Goal: Task Accomplishment & Management: Manage account settings

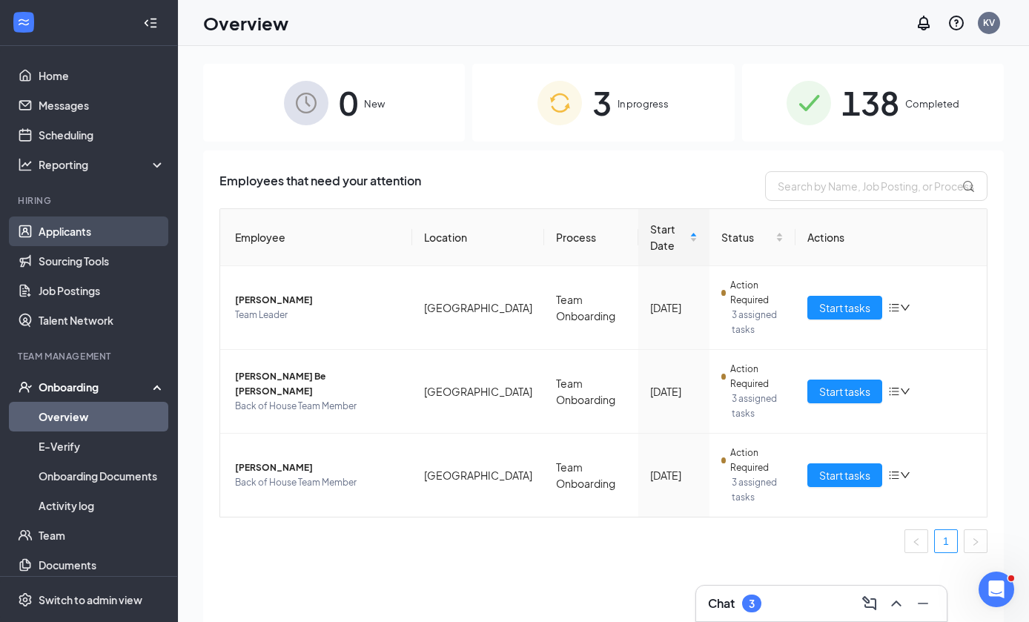
click at [119, 231] on link "Applicants" at bounding box center [102, 231] width 127 height 30
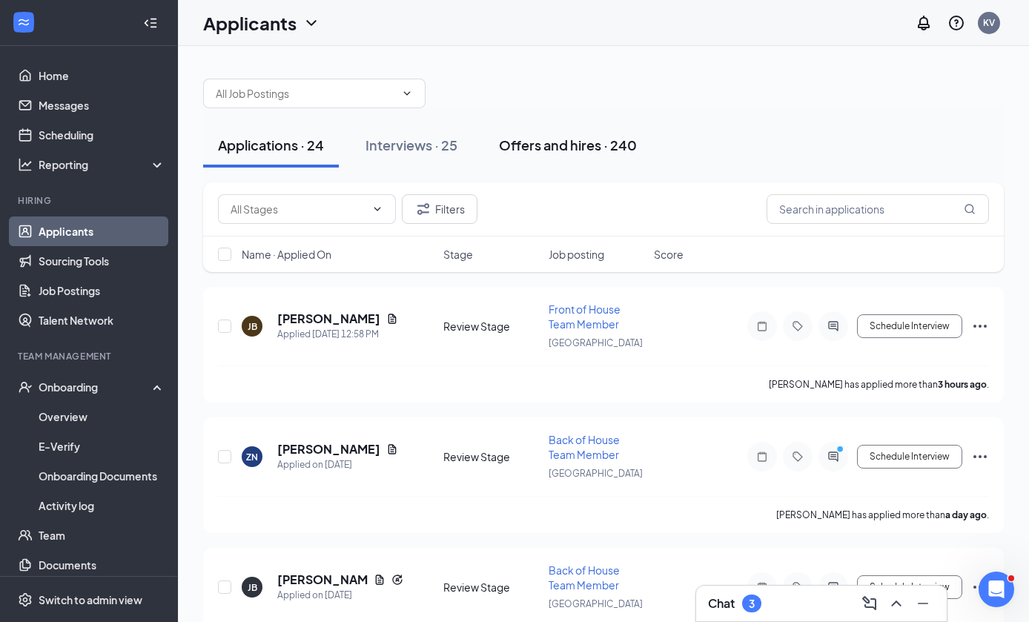
click at [604, 142] on div "Offers and hires · 240" at bounding box center [568, 145] width 138 height 19
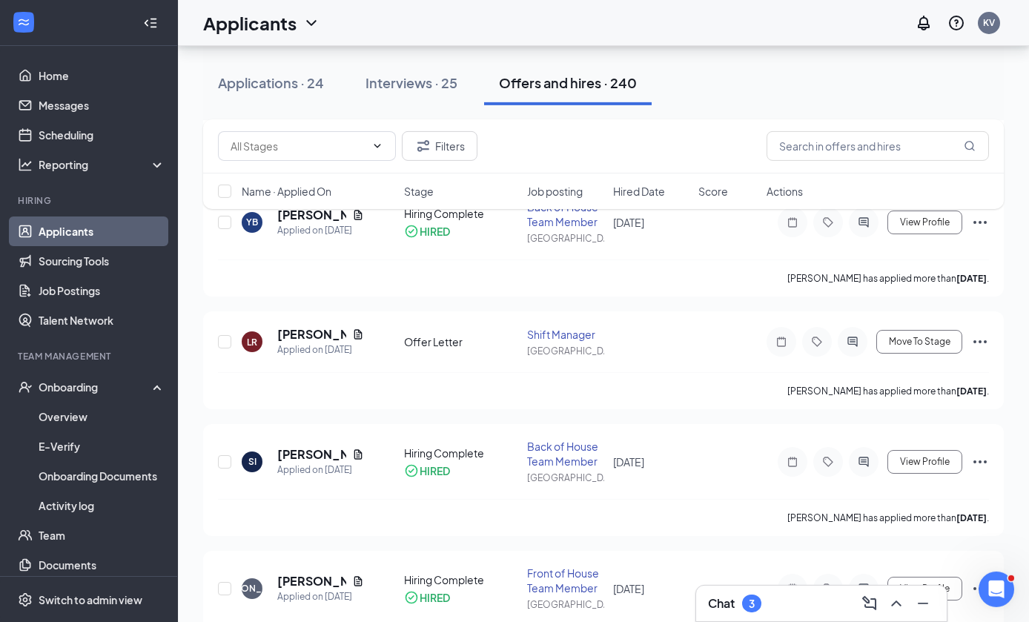
scroll to position [597, 0]
click at [927, 341] on span "Move To Stage" at bounding box center [920, 342] width 62 height 10
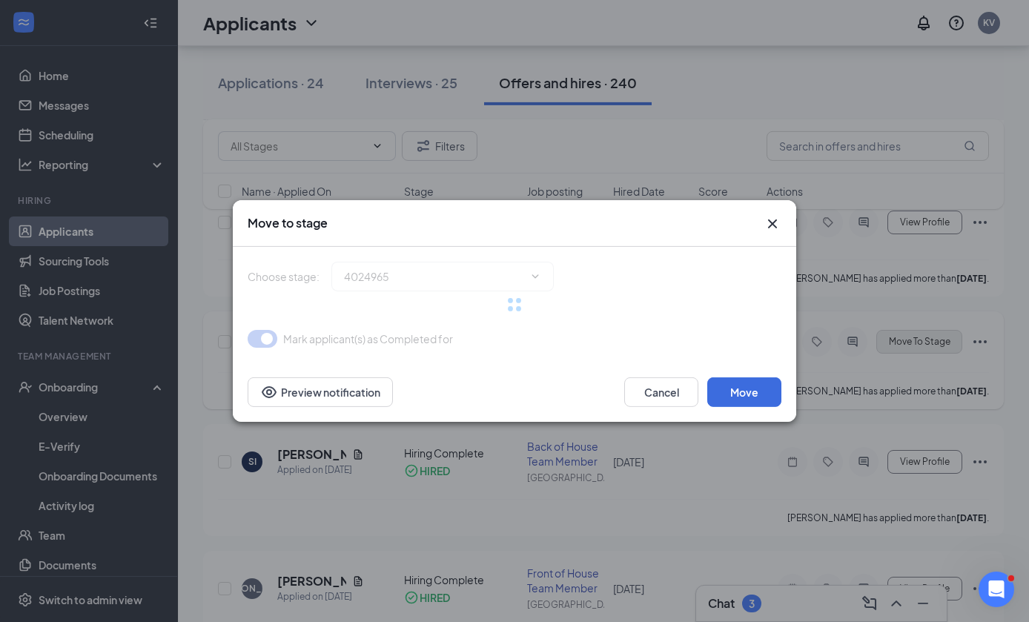
type input "Required documentation (next stage)"
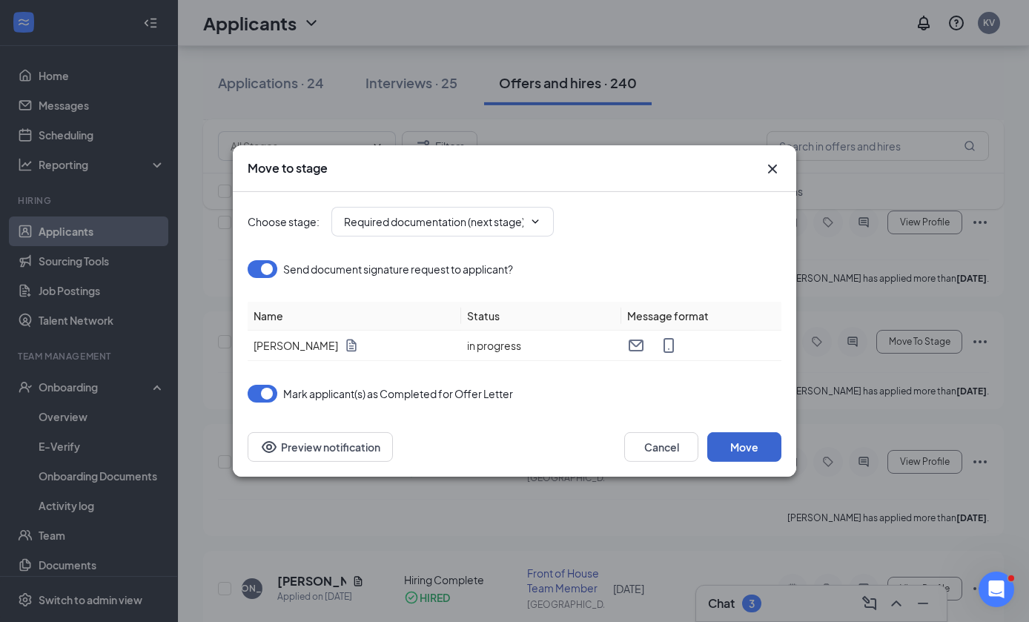
click at [761, 462] on button "Move" at bounding box center [744, 447] width 74 height 30
click at [749, 462] on button "button" at bounding box center [744, 447] width 74 height 30
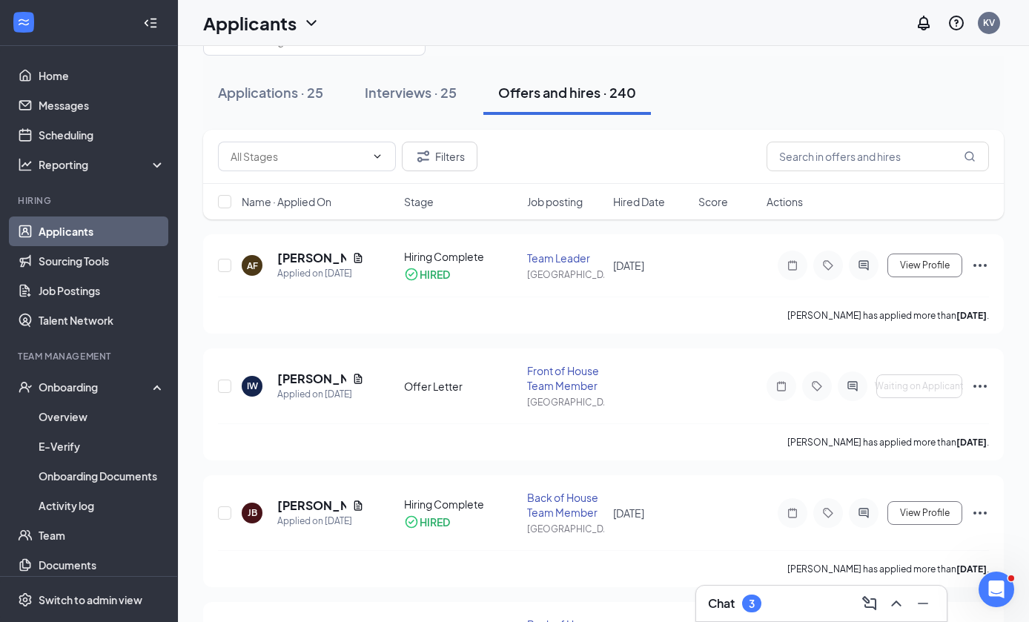
scroll to position [53, 0]
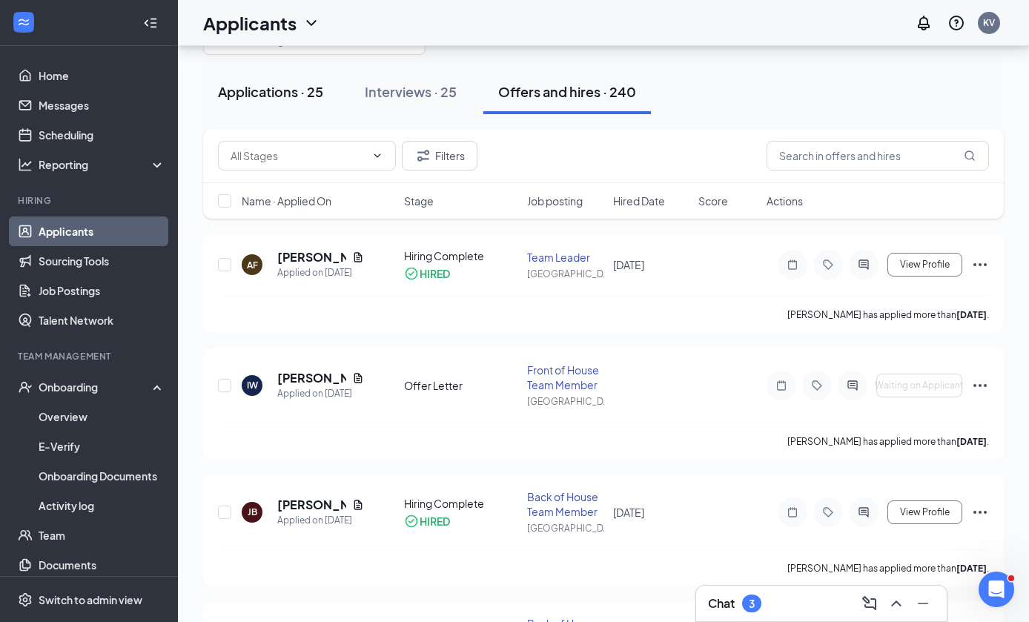
click at [276, 101] on button "Applications · 25" at bounding box center [270, 92] width 135 height 44
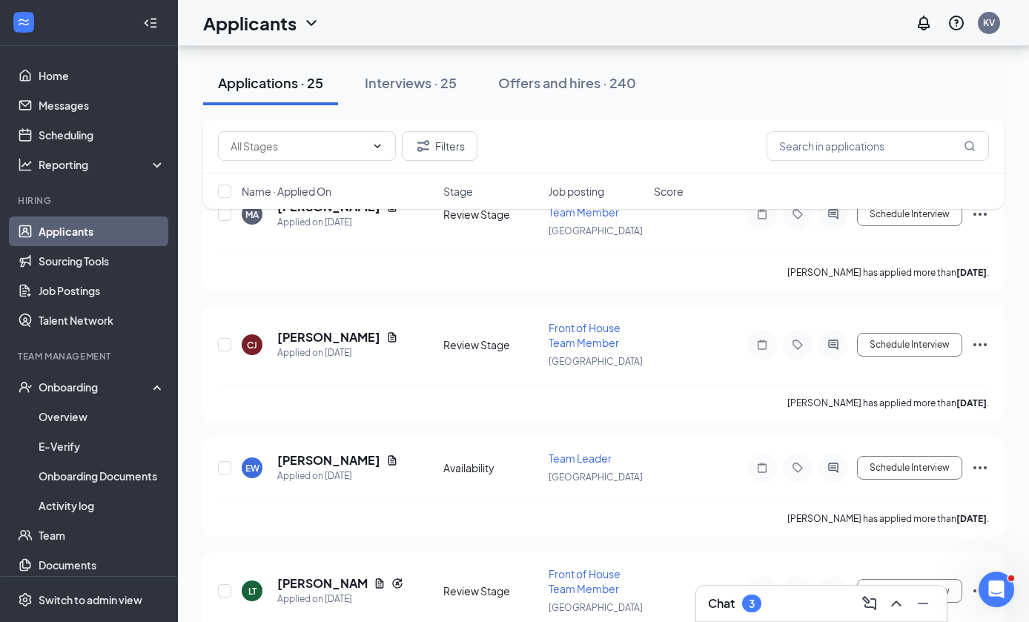
scroll to position [1532, 0]
click at [988, 337] on icon "Ellipses" at bounding box center [980, 346] width 18 height 18
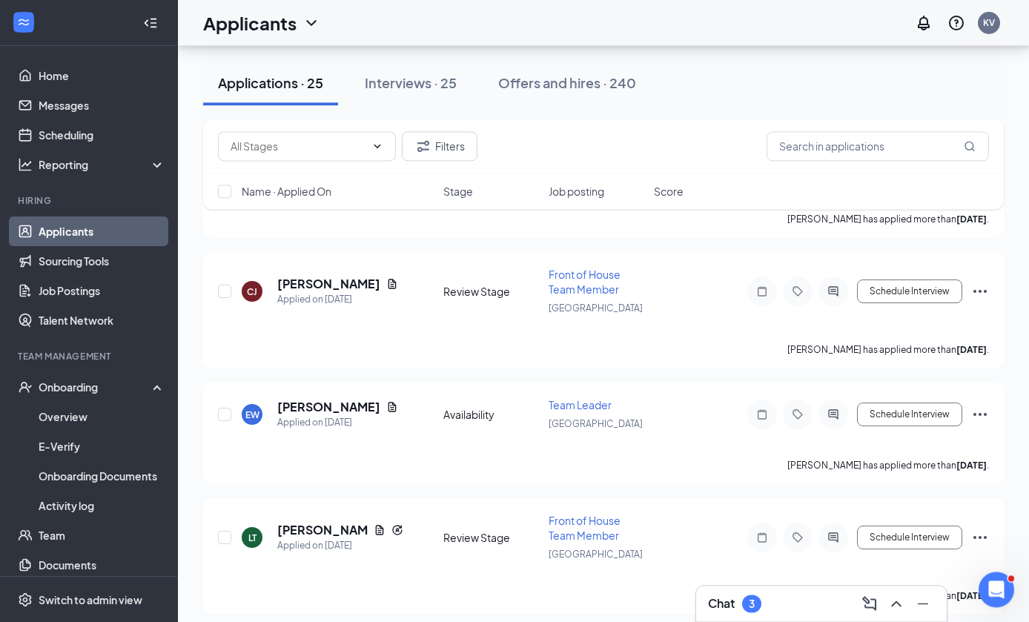
scroll to position [1586, 0]
click at [711, 350] on div "AU [PERSON_NAME] [PERSON_NAME] Goithier Applied [DATE] 4:14 PM Availability Bac…" at bounding box center [603, 280] width 801 height 3158
click at [987, 406] on icon "Ellipses" at bounding box center [980, 415] width 18 height 18
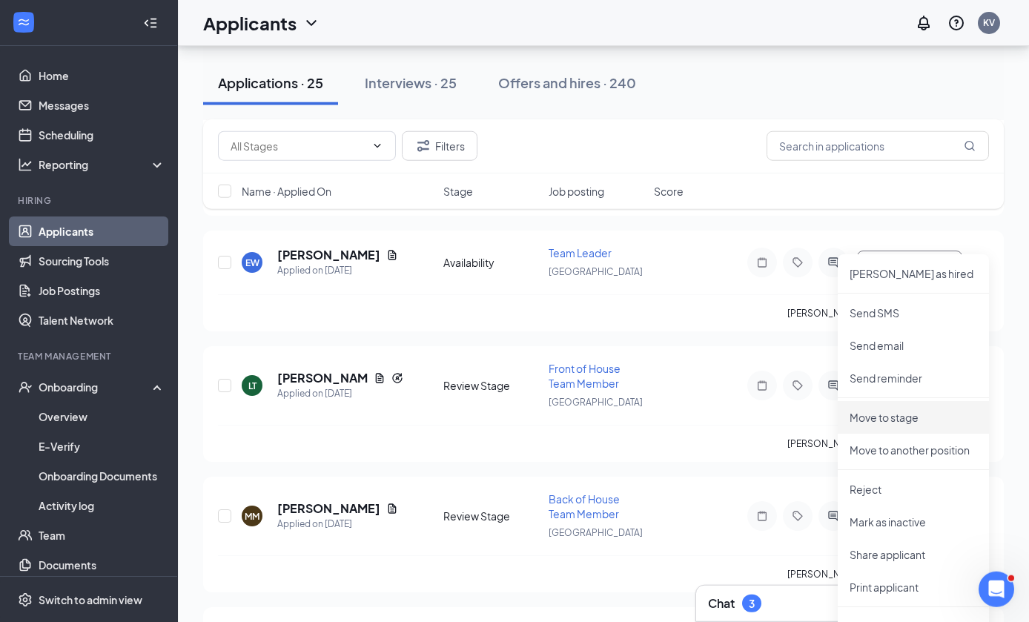
click at [943, 410] on p "Move to stage" at bounding box center [914, 417] width 128 height 15
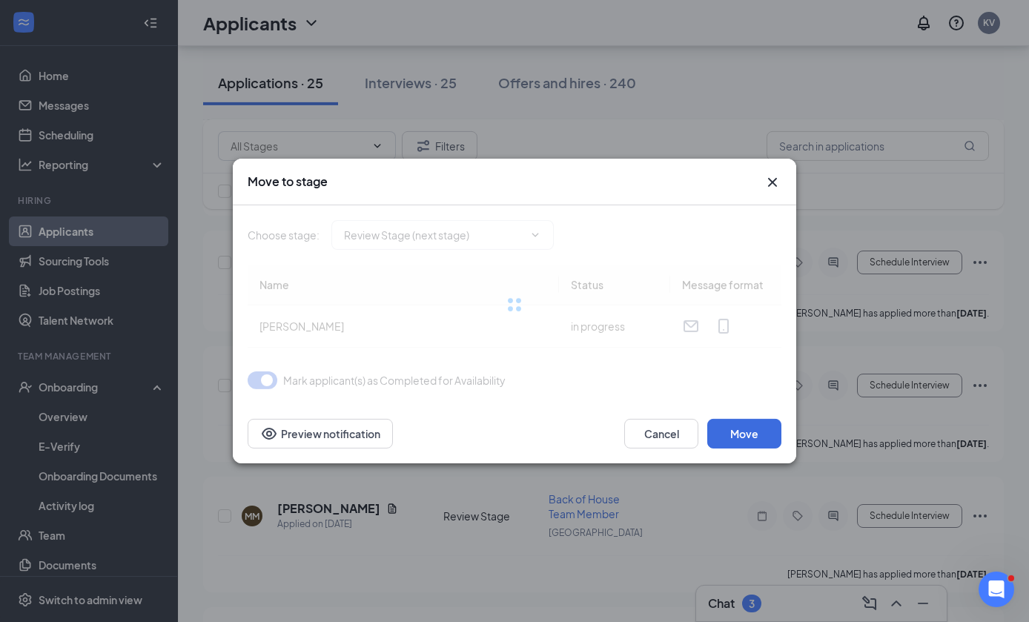
type input "Review Stage (next stage)"
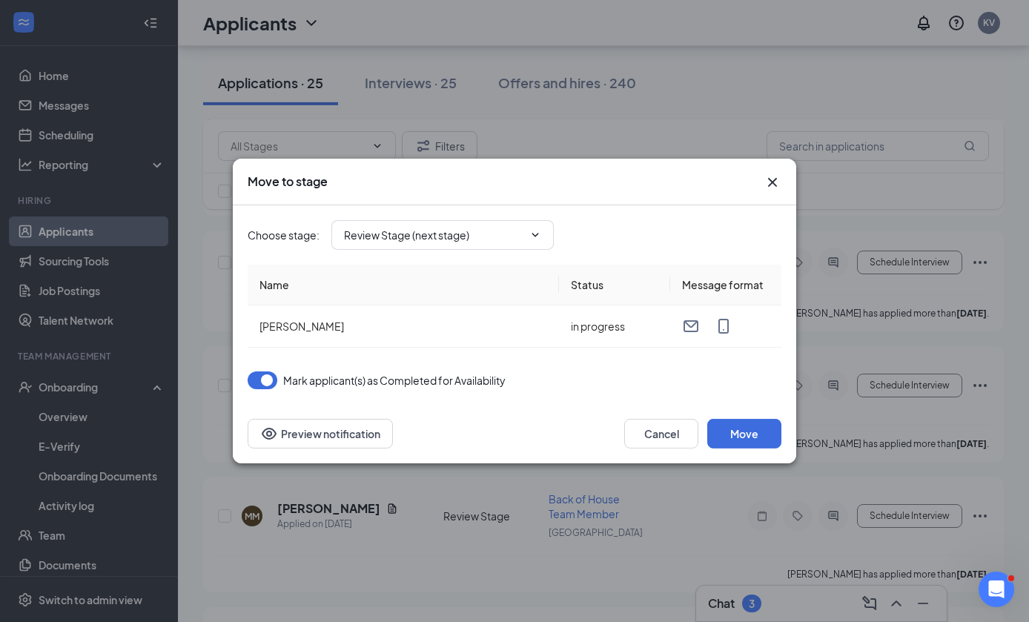
click at [761, 447] on button "Move" at bounding box center [744, 434] width 74 height 30
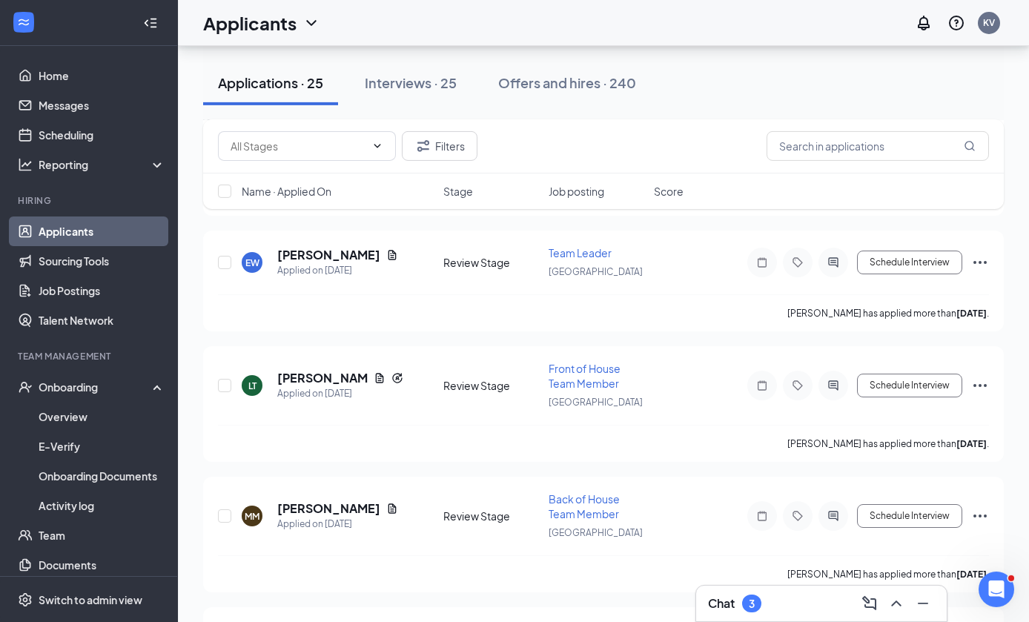
click at [987, 377] on icon "Ellipses" at bounding box center [980, 386] width 18 height 18
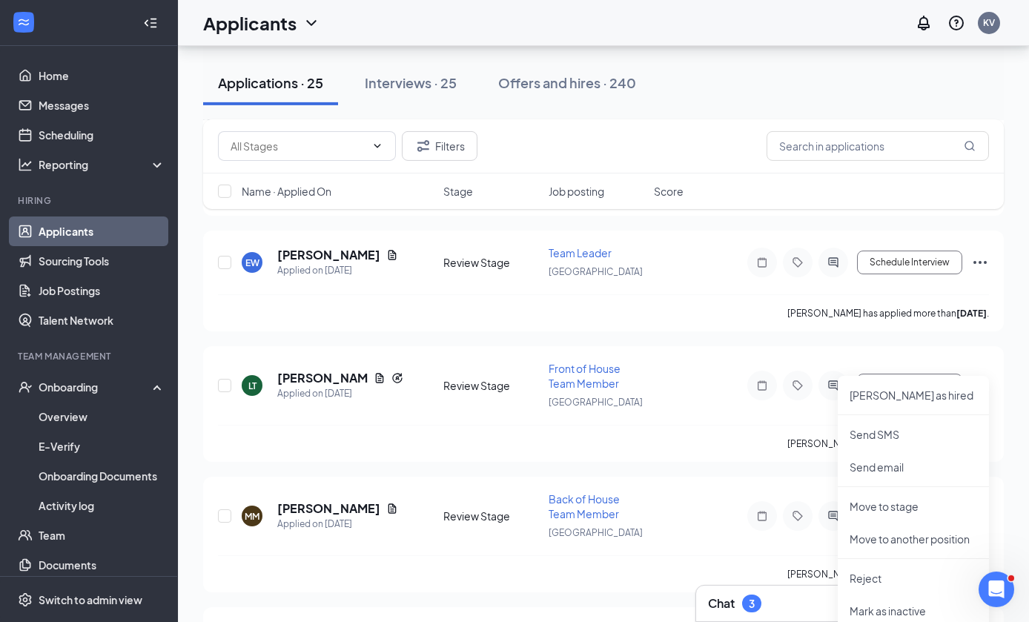
click at [941, 499] on p "Move to stage" at bounding box center [914, 506] width 128 height 15
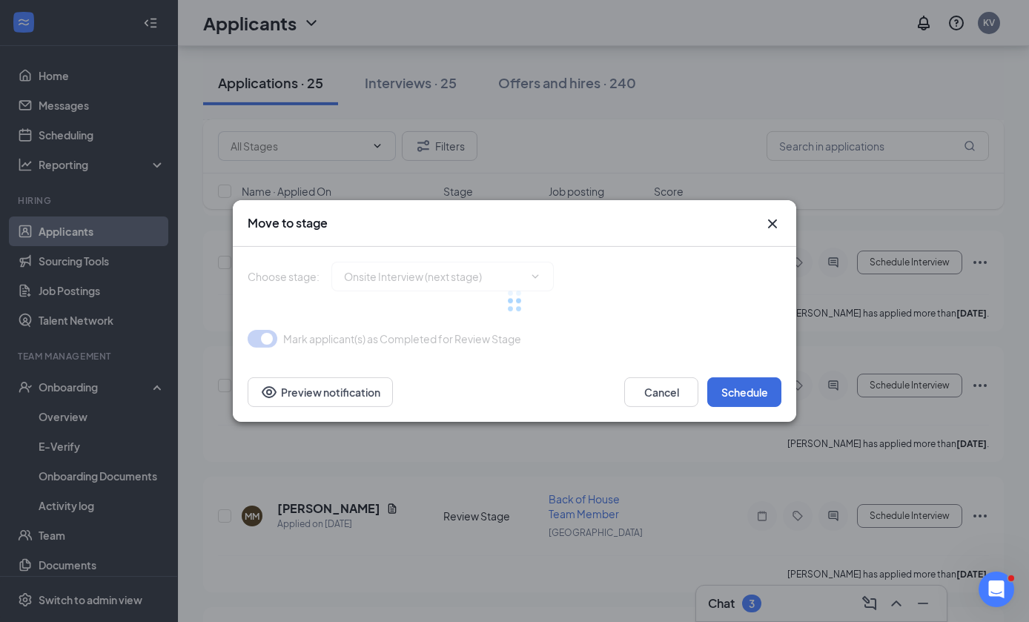
type input "Onsite Interview (next stage)"
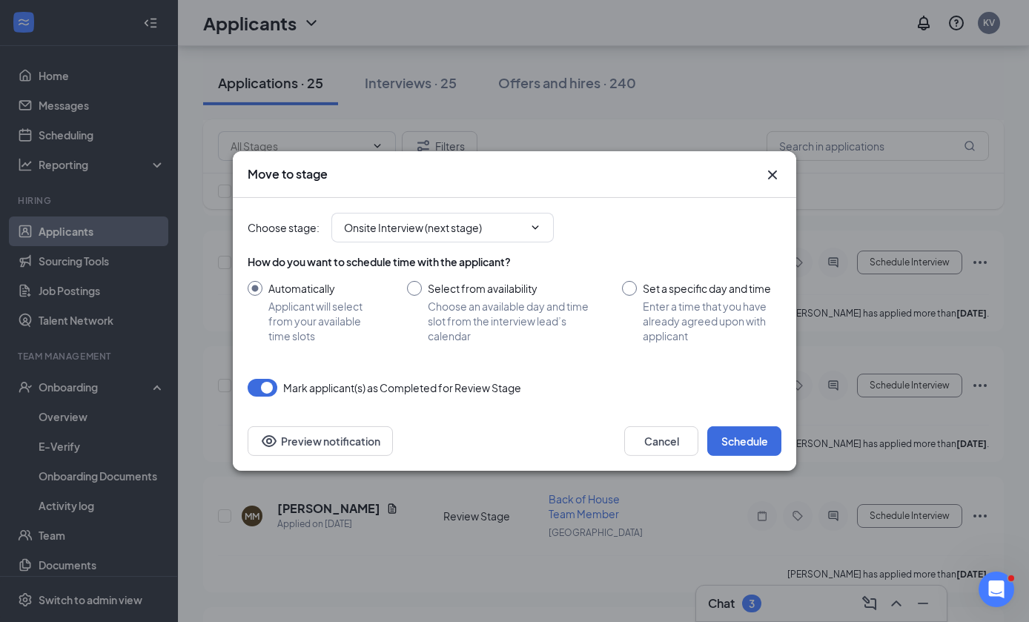
click at [763, 456] on button "Schedule" at bounding box center [744, 441] width 74 height 30
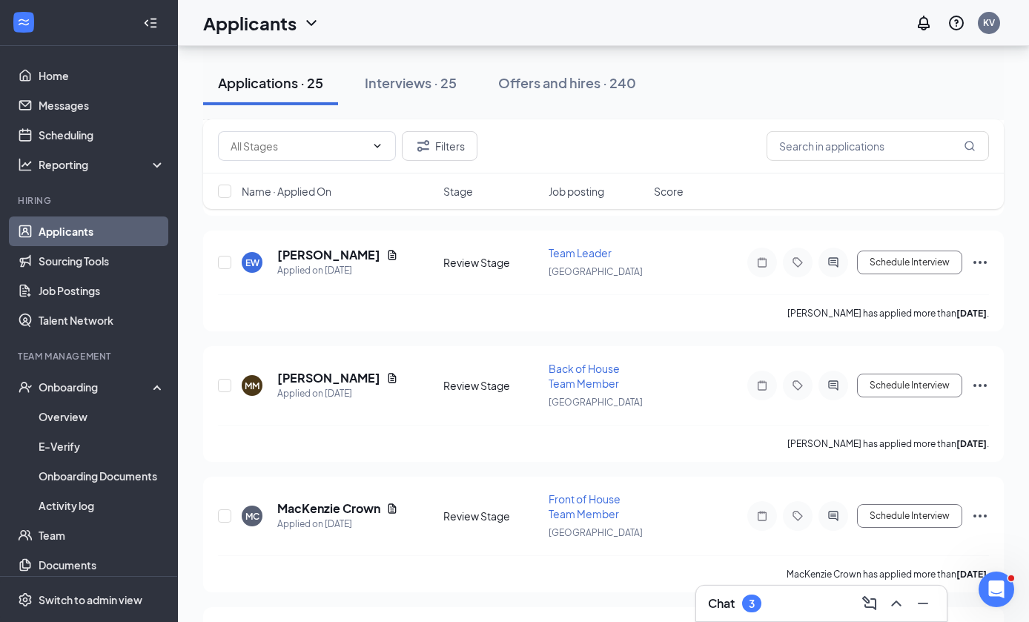
click at [984, 254] on icon "Ellipses" at bounding box center [980, 263] width 18 height 18
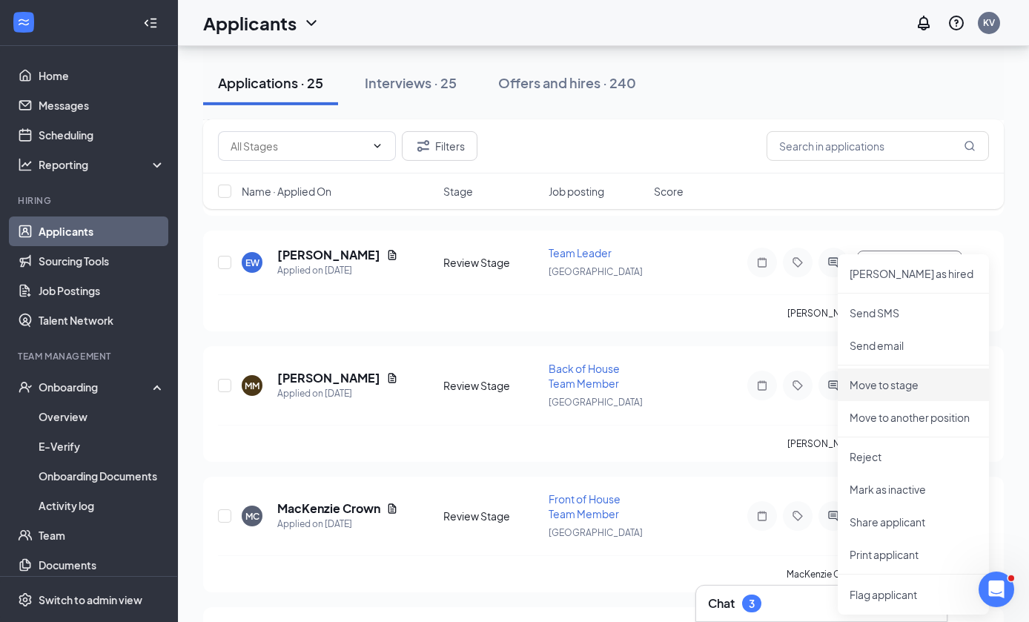
click at [930, 379] on p "Move to stage" at bounding box center [914, 384] width 128 height 15
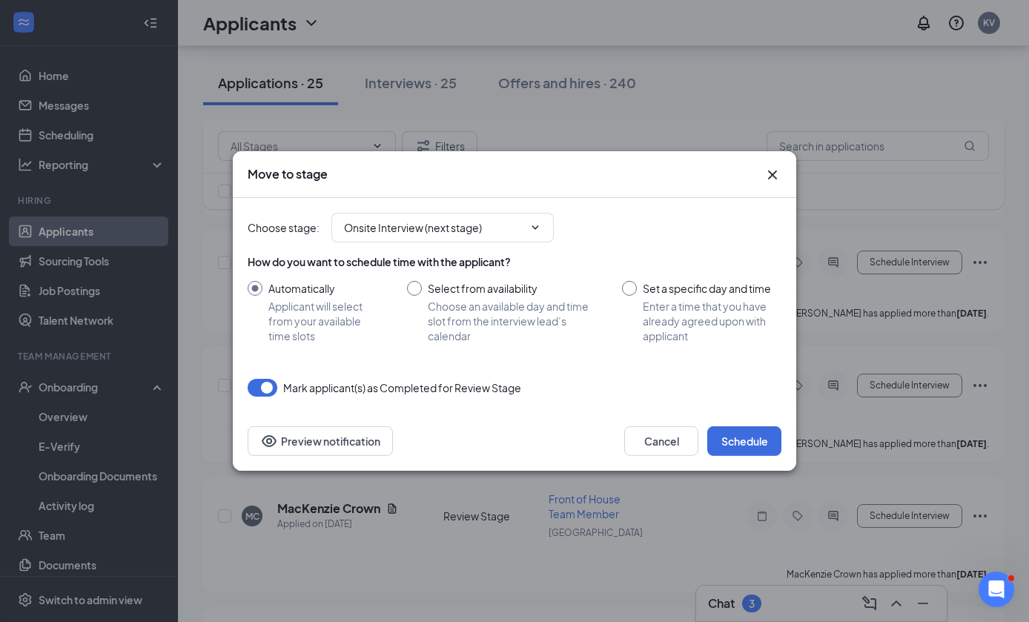
click at [750, 456] on button "Schedule" at bounding box center [744, 441] width 74 height 30
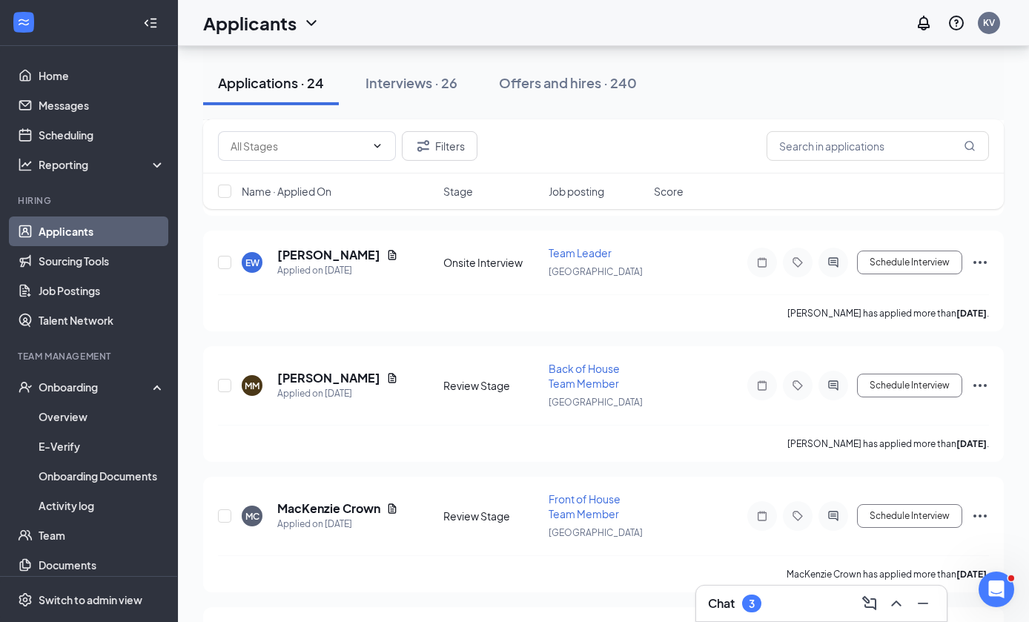
click at [271, 370] on div "MM [PERSON_NAME] Applied on [DATE]" at bounding box center [338, 385] width 193 height 31
click at [250, 380] on div "MM [PERSON_NAME] Applied on [DATE] Review Stage Back of House Team Member [GEOG…" at bounding box center [603, 393] width 771 height 64
click at [257, 375] on div "MM" at bounding box center [252, 385] width 21 height 21
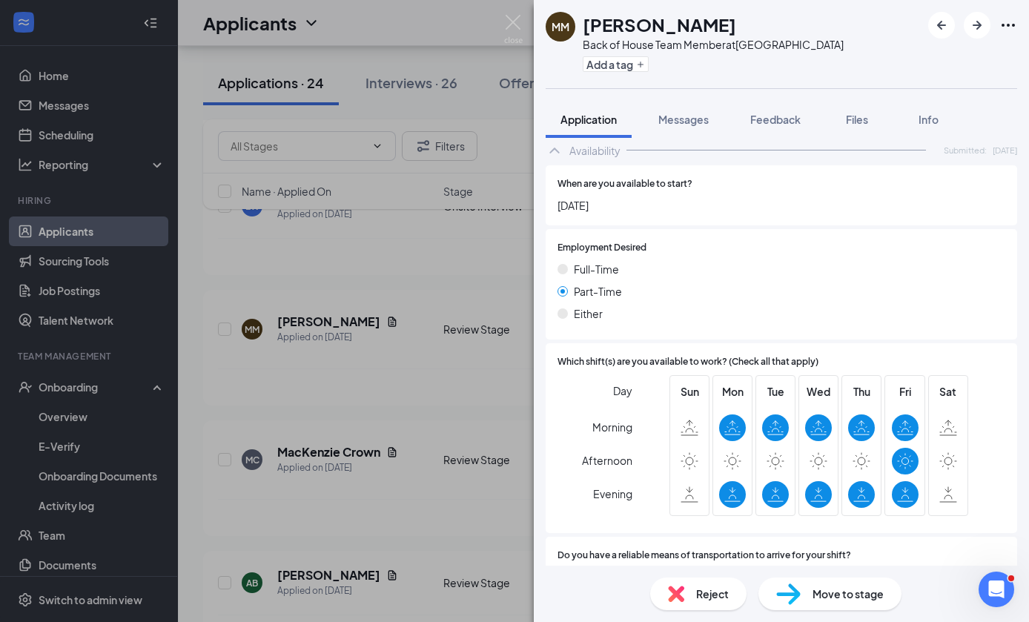
scroll to position [56, 0]
click at [827, 592] on span "Move to stage" at bounding box center [848, 594] width 71 height 16
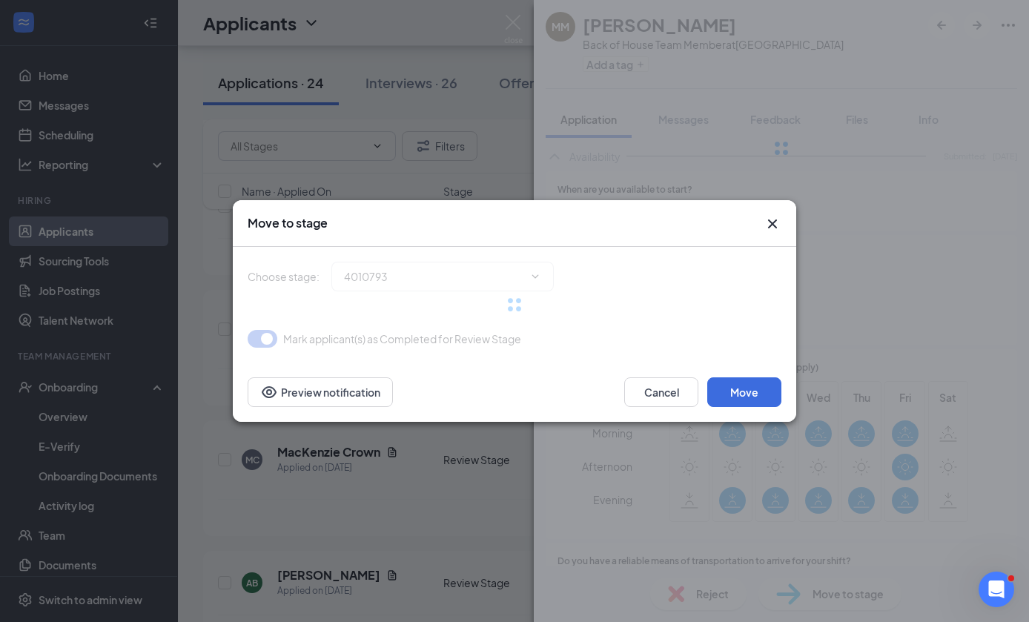
type input "Onsite Interview (next stage)"
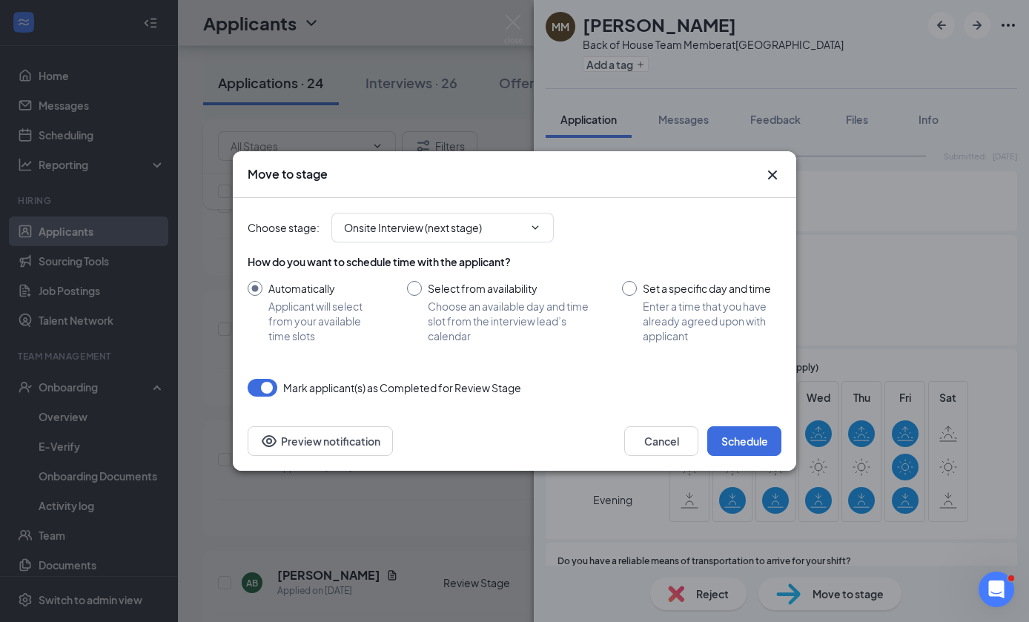
click at [762, 449] on button "Schedule" at bounding box center [744, 441] width 74 height 30
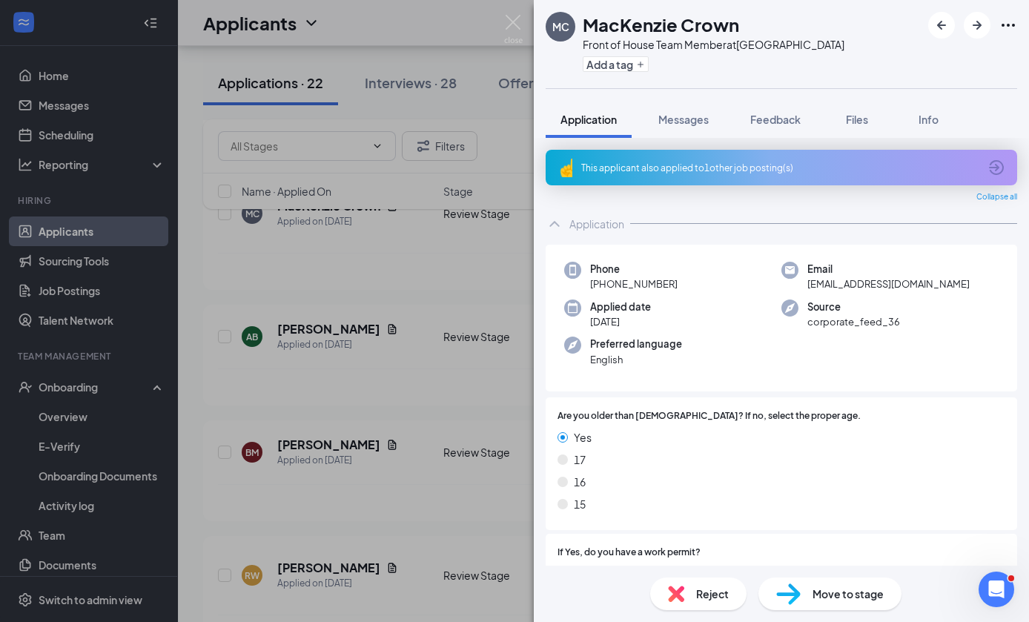
scroll to position [56, 0]
click at [834, 588] on span "Move to stage" at bounding box center [848, 594] width 71 height 16
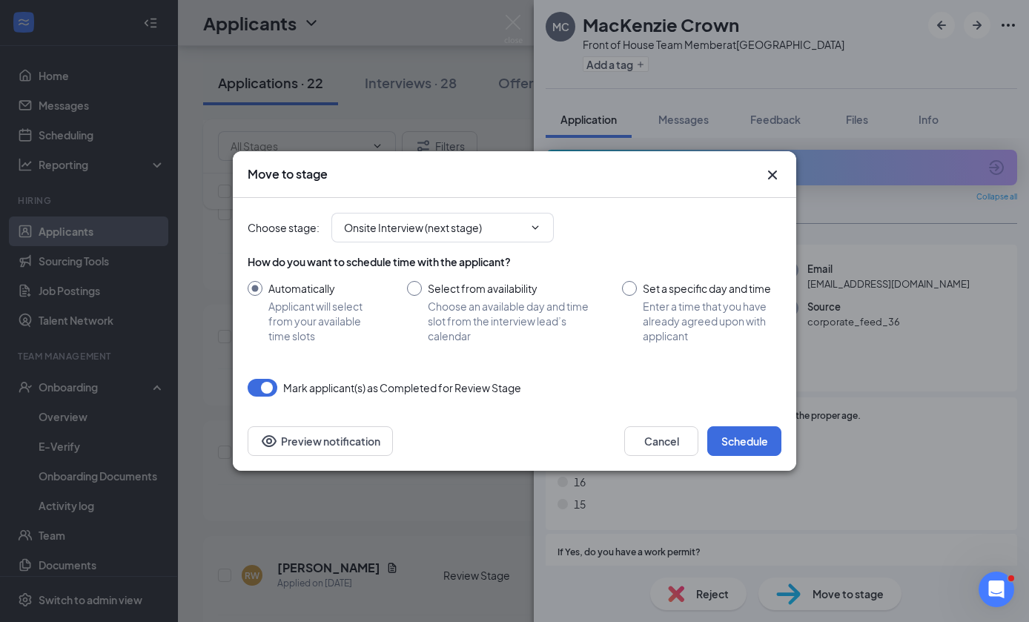
click at [755, 441] on button "Schedule" at bounding box center [744, 441] width 74 height 30
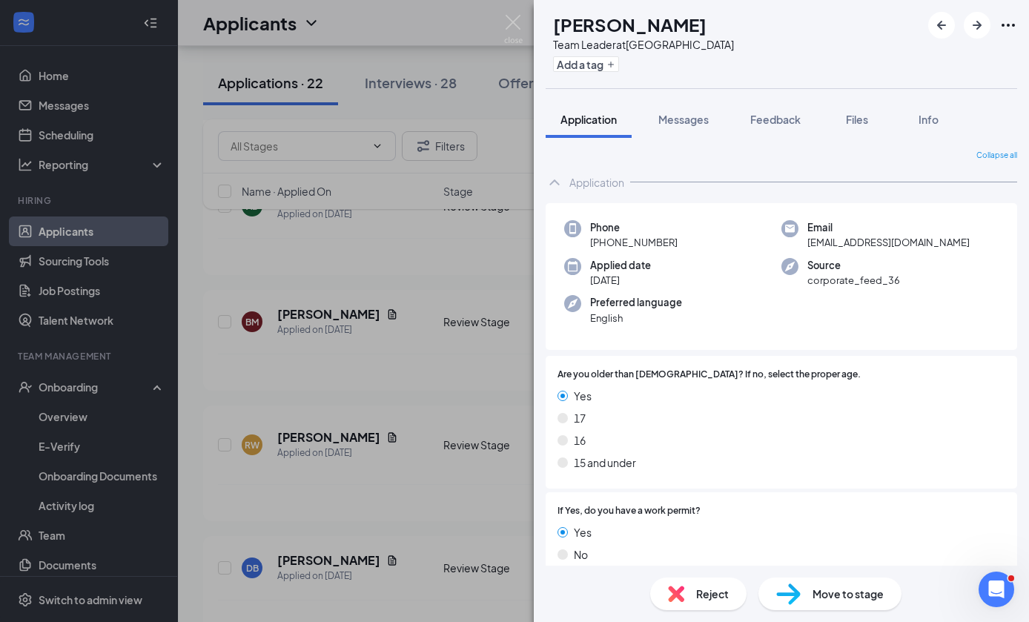
scroll to position [56, 0]
click at [830, 586] on span "Move to stage" at bounding box center [848, 594] width 71 height 16
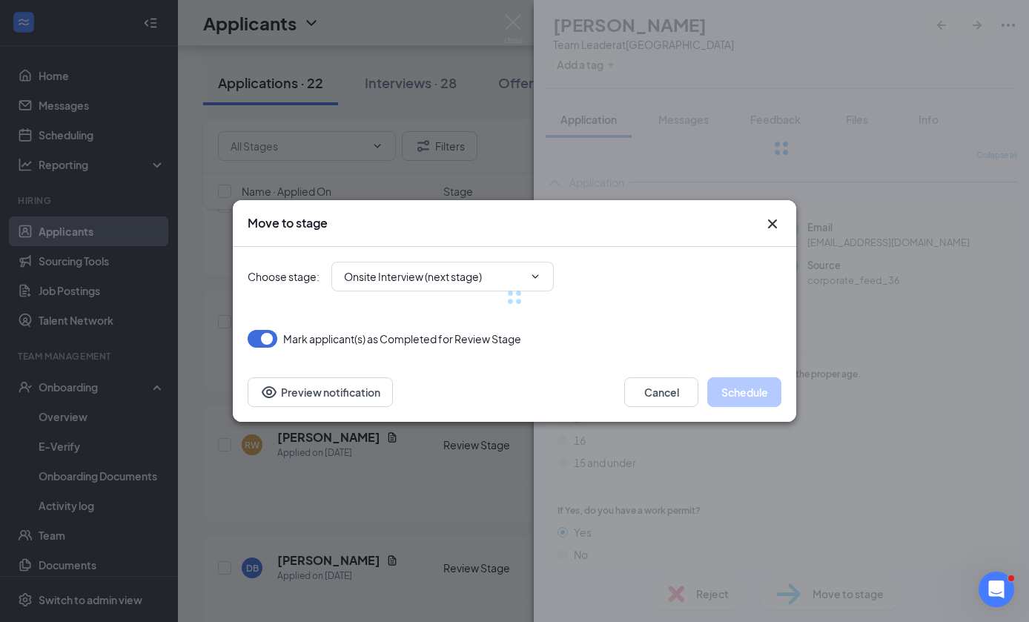
click at [821, 592] on div "Move to stage Choose stage : Onsite Interview (next stage) [PERSON_NAME](s) as …" at bounding box center [514, 311] width 1029 height 622
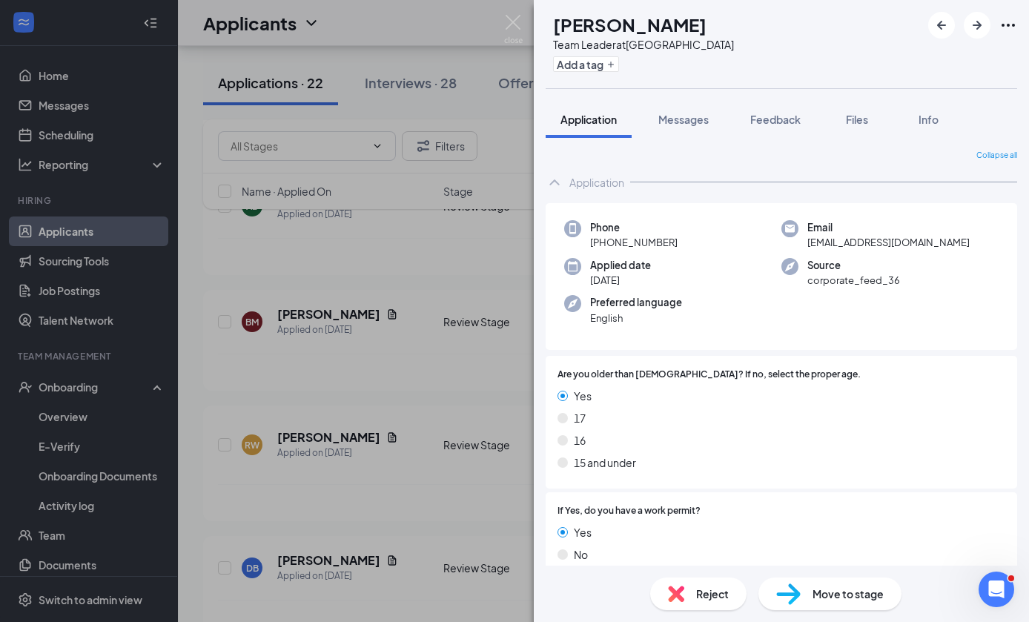
click at [813, 582] on div "Move to stage" at bounding box center [829, 594] width 143 height 33
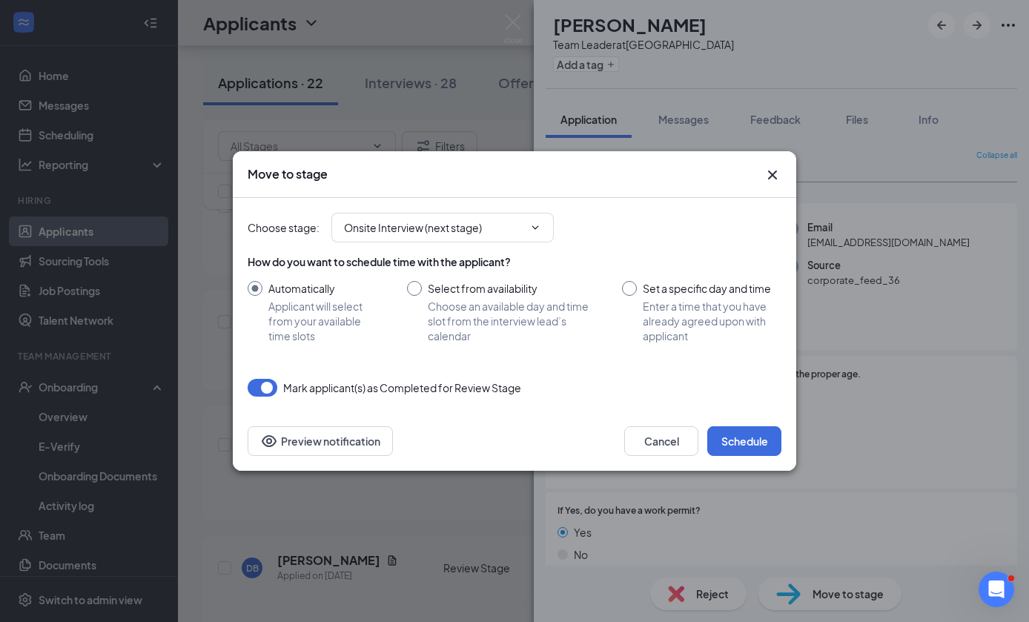
click at [759, 442] on button "Schedule" at bounding box center [744, 441] width 74 height 30
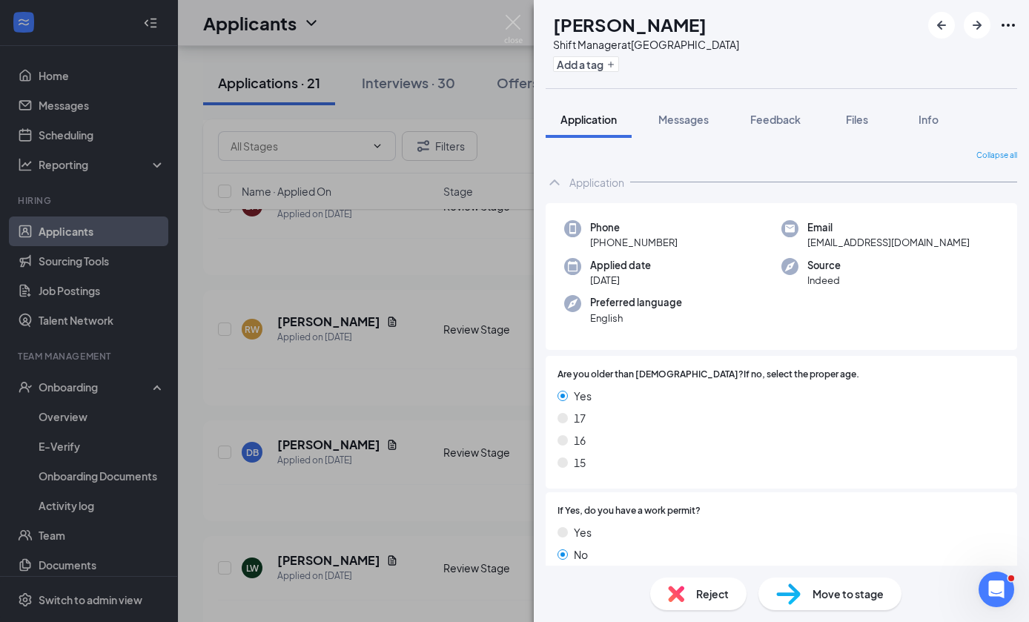
scroll to position [56, 0]
click at [829, 586] on span "Move to stage" at bounding box center [848, 594] width 71 height 16
type input "Onsite Interview (next stage)"
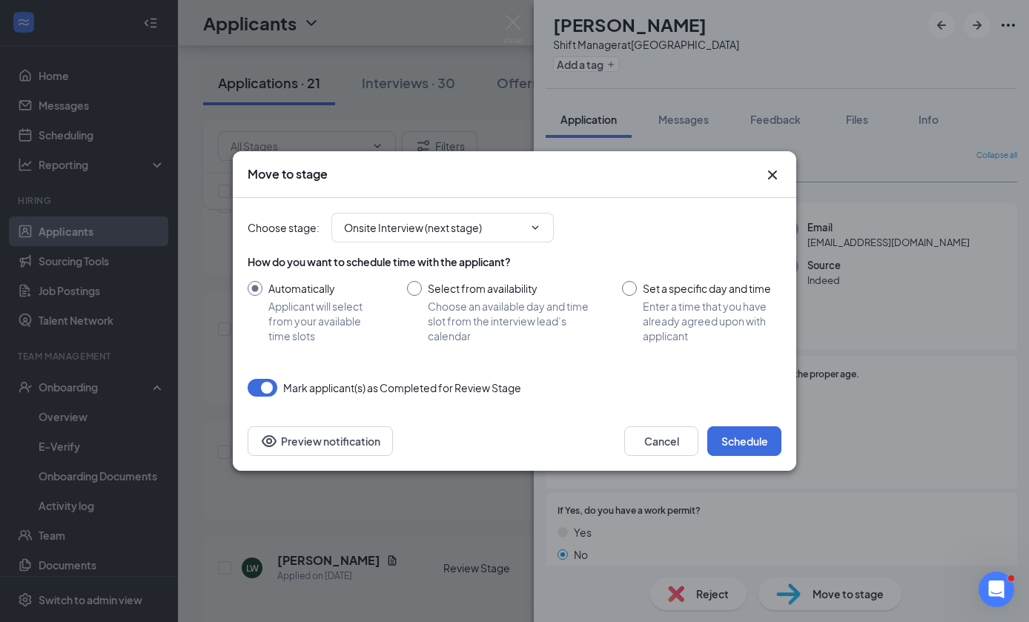
click at [740, 451] on button "Schedule" at bounding box center [744, 441] width 74 height 30
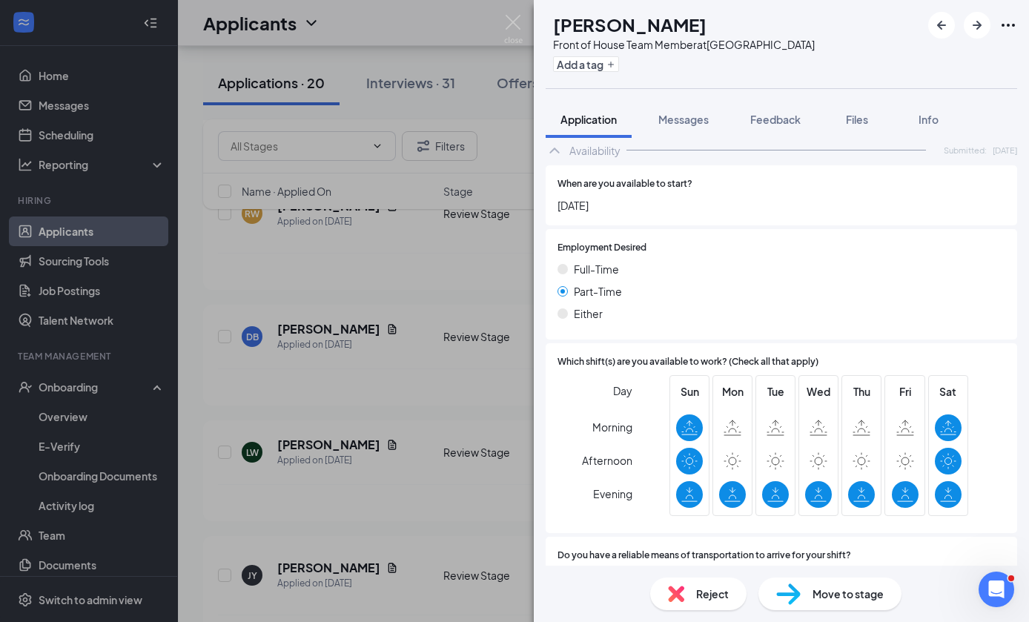
scroll to position [56, 0]
click at [808, 587] on div "Move to stage" at bounding box center [829, 594] width 143 height 33
type input "Onsite Interview (next stage)"
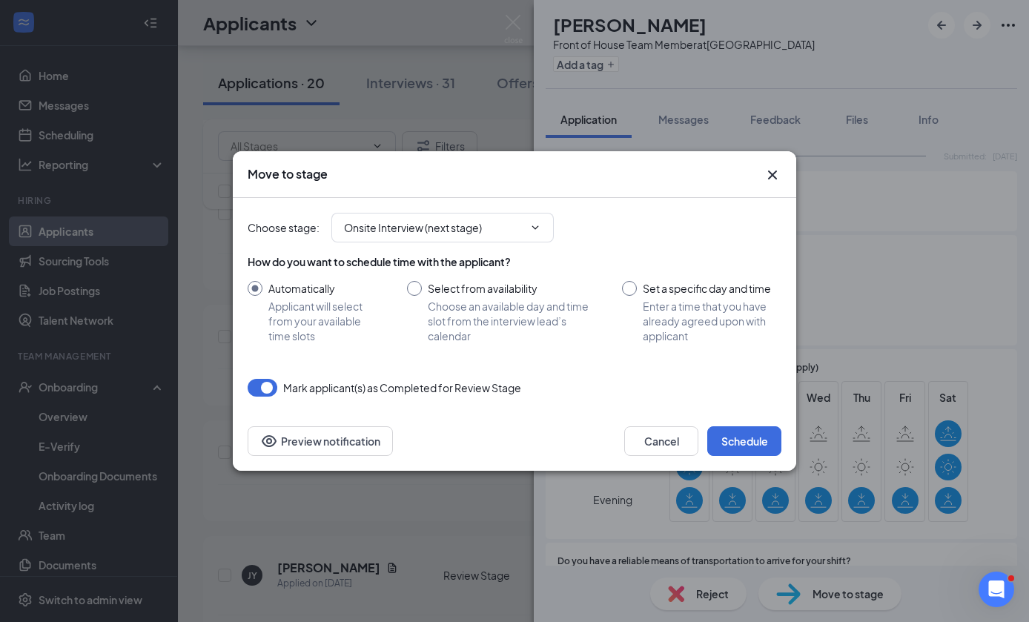
click at [755, 451] on button "Schedule" at bounding box center [744, 441] width 74 height 30
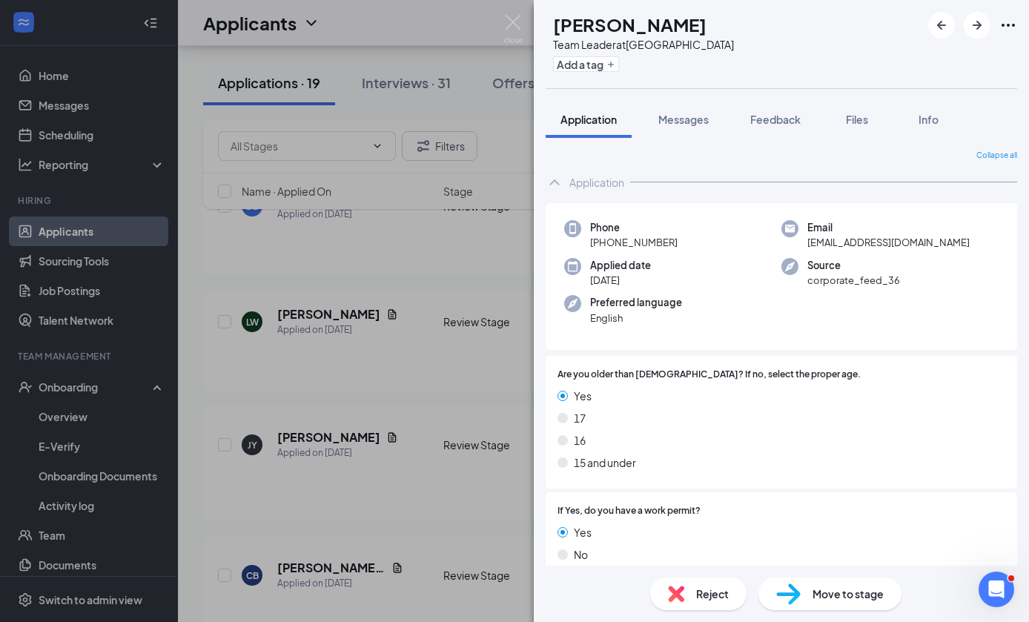
scroll to position [56, 0]
click at [823, 592] on span "Move to stage" at bounding box center [848, 594] width 71 height 16
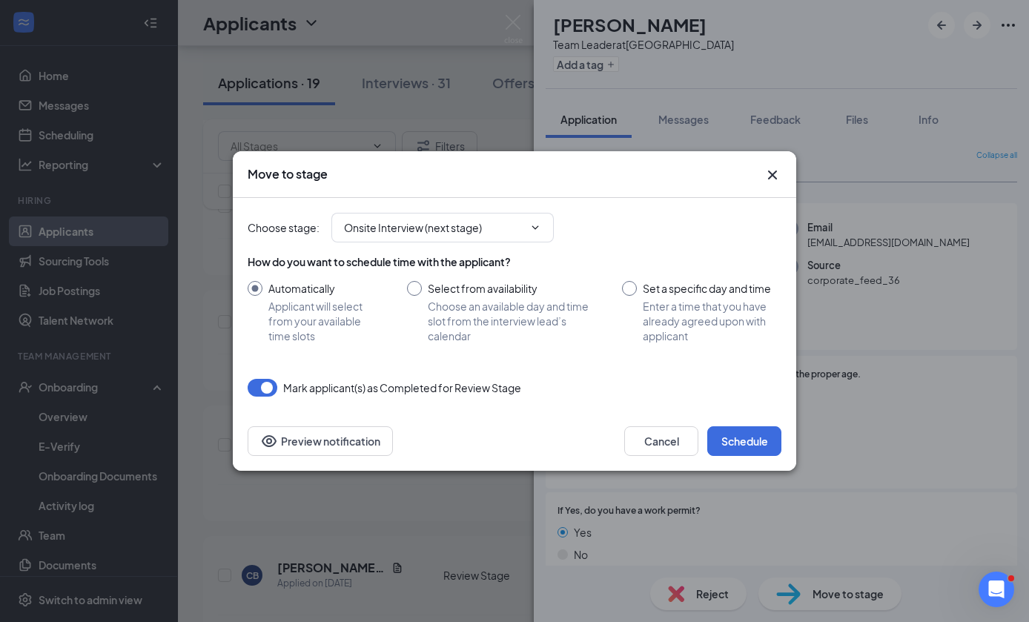
click at [749, 440] on button "Schedule" at bounding box center [744, 441] width 74 height 30
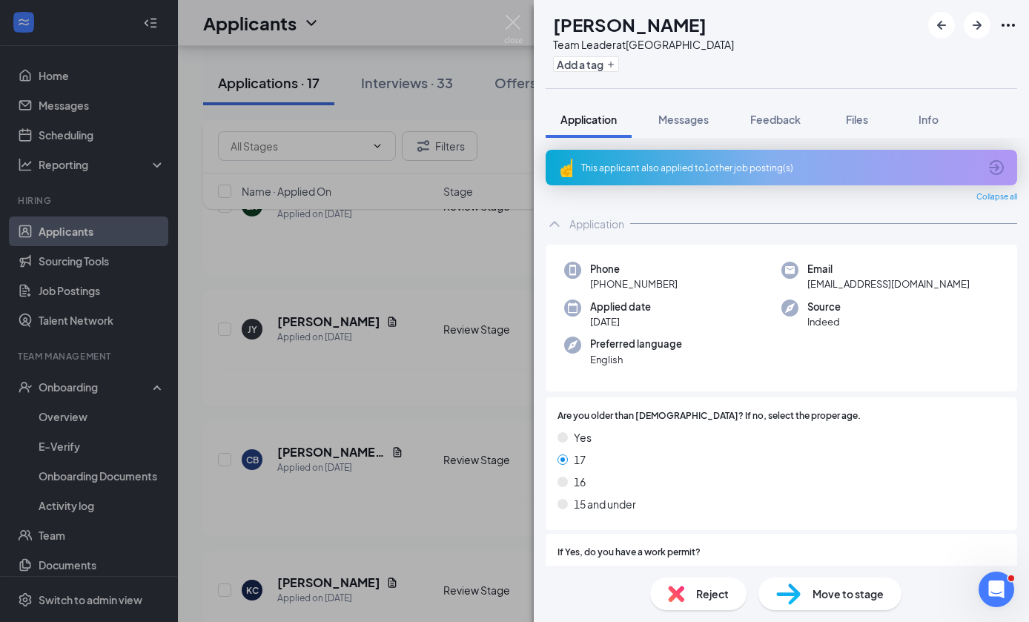
scroll to position [56, 0]
click at [827, 588] on span "Move to stage" at bounding box center [848, 594] width 71 height 16
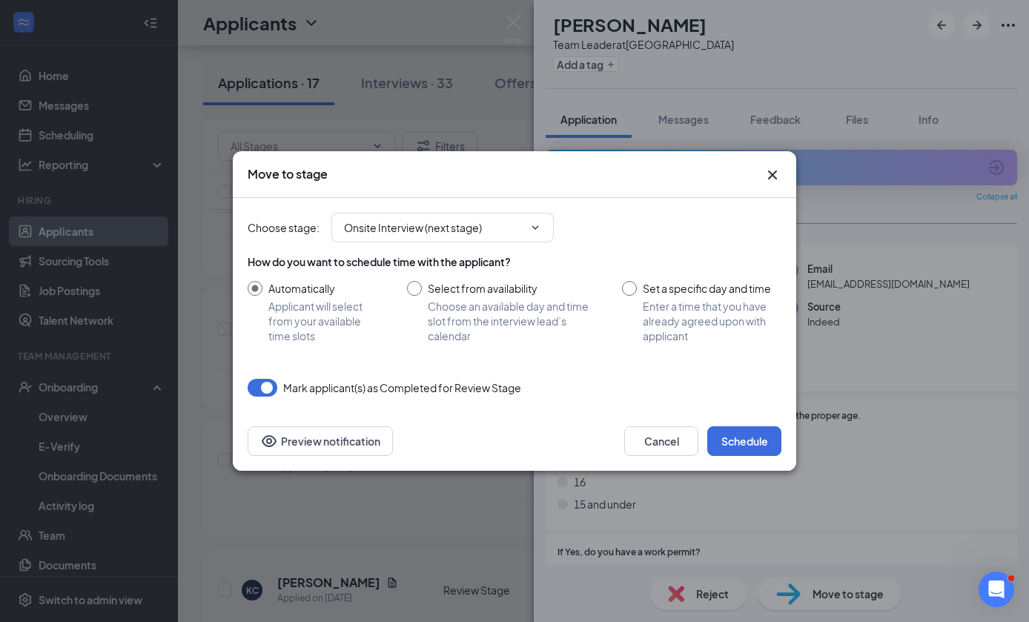
click at [747, 453] on button "Schedule" at bounding box center [744, 441] width 74 height 30
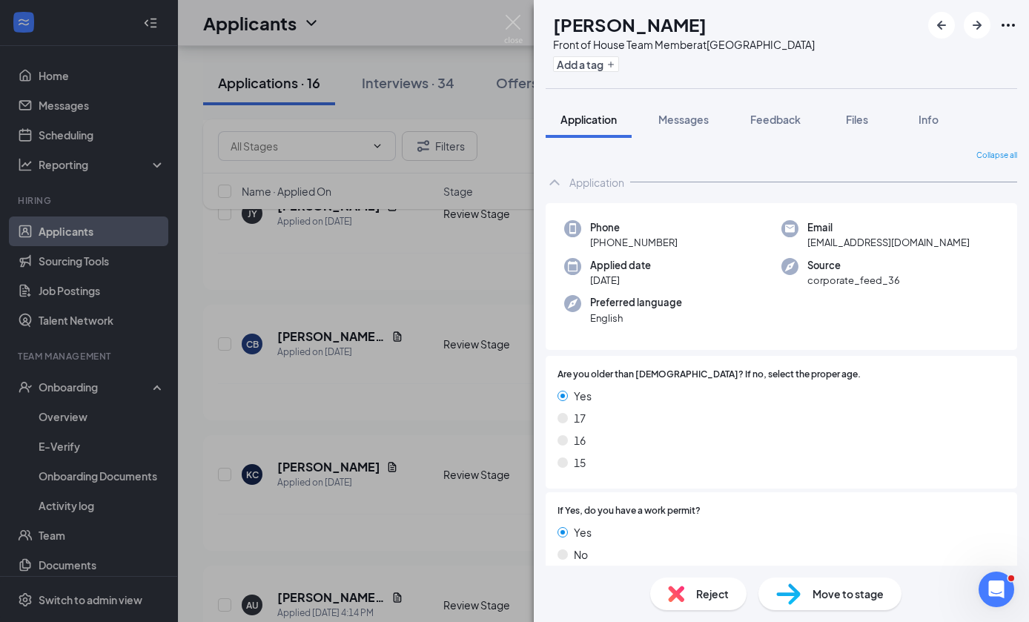
scroll to position [56, 0]
click at [844, 592] on span "Move to stage" at bounding box center [848, 594] width 71 height 16
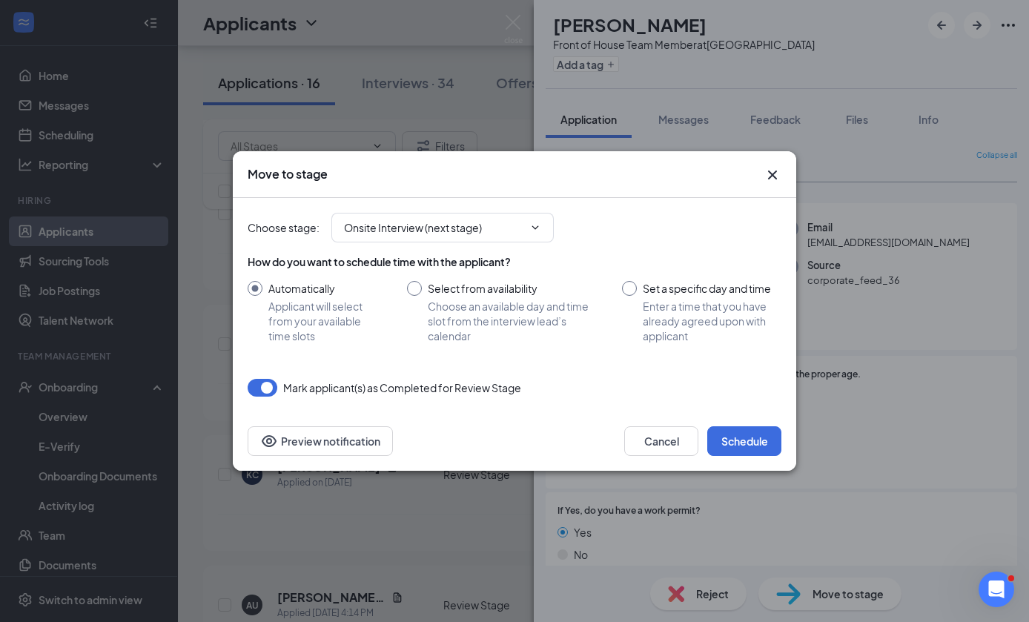
click at [766, 450] on button "Schedule" at bounding box center [744, 441] width 74 height 30
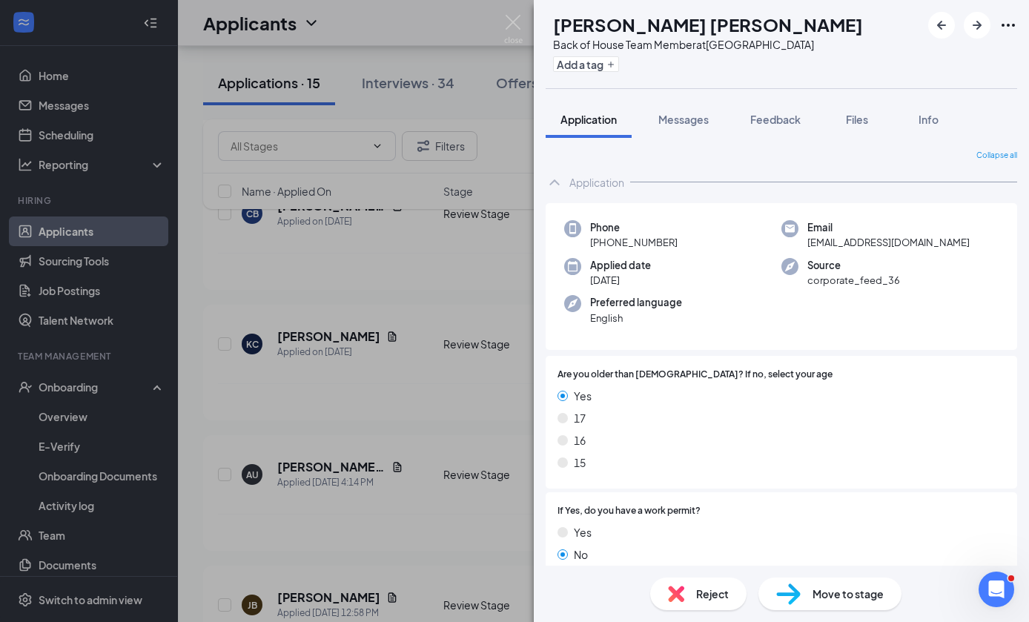
scroll to position [56, 0]
click at [824, 594] on span "Move to stage" at bounding box center [848, 594] width 71 height 16
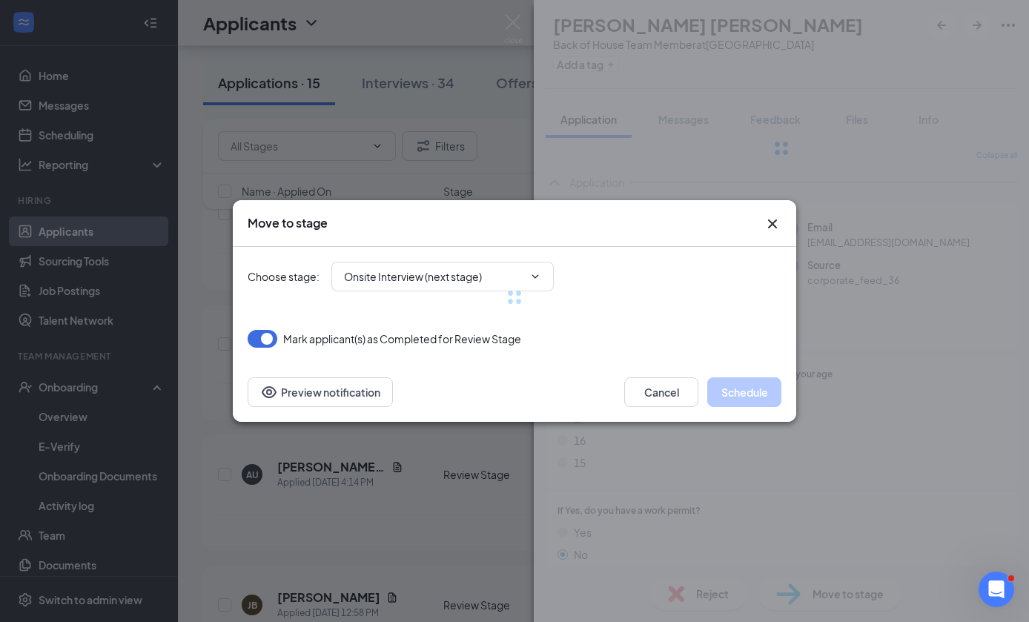
click at [839, 597] on div "Move to stage Choose stage : Onsite Interview (next stage) [PERSON_NAME](s) as …" at bounding box center [514, 311] width 1029 height 622
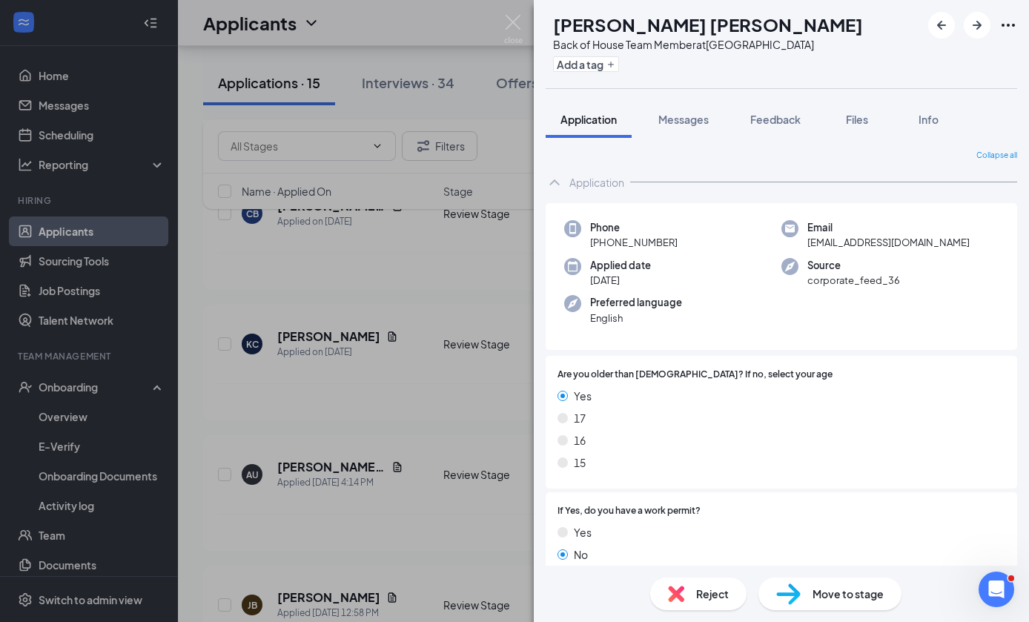
click at [822, 604] on div "Move to stage" at bounding box center [829, 594] width 143 height 33
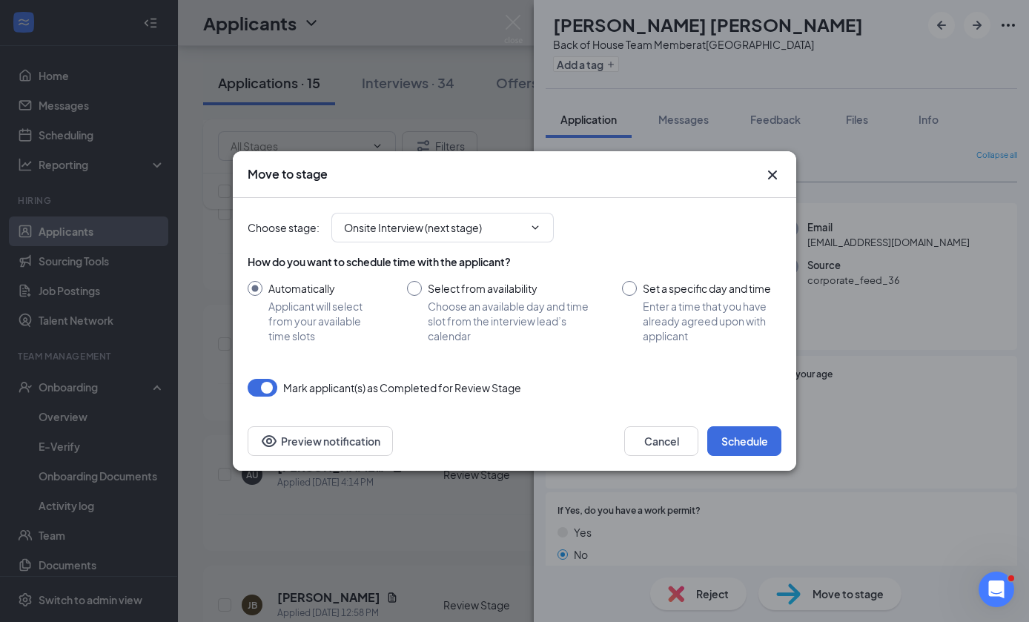
click at [763, 456] on button "Schedule" at bounding box center [744, 441] width 74 height 30
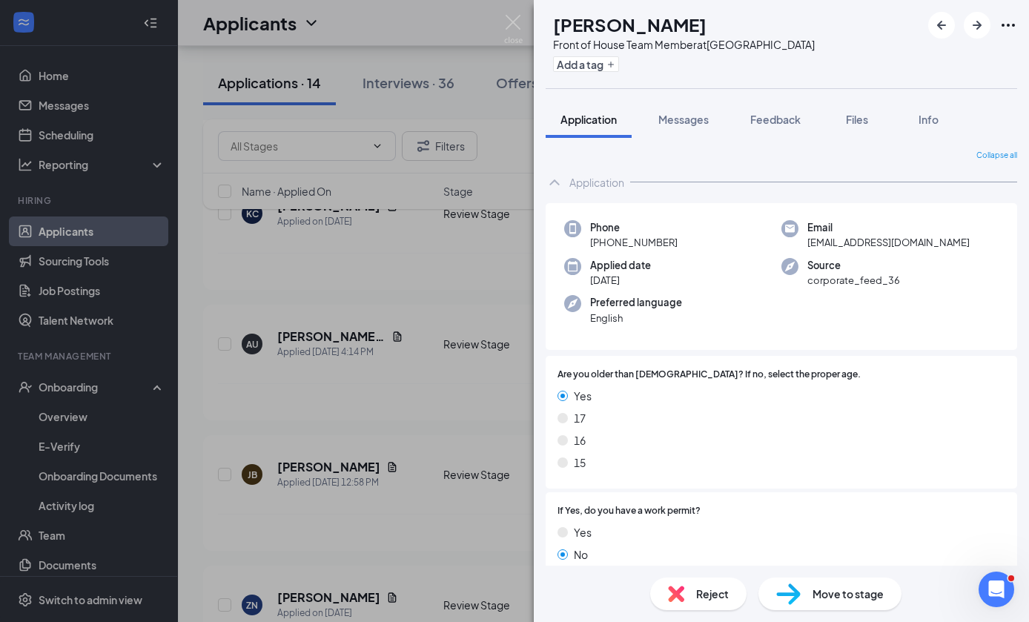
scroll to position [56, 0]
click at [814, 598] on span "Move to stage" at bounding box center [848, 594] width 71 height 16
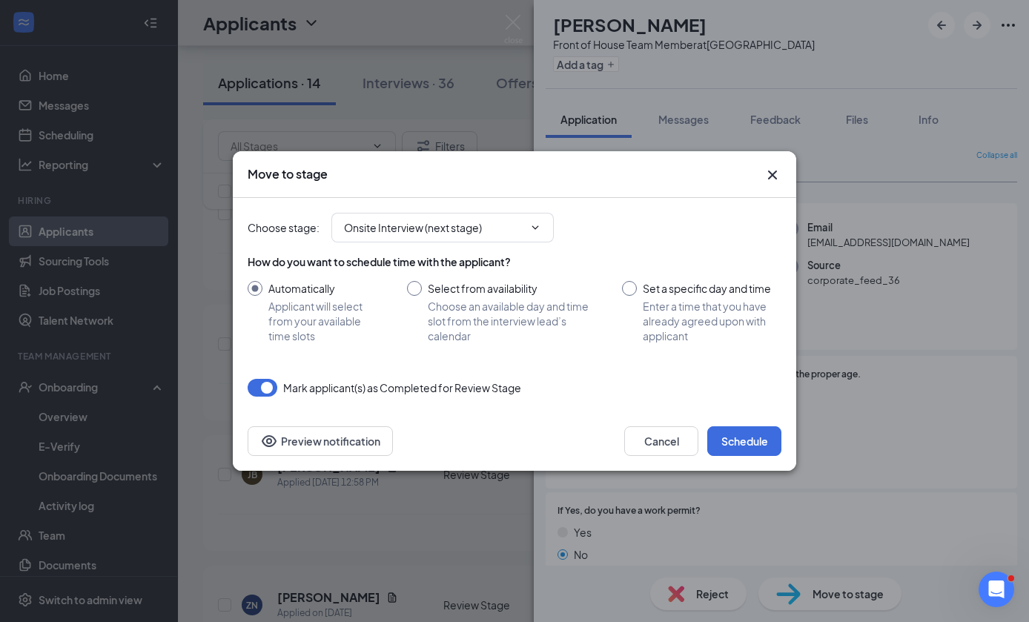
click at [752, 451] on button "Schedule" at bounding box center [744, 441] width 74 height 30
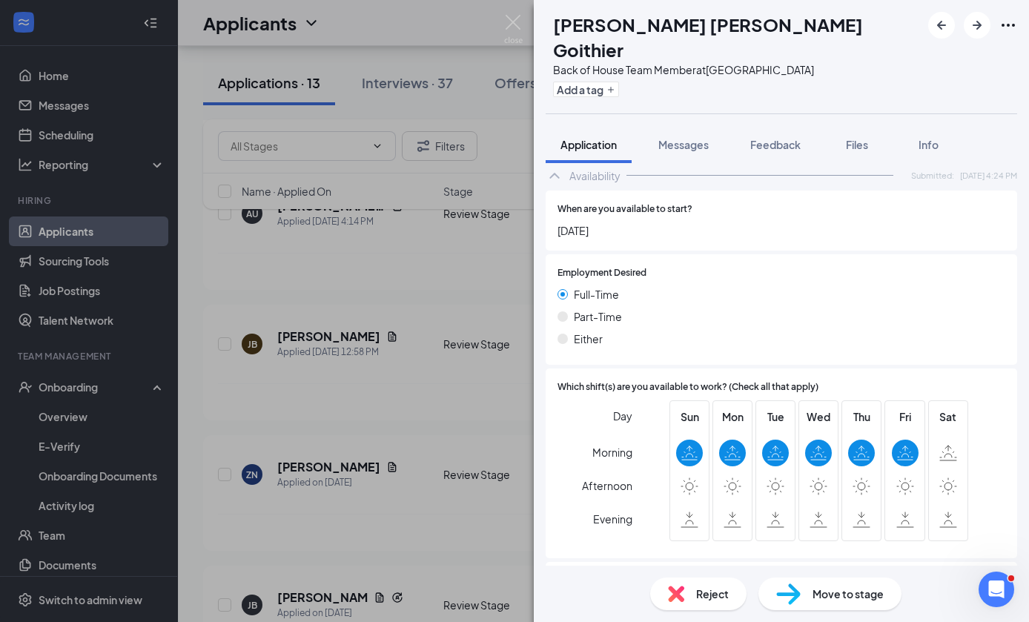
scroll to position [56, 0]
click at [806, 586] on div "Move to stage" at bounding box center [829, 594] width 143 height 33
type input "Onsite Interview (next stage)"
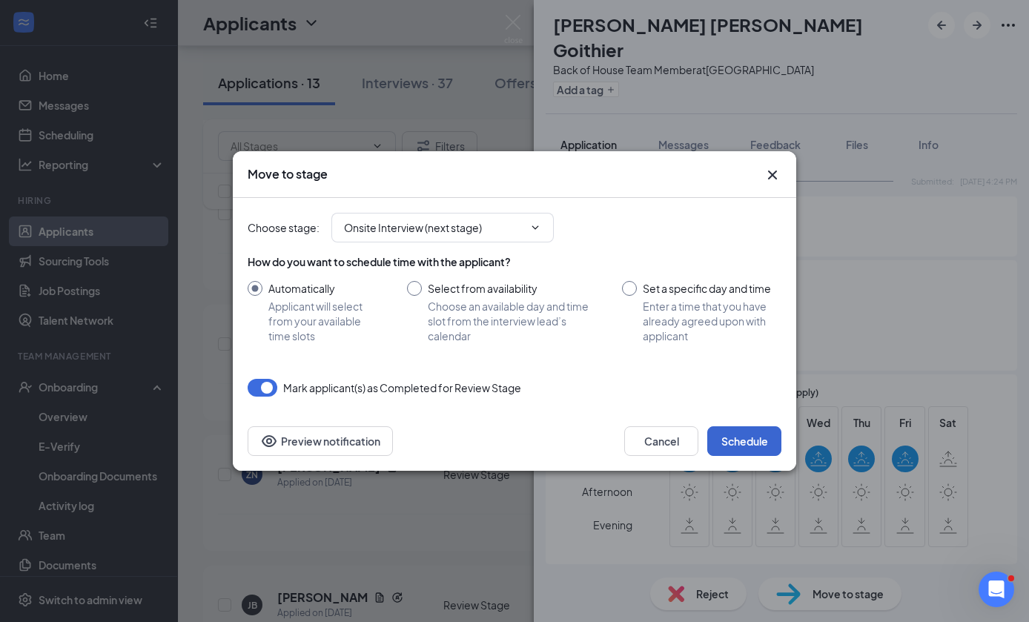
click at [749, 438] on button "Schedule" at bounding box center [744, 441] width 74 height 30
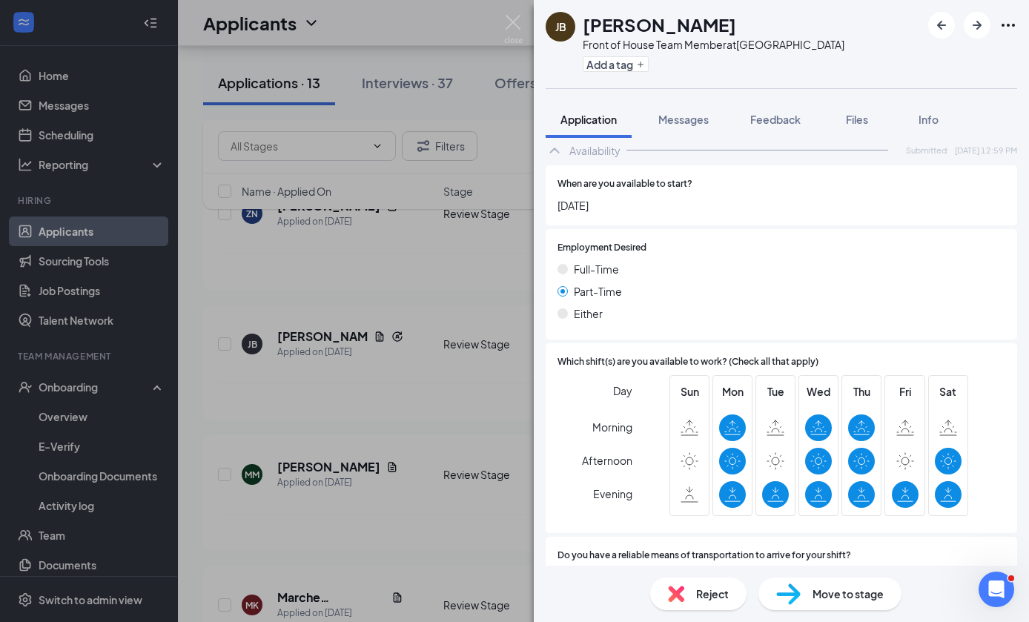
scroll to position [56, 0]
click at [813, 592] on span "Move to stage" at bounding box center [848, 594] width 71 height 16
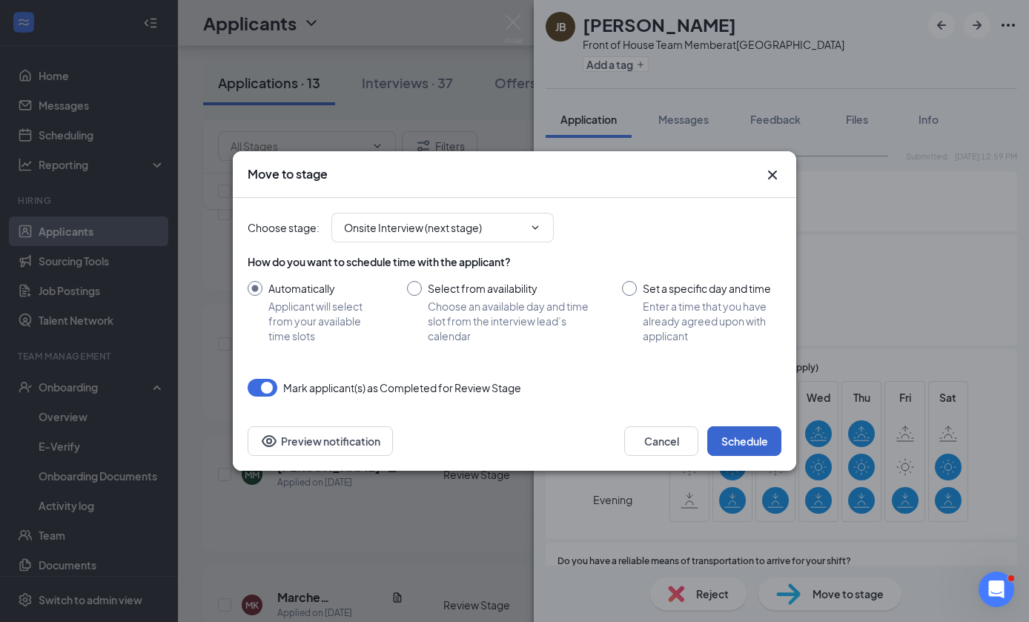
click at [749, 437] on button "Schedule" at bounding box center [744, 441] width 74 height 30
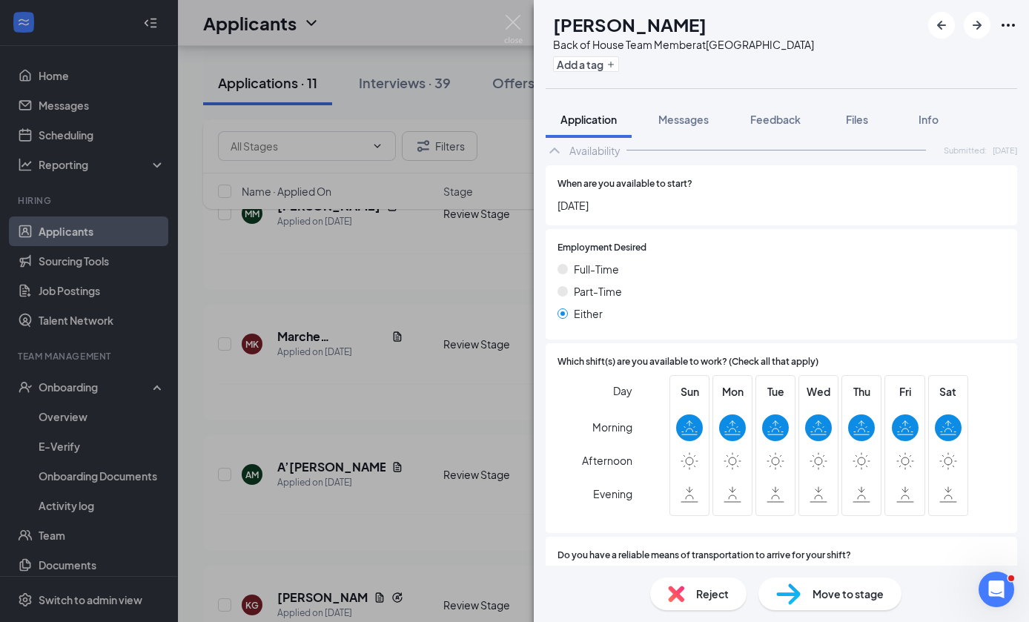
scroll to position [56, 0]
click at [684, 586] on div "Reject" at bounding box center [698, 594] width 96 height 33
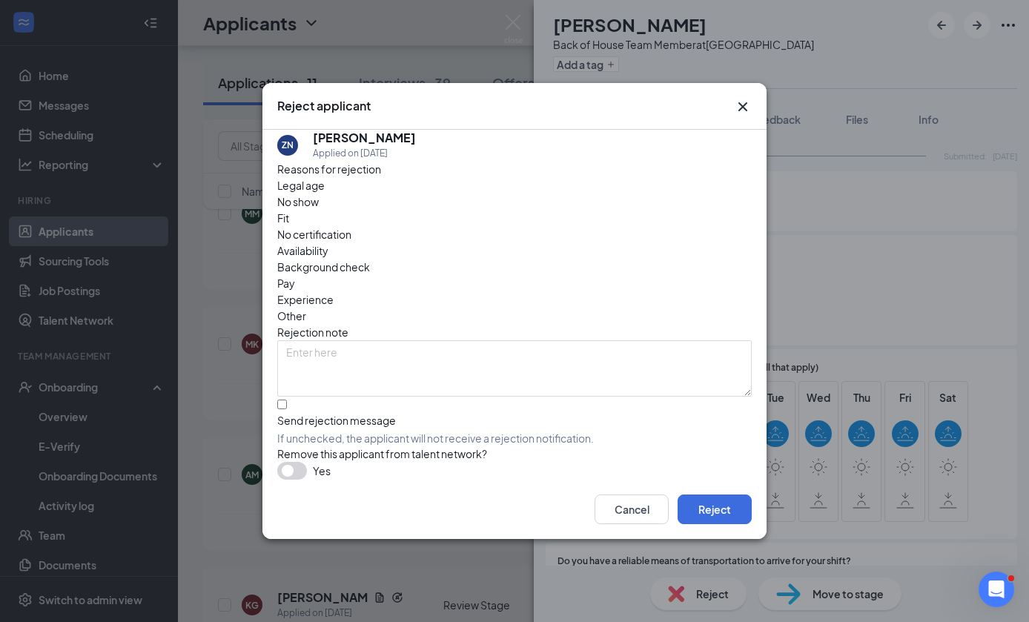
click at [536, 431] on span "If unchecked, the applicant will not receive a rejection notification." at bounding box center [514, 438] width 474 height 15
click at [287, 408] on input "Send rejection message If unchecked, the applicant will not receive a rejection…" at bounding box center [282, 405] width 10 height 10
checkbox input "true"
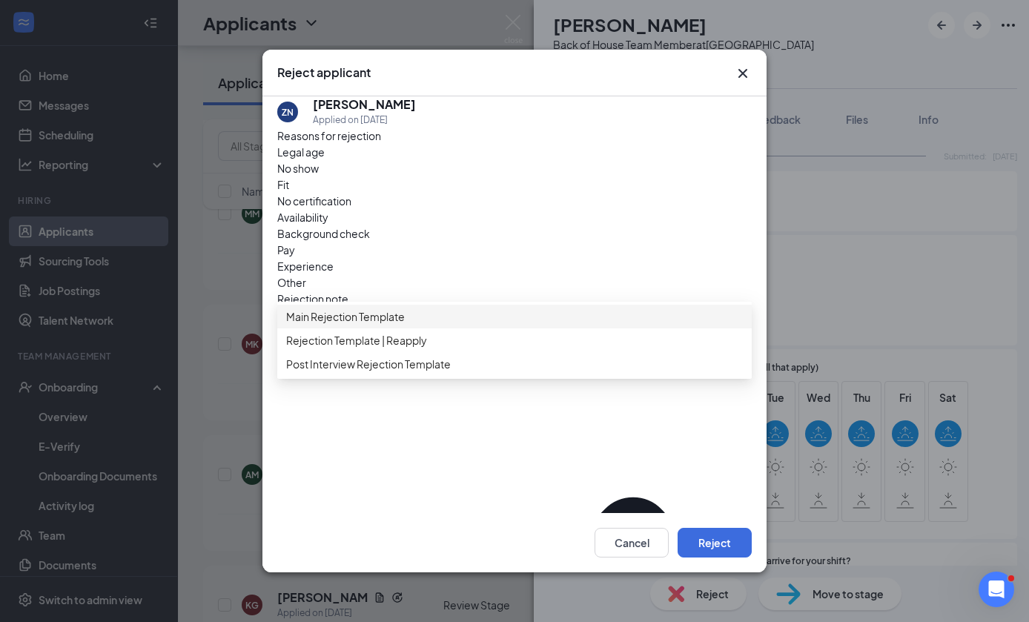
click at [570, 308] on span "Main Rejection Template" at bounding box center [514, 316] width 457 height 16
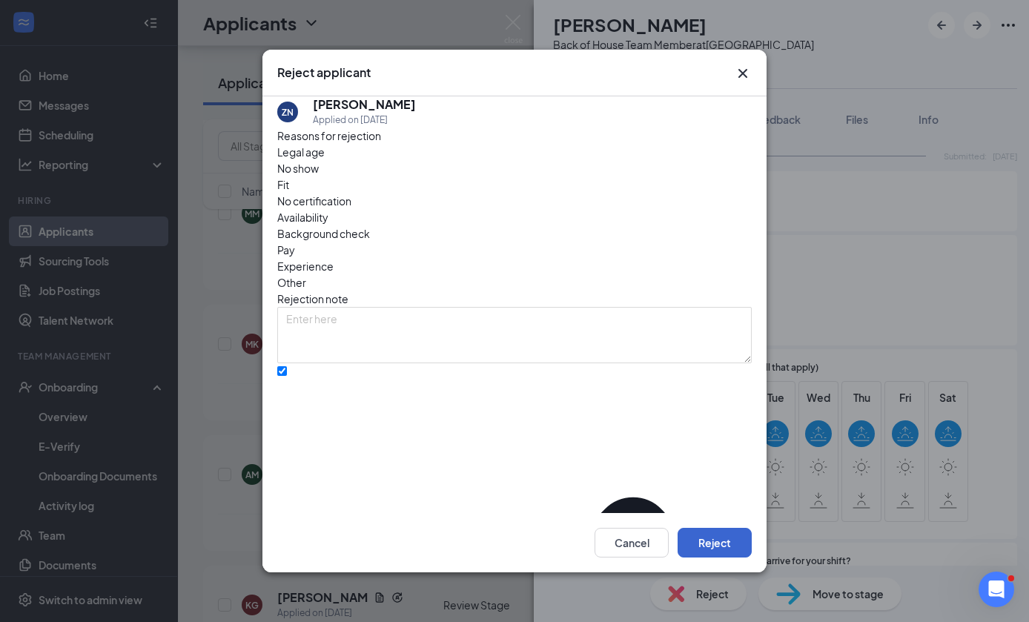
click at [718, 557] on button "Reject" at bounding box center [715, 543] width 74 height 30
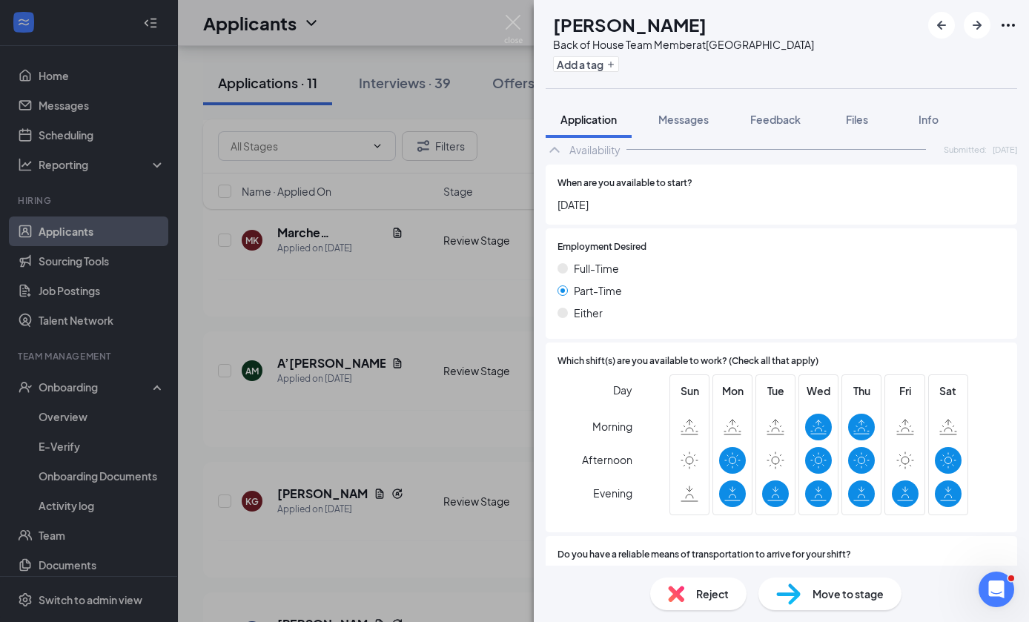
scroll to position [1063, 0]
click at [822, 592] on span "Move to stage" at bounding box center [848, 594] width 71 height 16
type input "Onsite Interview (next stage)"
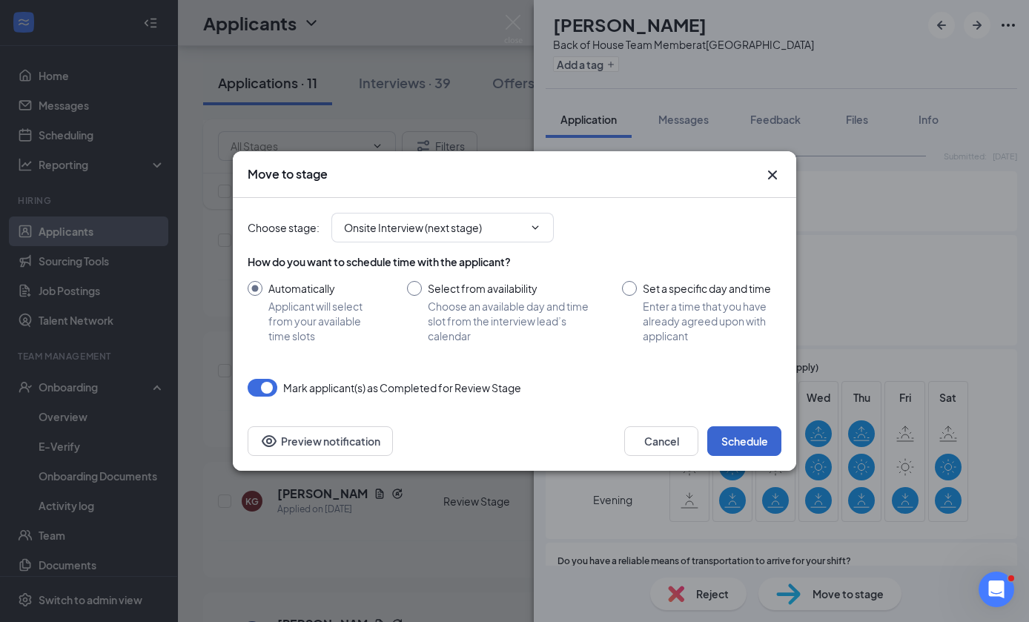
click at [754, 453] on button "Schedule" at bounding box center [744, 441] width 74 height 30
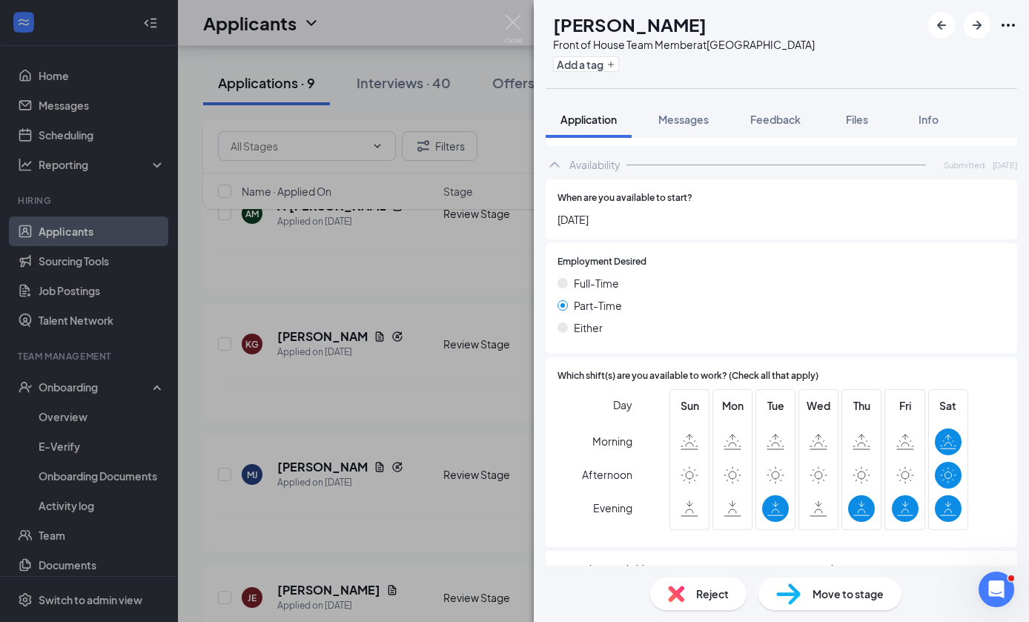
scroll to position [973, 0]
click at [689, 616] on div "Do you have a reliable means of transportation to arrive for your shift? Yes No" at bounding box center [782, 596] width 472 height 88
click at [684, 583] on div "Reject" at bounding box center [698, 594] width 96 height 33
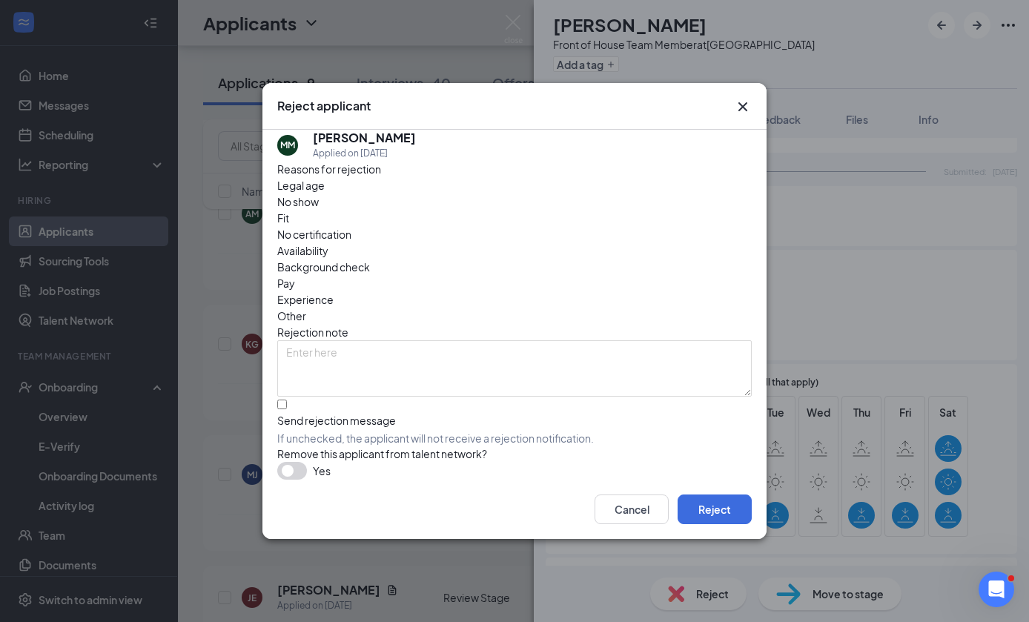
click at [592, 413] on div "Send rejection message If unchecked, the applicant will not receive a rejection…" at bounding box center [514, 429] width 474 height 33
click at [287, 400] on input "Send rejection message If unchecked, the applicant will not receive a rejection…" at bounding box center [282, 405] width 10 height 10
checkbox input "true"
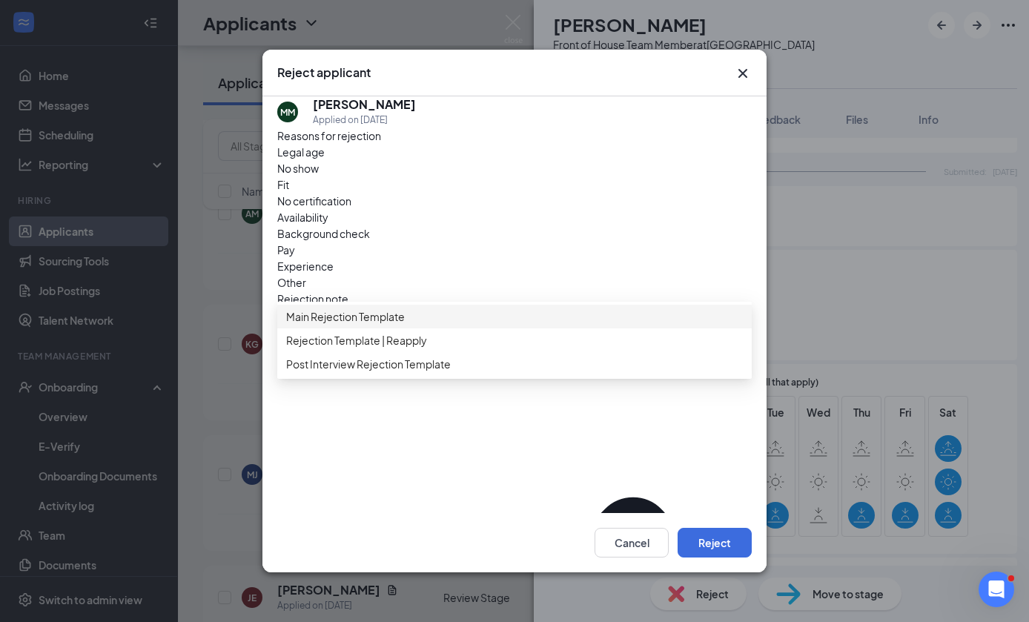
click at [612, 308] on span "Main Rejection Template" at bounding box center [514, 316] width 457 height 16
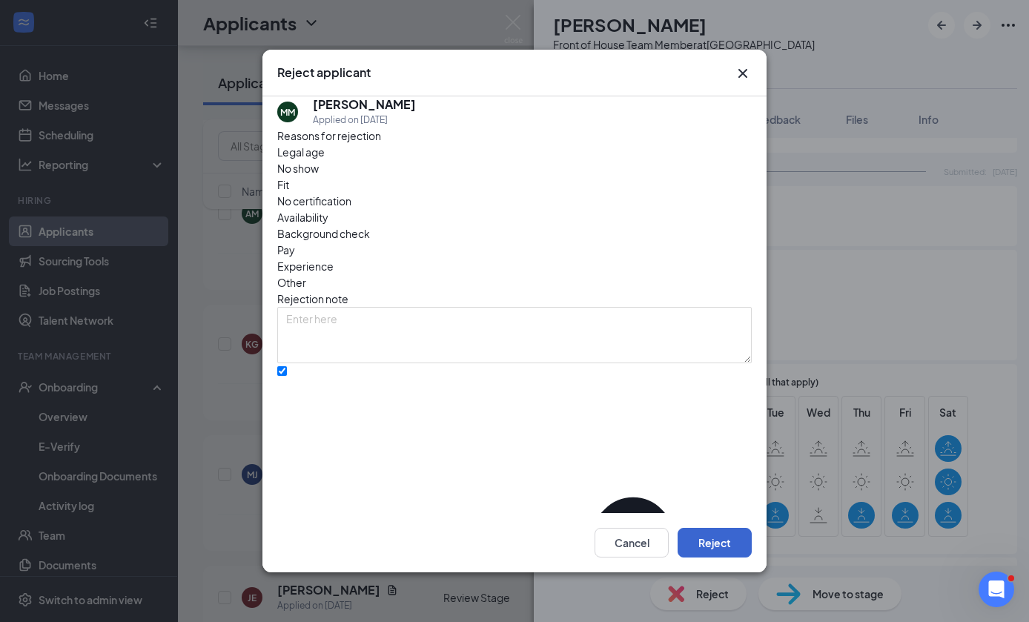
click at [730, 554] on button "Reject" at bounding box center [715, 543] width 74 height 30
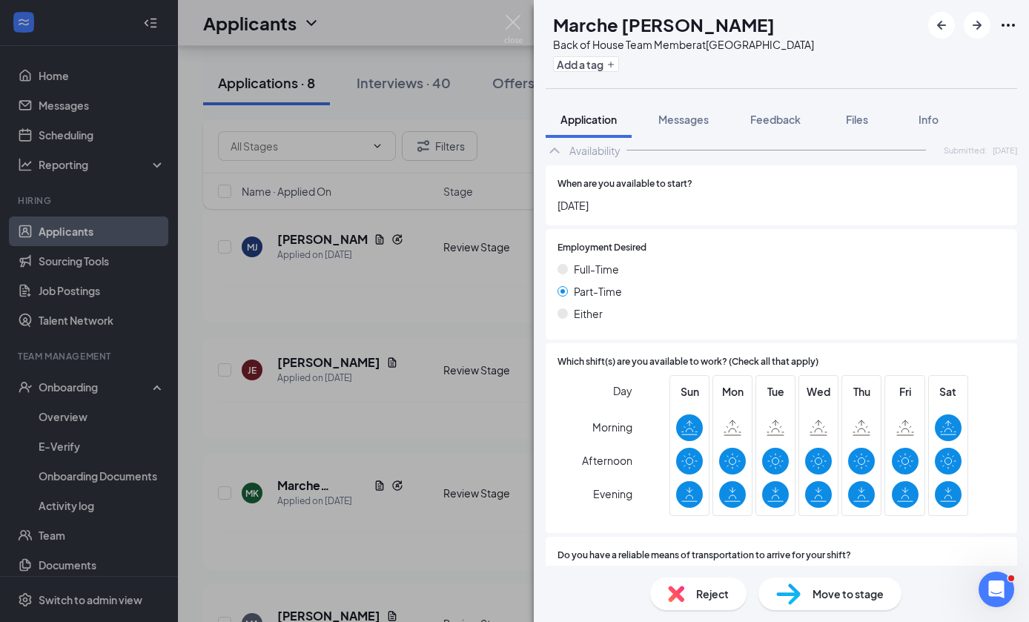
scroll to position [56, 0]
click at [676, 587] on img at bounding box center [676, 594] width 16 height 16
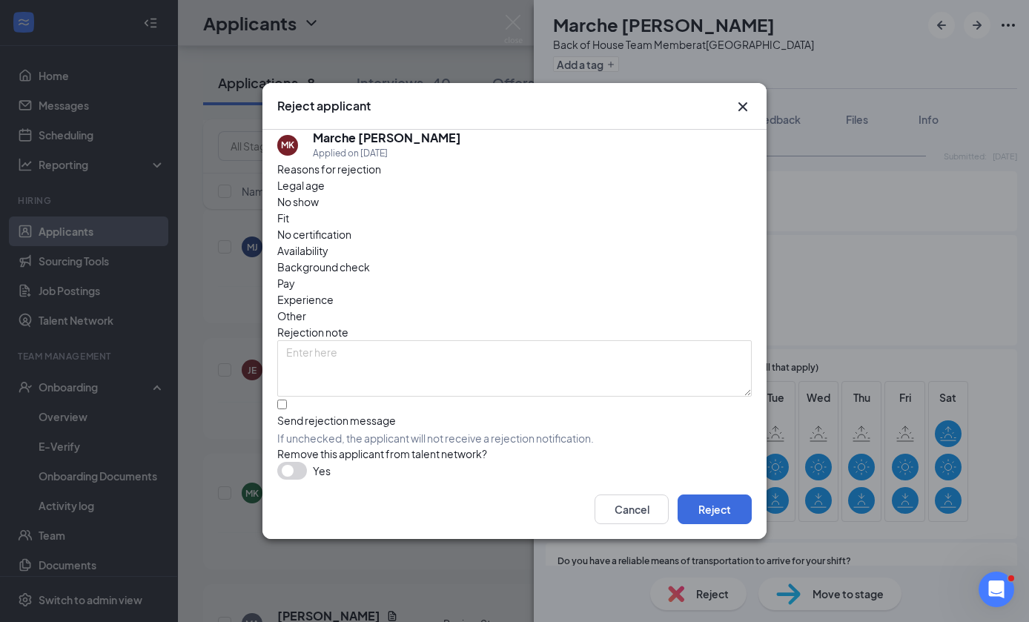
click at [671, 397] on div "Send rejection message If unchecked, the applicant will not receive a rejection…" at bounding box center [514, 422] width 474 height 50
click at [656, 397] on div "Send rejection message If unchecked, the applicant will not receive a rejection…" at bounding box center [514, 422] width 474 height 50
click at [300, 413] on div "Send rejection message" at bounding box center [514, 420] width 474 height 15
click at [287, 400] on input "Send rejection message If unchecked, the applicant will not receive a rejection…" at bounding box center [282, 405] width 10 height 10
checkbox input "true"
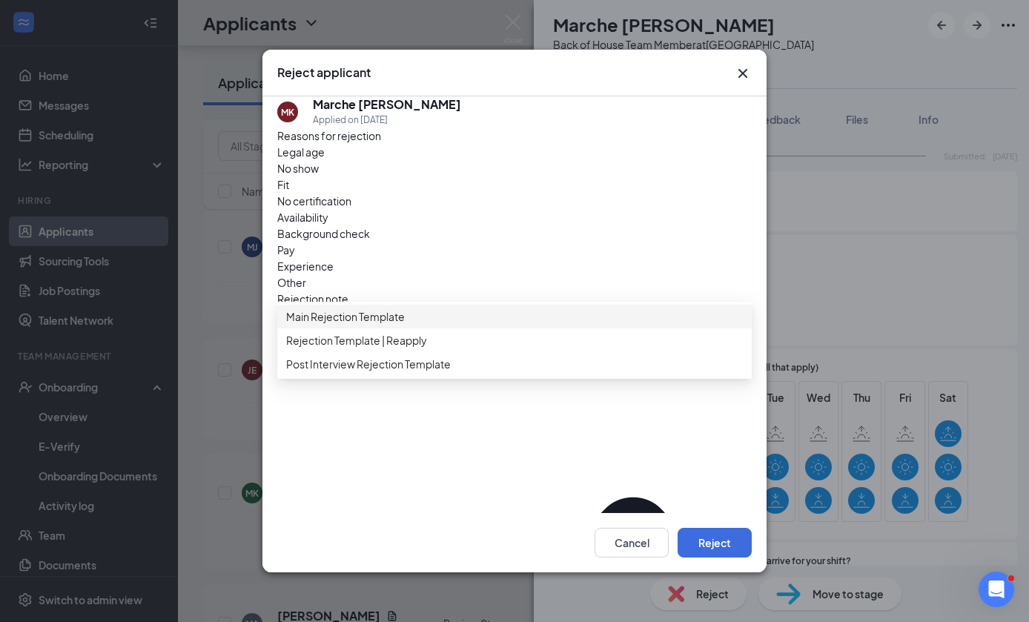
click at [444, 310] on span "Main Rejection Template" at bounding box center [514, 316] width 457 height 16
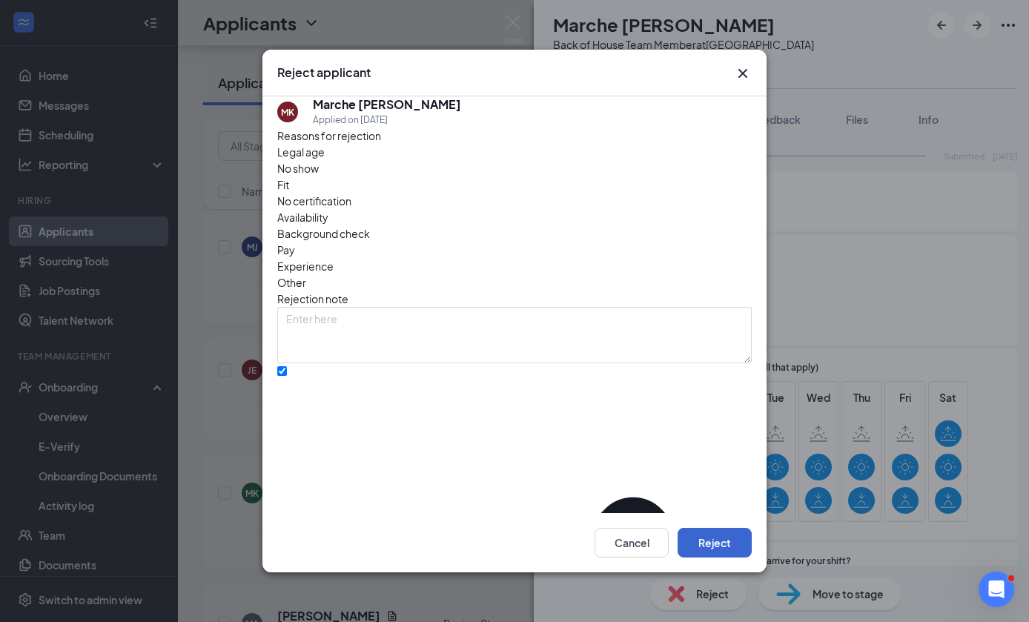
click at [721, 546] on button "Reject" at bounding box center [715, 543] width 74 height 30
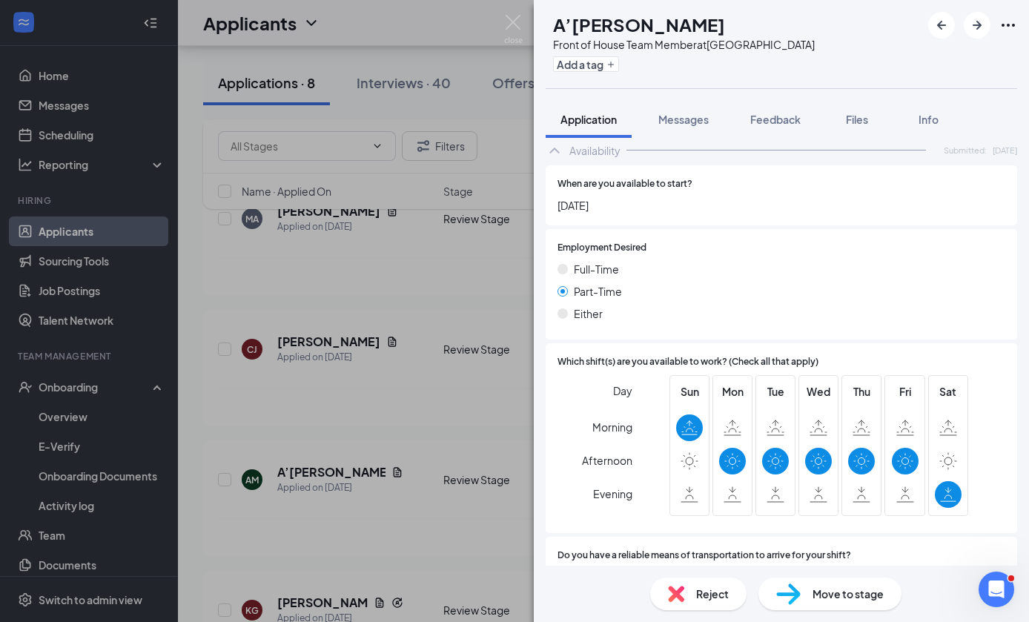
scroll to position [56, 0]
click at [681, 580] on div "Reject" at bounding box center [698, 594] width 96 height 33
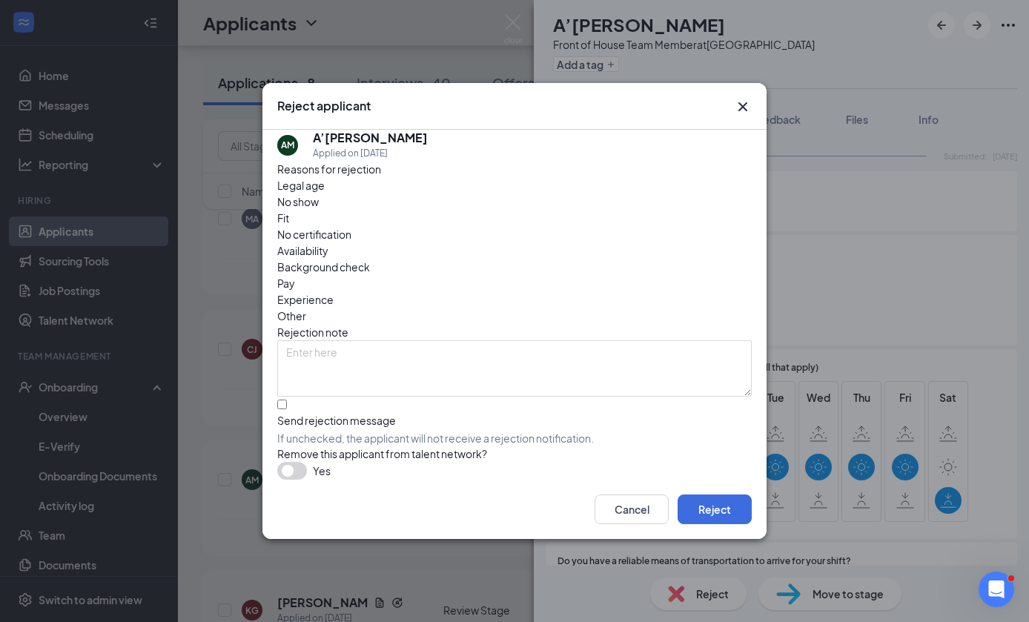
click at [595, 413] on div "Send rejection message" at bounding box center [514, 420] width 474 height 15
click at [287, 400] on input "Send rejection message If unchecked, the applicant will not receive a rejection…" at bounding box center [282, 405] width 10 height 10
checkbox input "true"
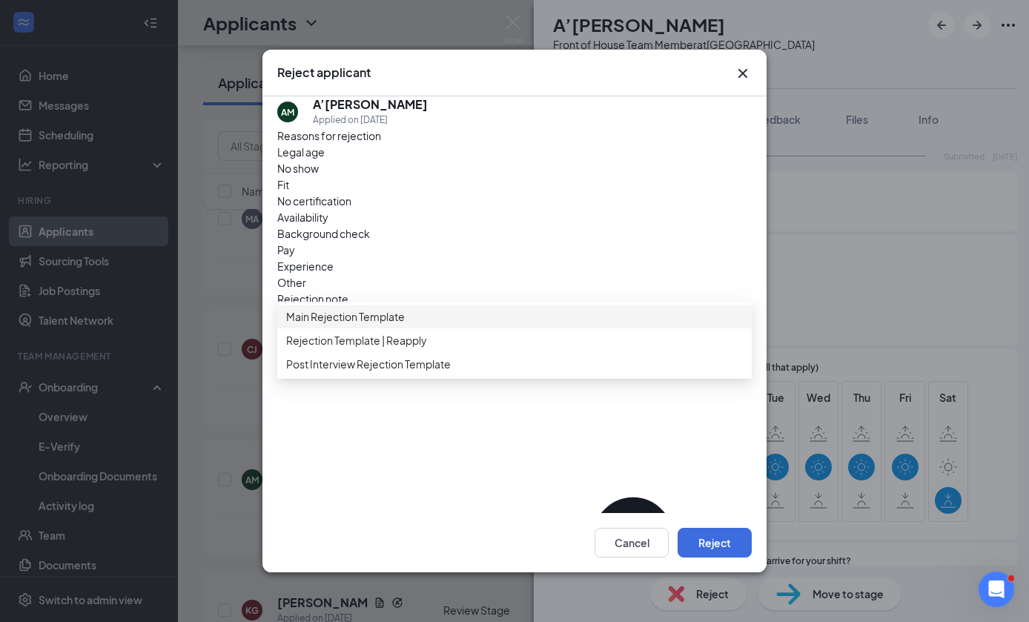
click at [609, 308] on span "Main Rejection Template" at bounding box center [514, 316] width 457 height 16
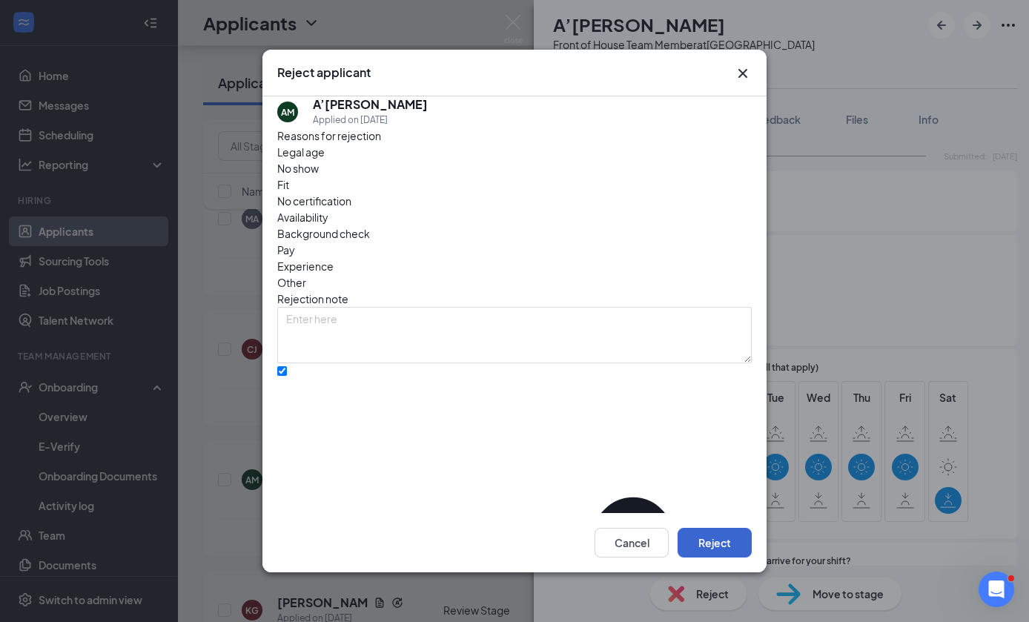
click at [734, 557] on button "Reject" at bounding box center [715, 543] width 74 height 30
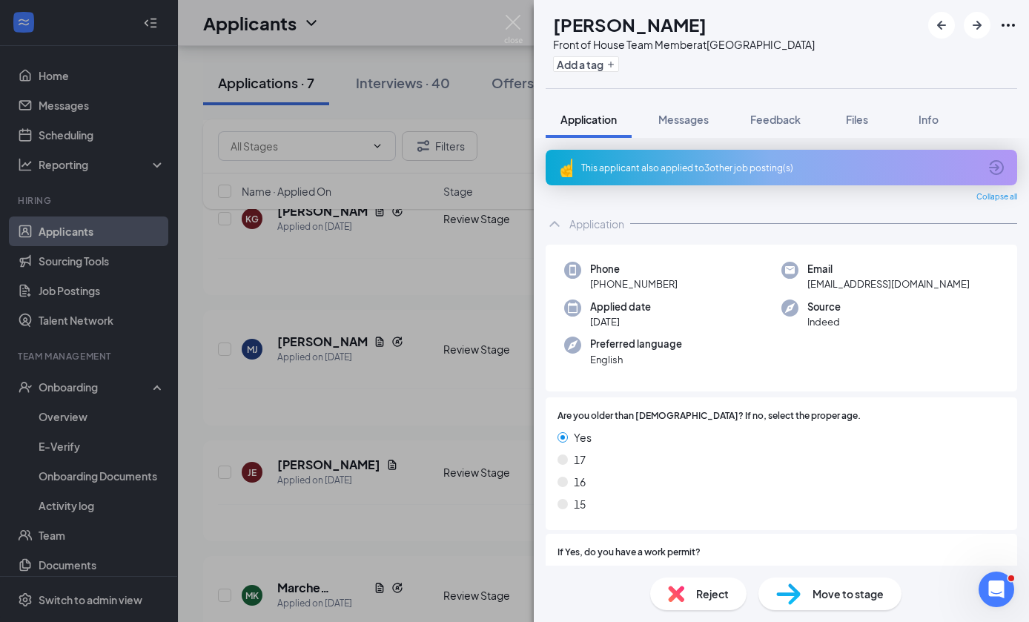
click at [922, 245] on div "Phone [PHONE_NUMBER] Email [EMAIL_ADDRESS][DOMAIN_NAME] Applied date [DATE] Sou…" at bounding box center [782, 319] width 472 height 148
click at [804, 584] on div "Move to stage" at bounding box center [829, 594] width 143 height 33
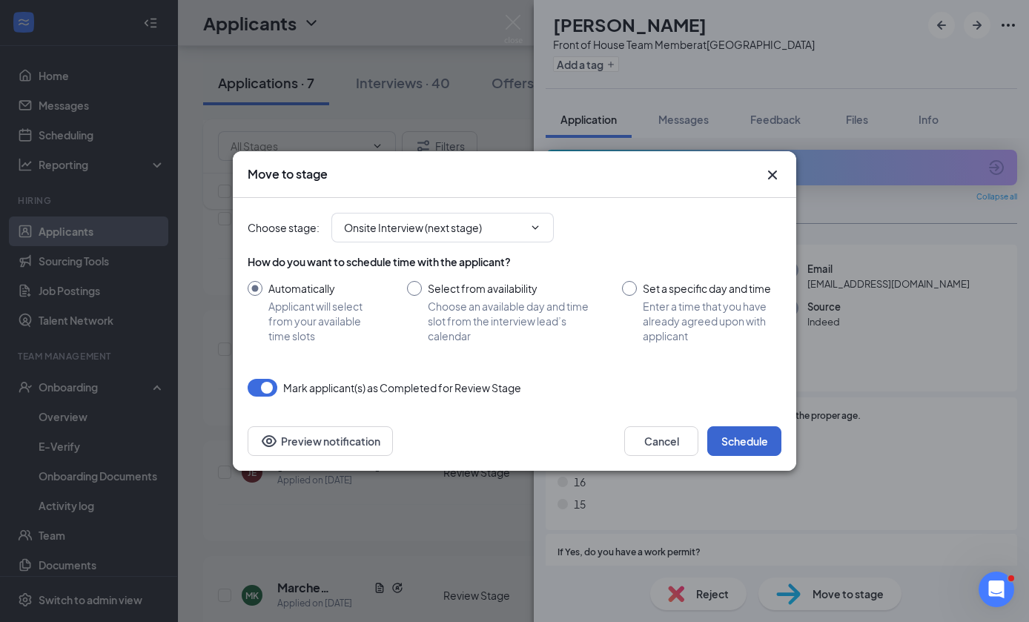
click at [750, 453] on button "Schedule" at bounding box center [744, 441] width 74 height 30
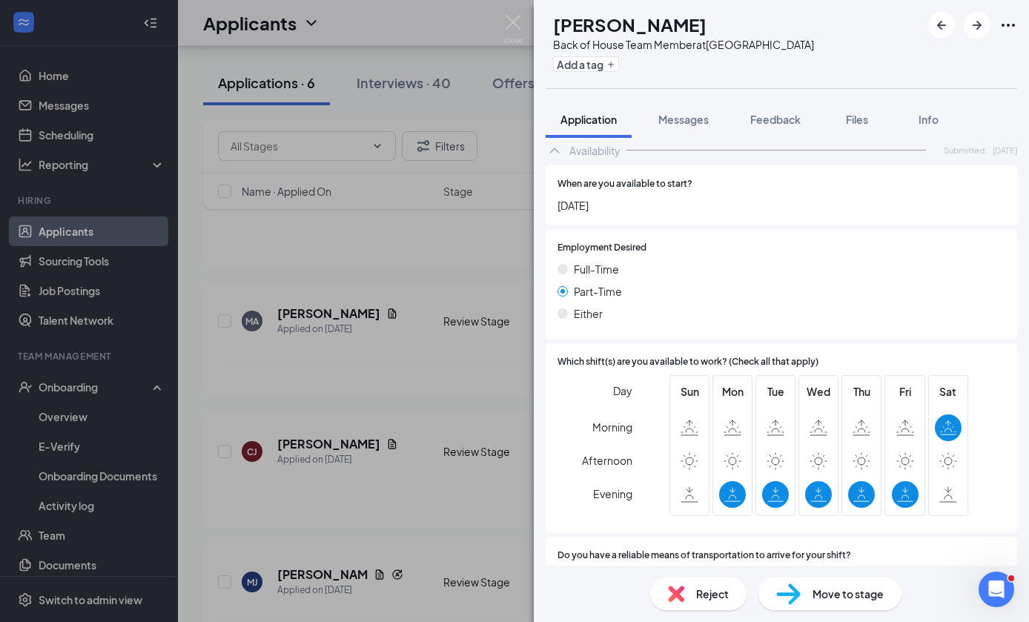
scroll to position [56, 0]
click at [676, 595] on img at bounding box center [676, 594] width 16 height 16
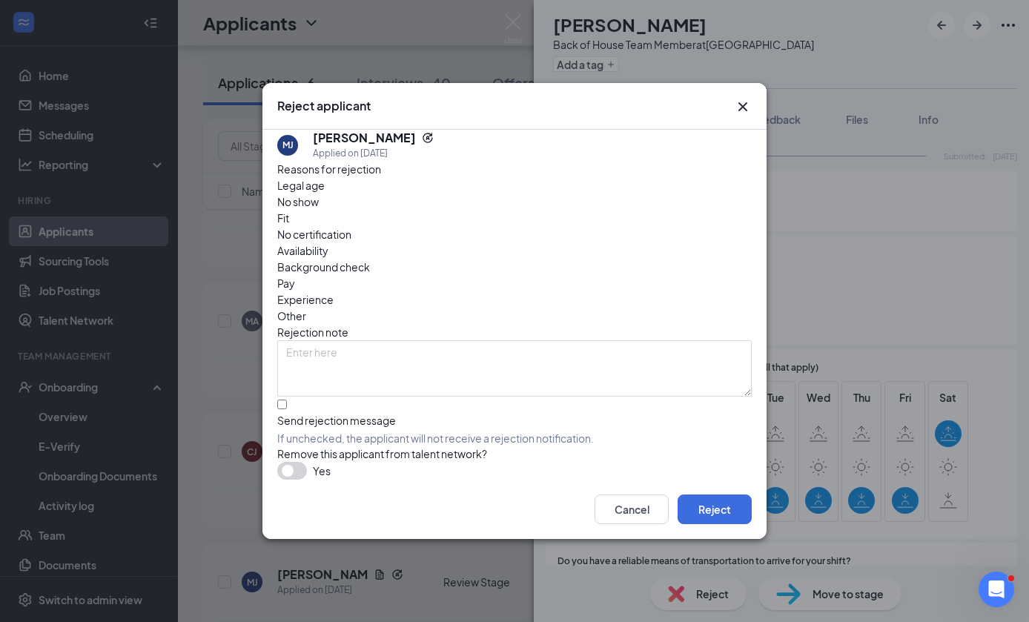
click at [697, 406] on div "Send rejection message If unchecked, the applicant will not receive a rejection…" at bounding box center [514, 422] width 474 height 50
click at [690, 397] on div "Send rejection message If unchecked, the applicant will not receive a rejection…" at bounding box center [514, 422] width 474 height 50
click at [298, 431] on span "If unchecked, the applicant will not receive a rejection notification." at bounding box center [514, 438] width 474 height 15
click at [287, 400] on input "Send rejection message If unchecked, the applicant will not receive a rejection…" at bounding box center [282, 405] width 10 height 10
checkbox input "true"
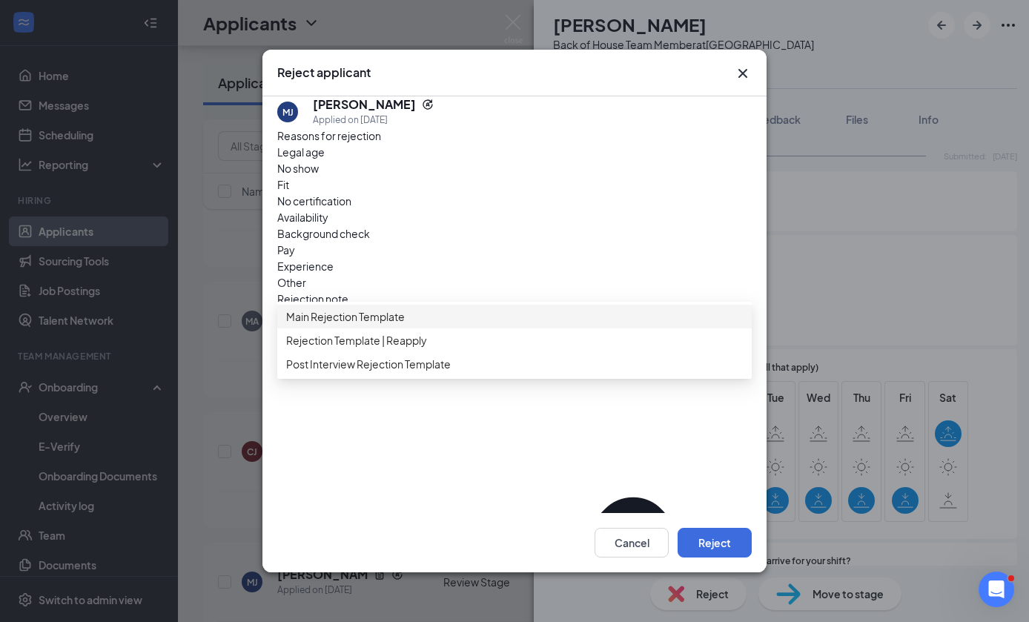
click at [447, 308] on span "Main Rejection Template" at bounding box center [514, 316] width 457 height 16
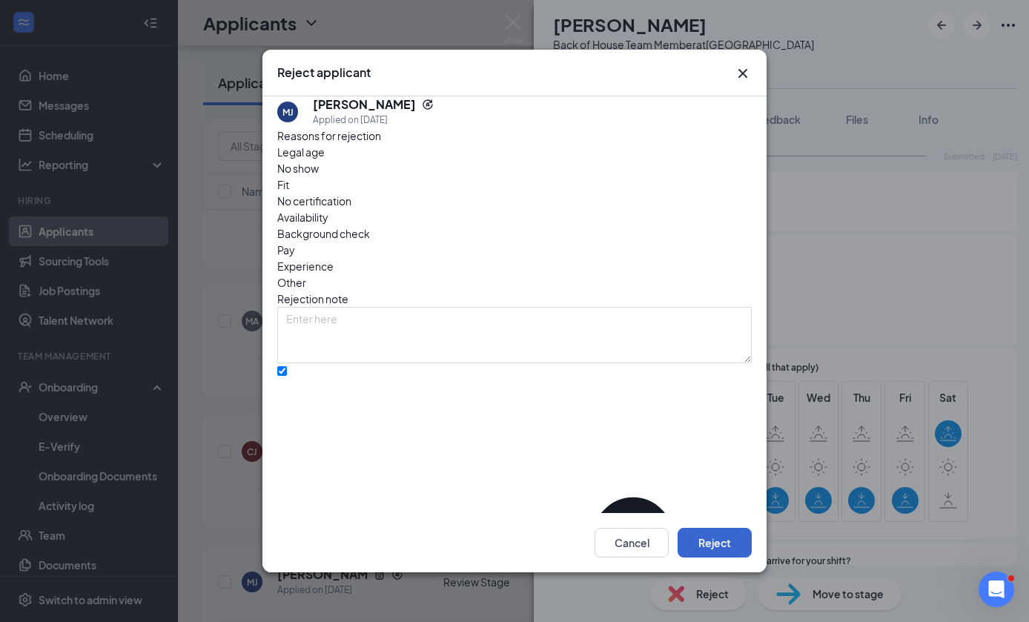
click at [736, 554] on button "Reject" at bounding box center [715, 543] width 74 height 30
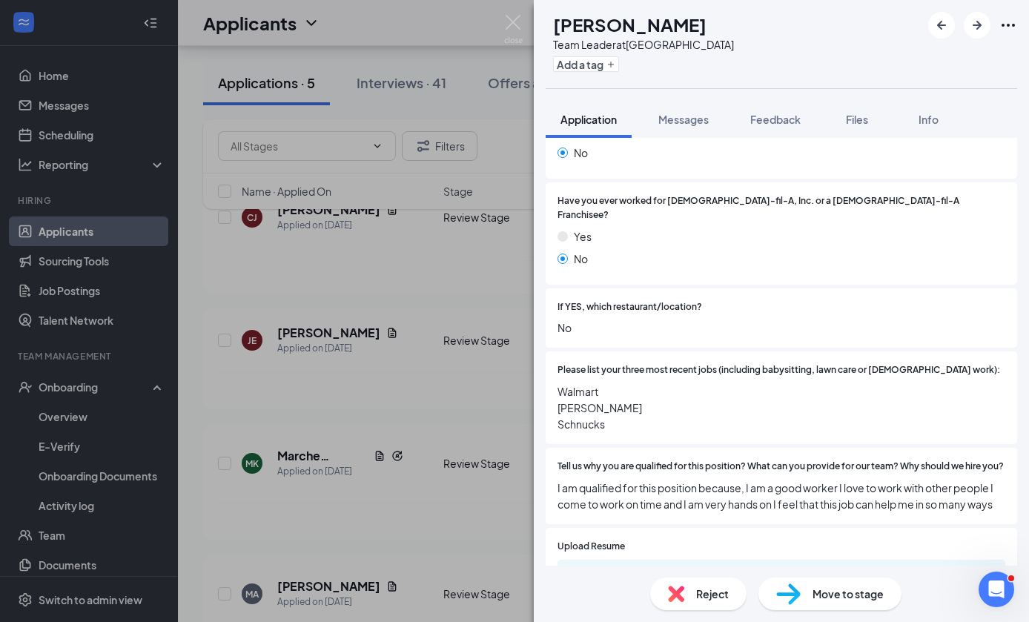
scroll to position [407, 0]
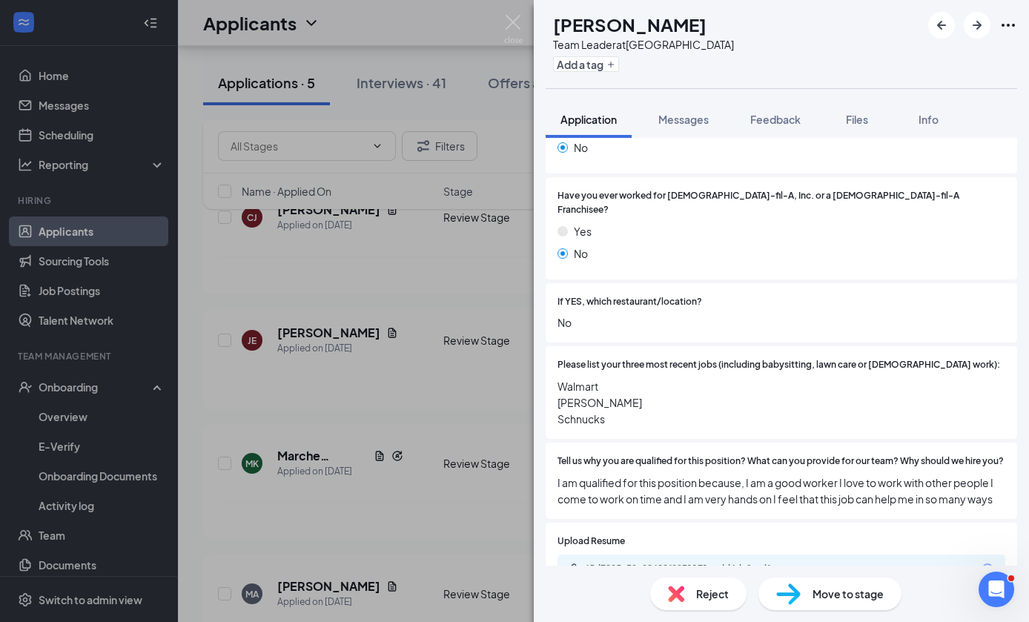
click at [875, 358] on div "Please list your three most recent jobs (including babysitting, lawn care or [D…" at bounding box center [781, 392] width 448 height 69
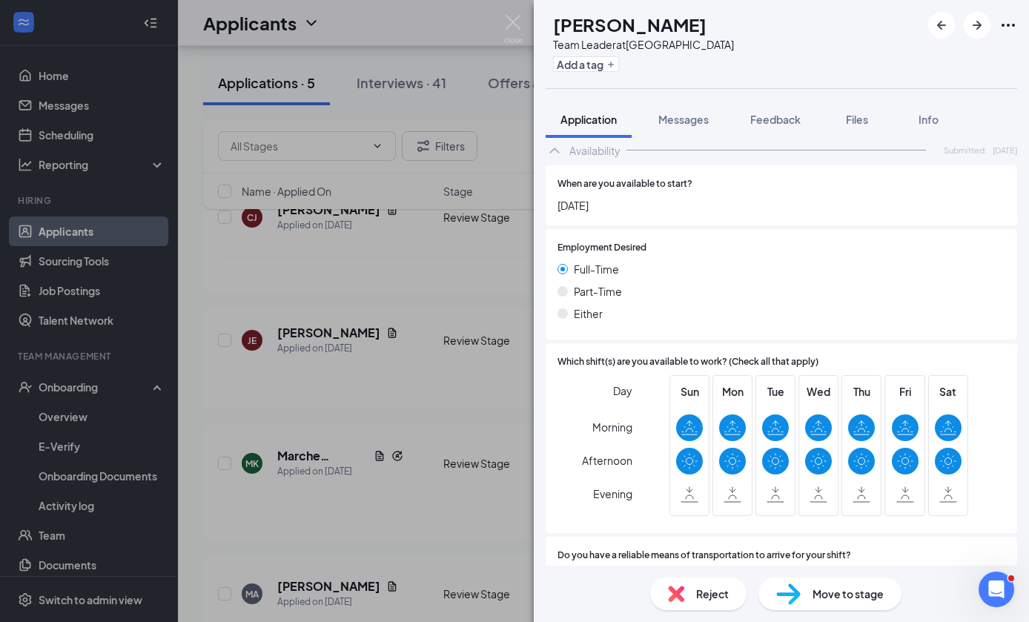
scroll to position [56, 0]
click at [674, 598] on img at bounding box center [676, 594] width 16 height 16
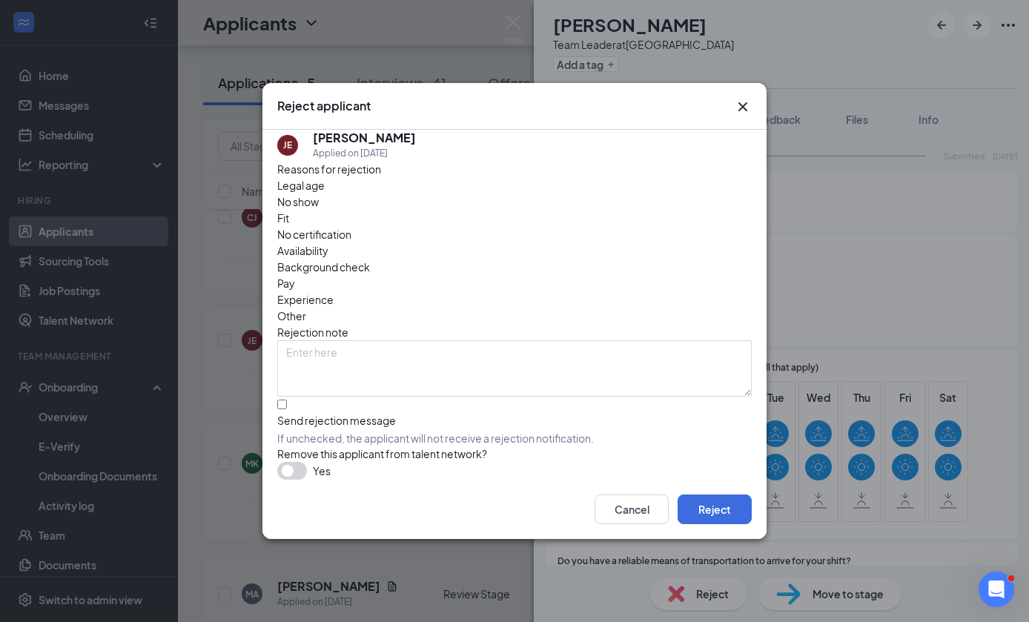
click at [586, 413] on div "Send rejection message" at bounding box center [514, 420] width 474 height 15
click at [287, 400] on input "Send rejection message If unchecked, the applicant will not receive a rejection…" at bounding box center [282, 405] width 10 height 10
checkbox input "true"
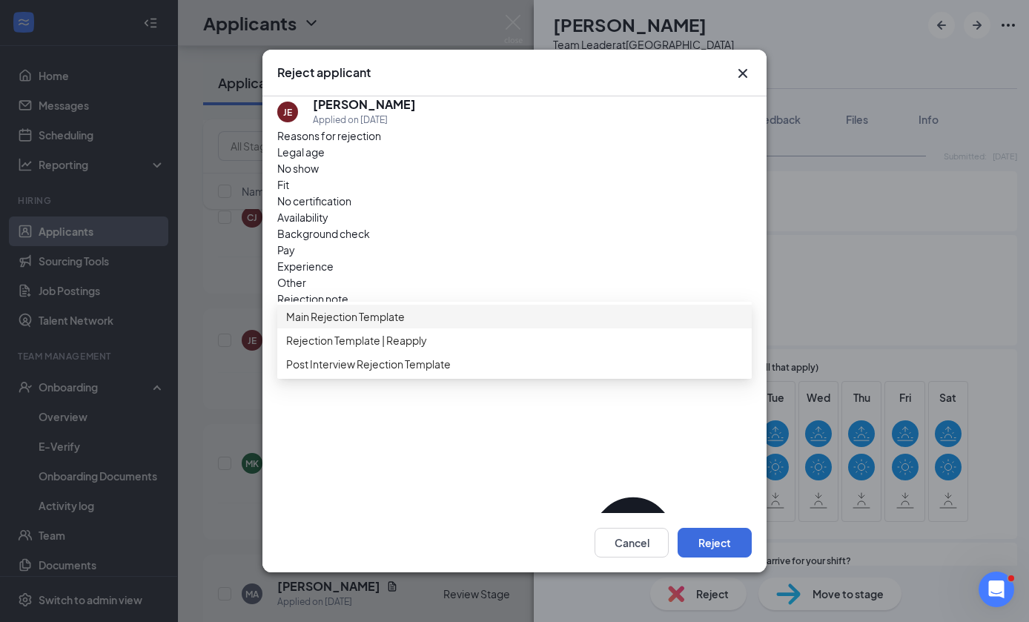
click at [602, 314] on span "Main Rejection Template" at bounding box center [514, 316] width 457 height 16
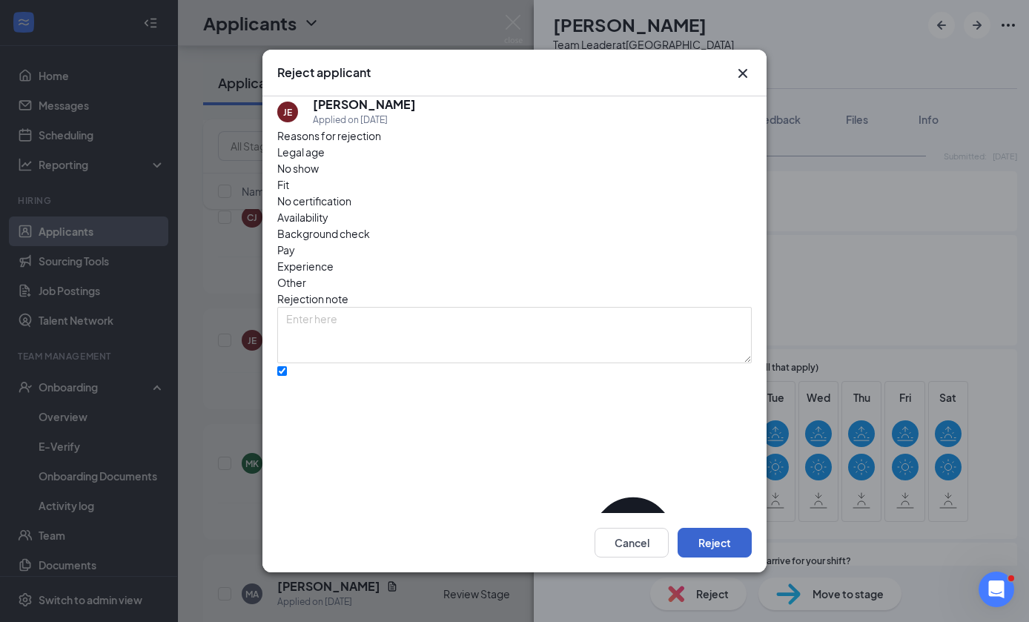
click at [744, 549] on button "Reject" at bounding box center [715, 543] width 74 height 30
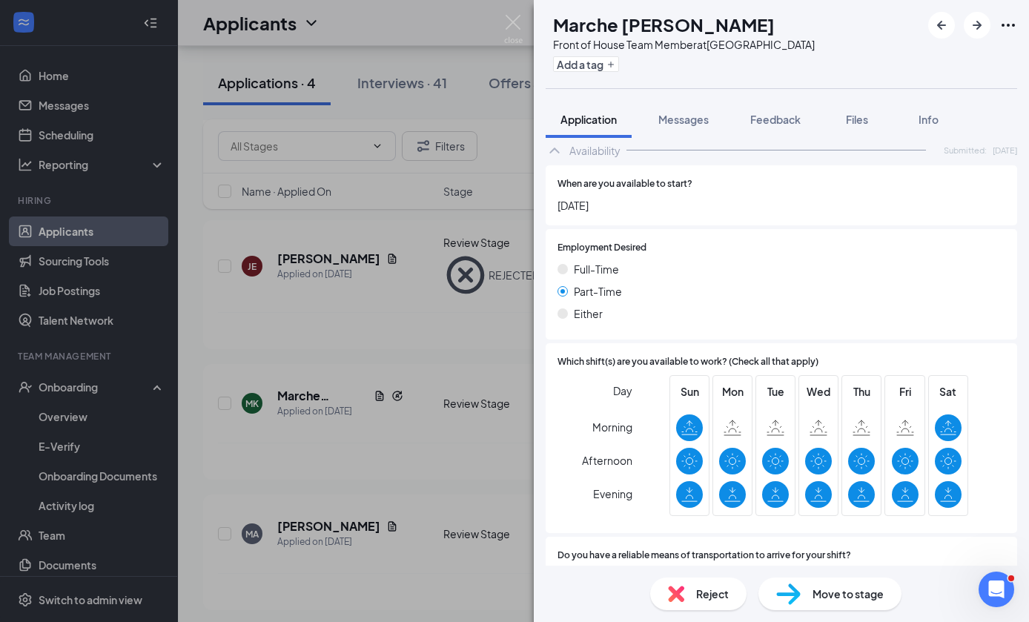
scroll to position [56, 0]
click at [677, 595] on img at bounding box center [676, 594] width 16 height 16
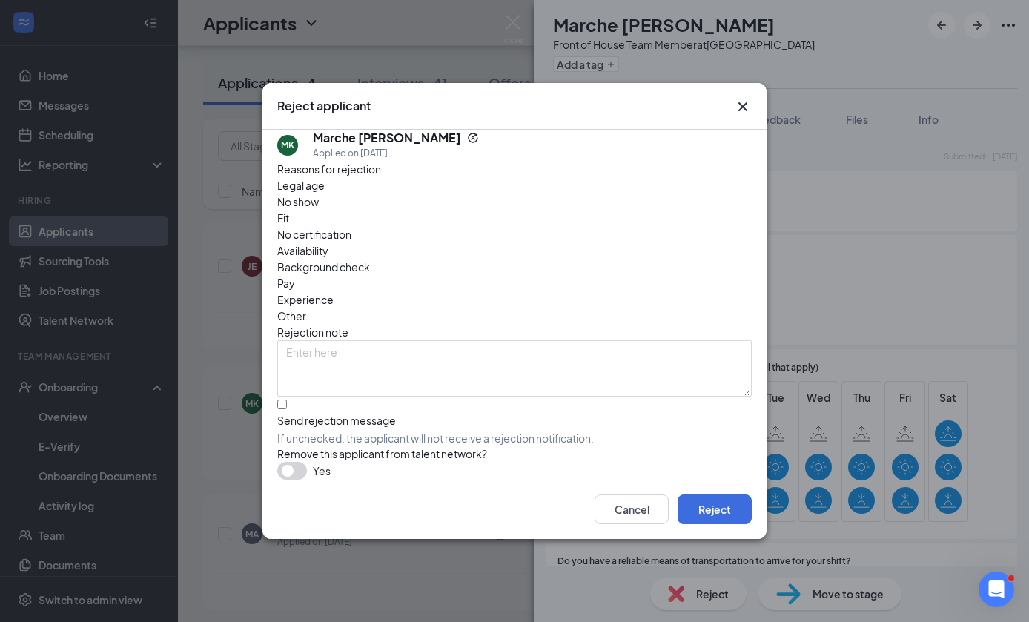
click at [602, 413] on div "Send rejection message If unchecked, the applicant will not receive a rejection…" at bounding box center [514, 429] width 474 height 33
click at [287, 400] on input "Send rejection message If unchecked, the applicant will not receive a rejection…" at bounding box center [282, 405] width 10 height 10
checkbox input "true"
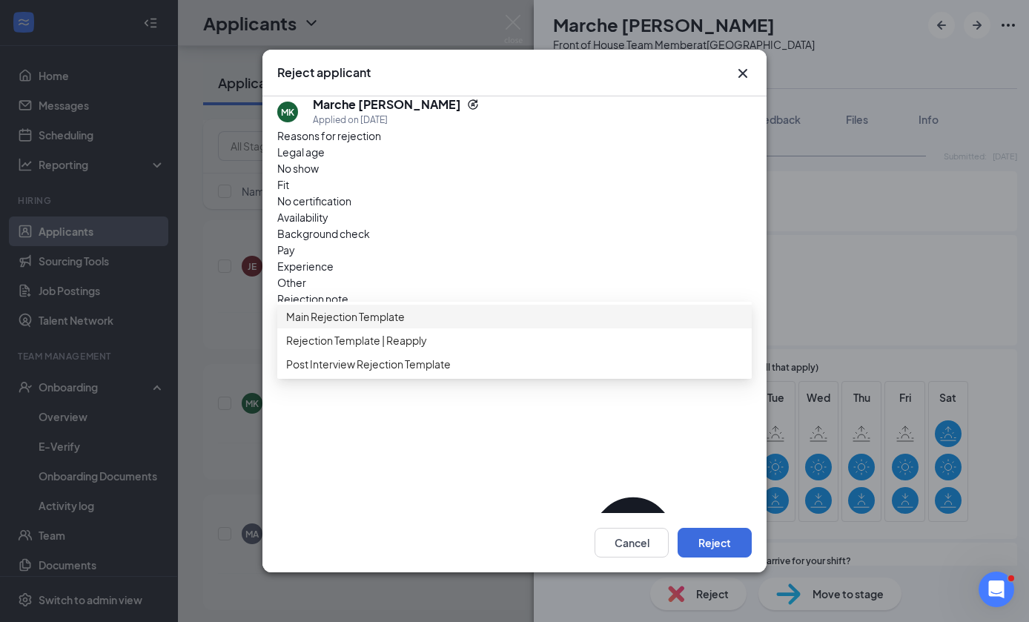
click at [636, 305] on div "Main Rejection Template" at bounding box center [514, 317] width 474 height 24
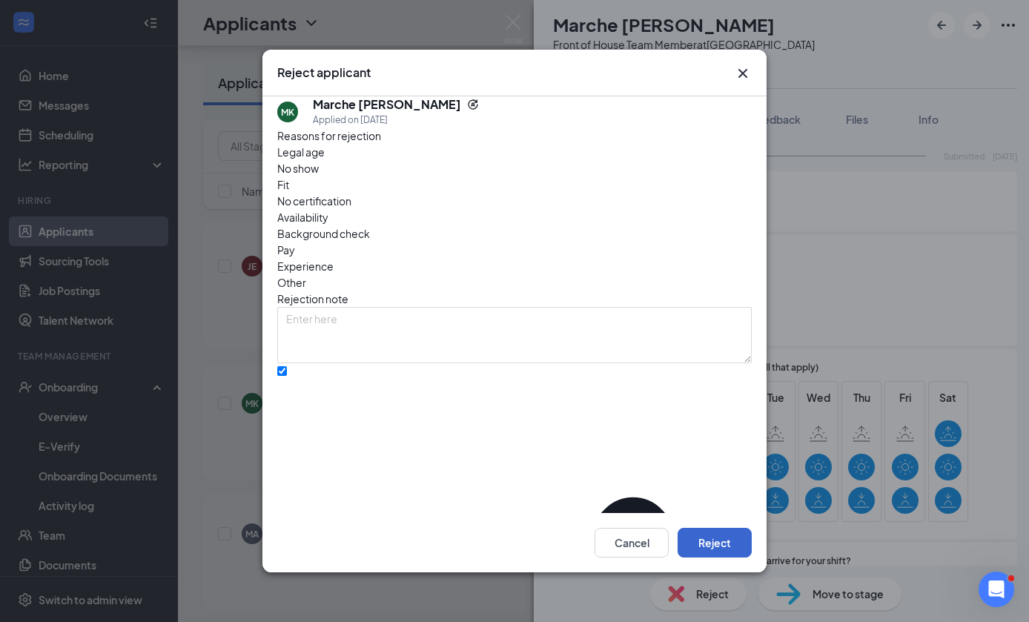
click at [733, 557] on button "Reject" at bounding box center [715, 543] width 74 height 30
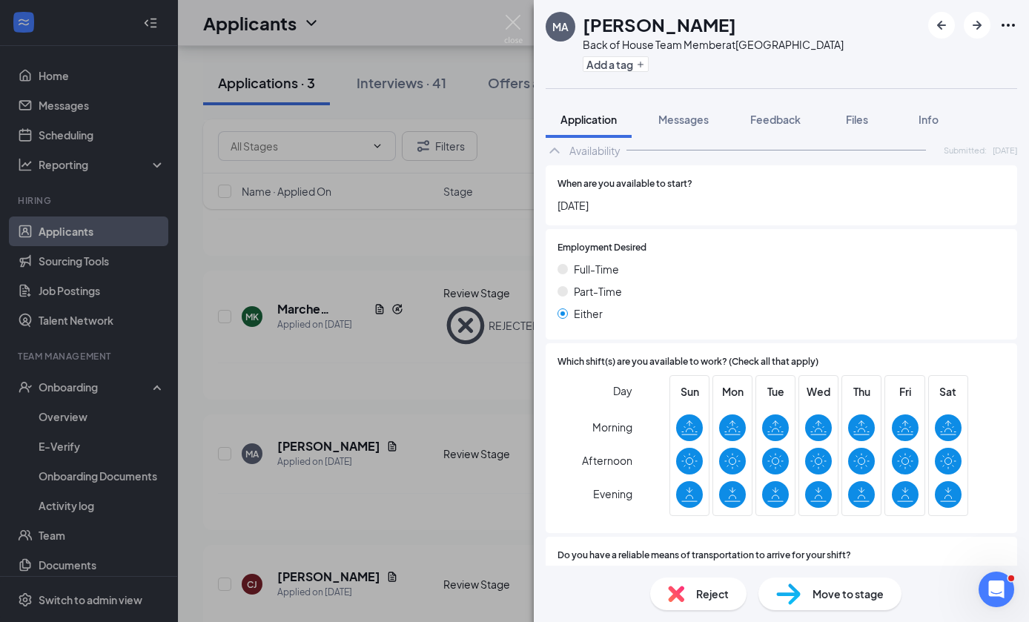
scroll to position [56, 0]
click at [798, 588] on img at bounding box center [788, 593] width 24 height 21
type input "Onsite Interview (next stage)"
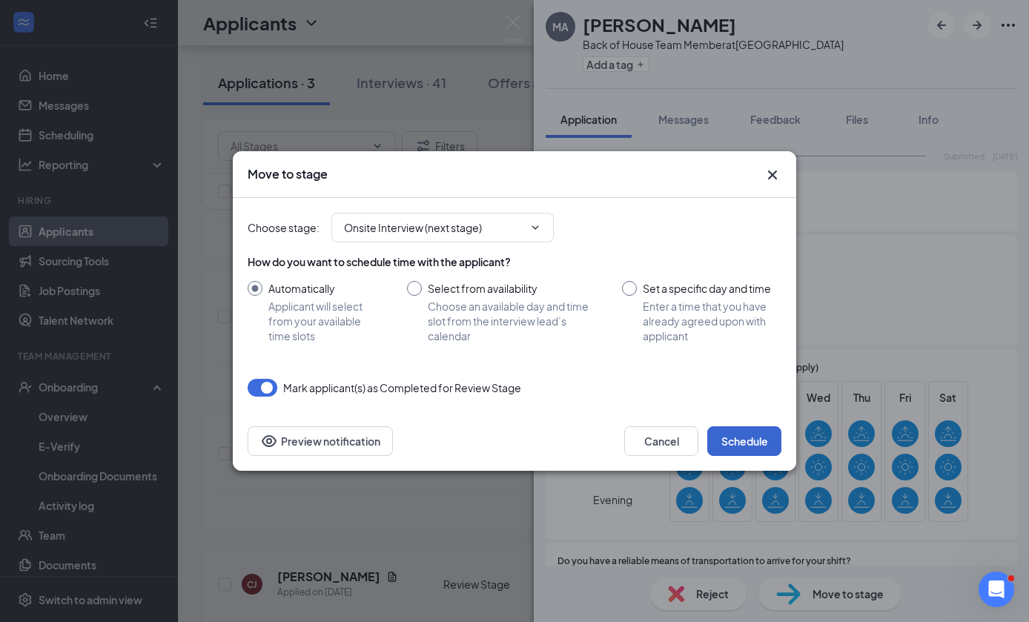
click at [734, 439] on button "Schedule" at bounding box center [744, 441] width 74 height 30
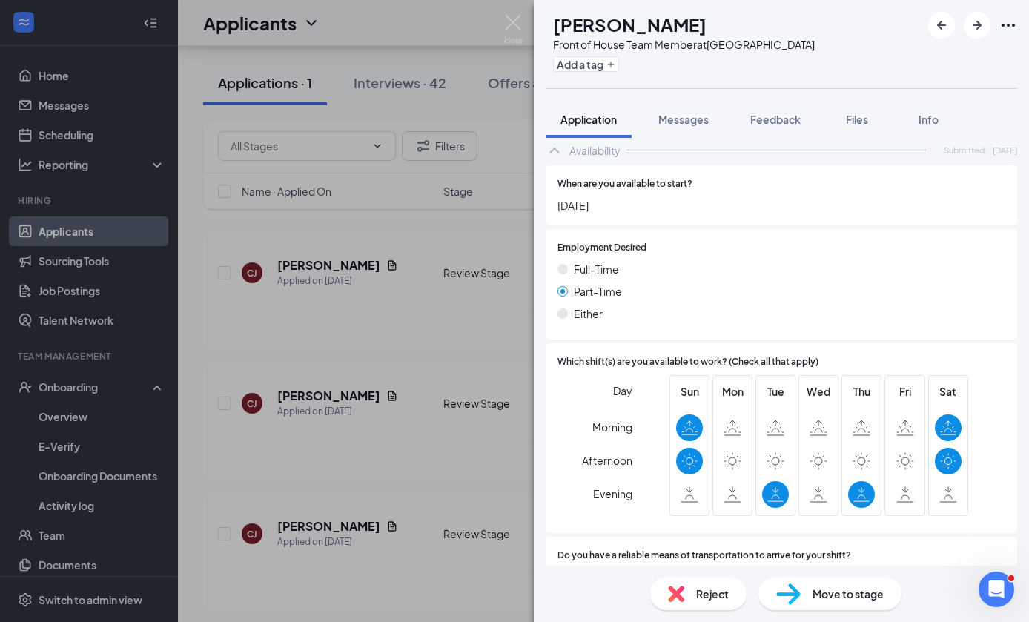
scroll to position [56, 0]
click at [679, 587] on img at bounding box center [676, 594] width 16 height 16
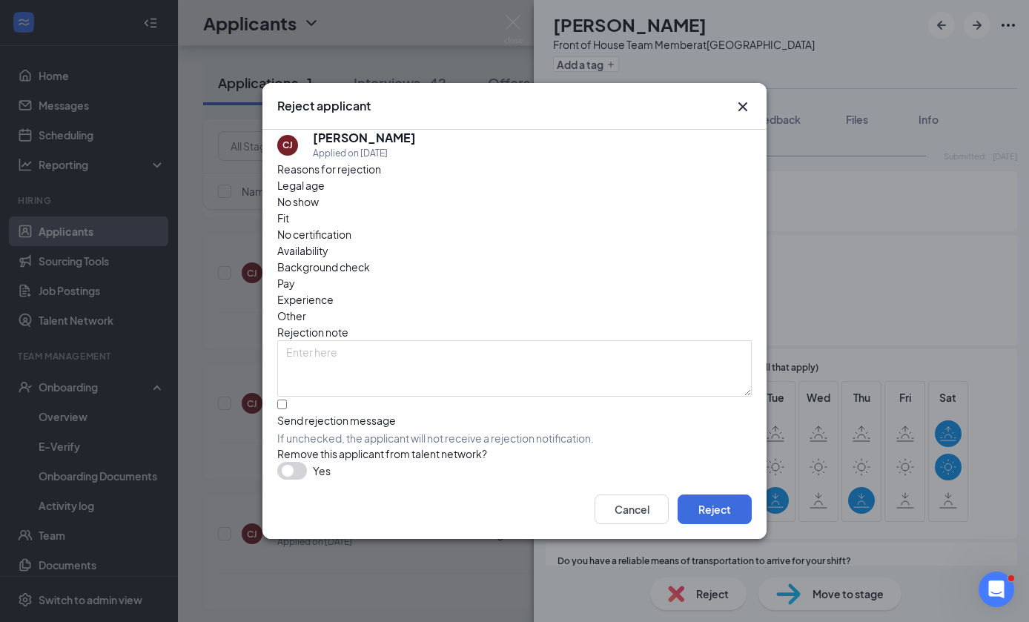
click at [668, 400] on div "Send rejection message If unchecked, the applicant will not receive a rejection…" at bounding box center [514, 422] width 474 height 50
click at [607, 413] on div "Send rejection message" at bounding box center [514, 420] width 474 height 15
click at [287, 400] on input "Send rejection message If unchecked, the applicant will not receive a rejection…" at bounding box center [282, 405] width 10 height 10
checkbox input "true"
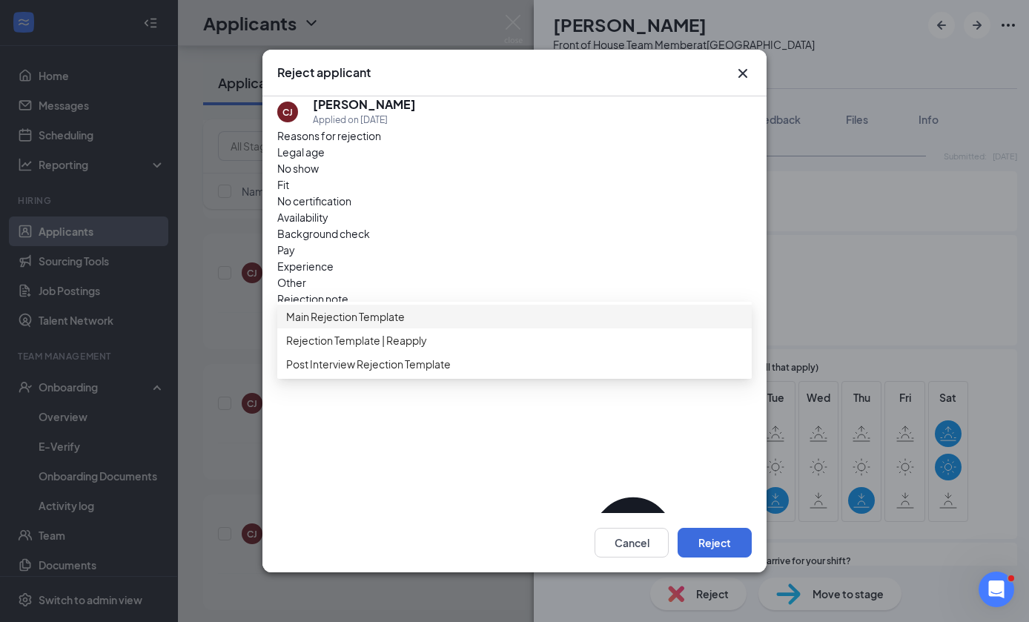
click at [653, 308] on span "Main Rejection Template" at bounding box center [514, 316] width 457 height 16
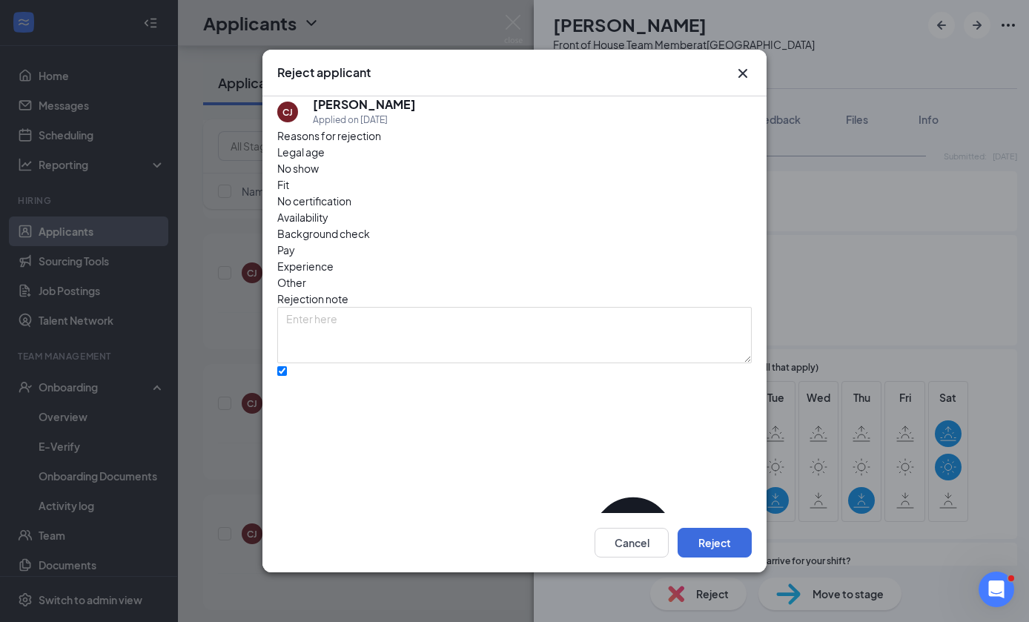
click at [742, 572] on div "Cancel Reject" at bounding box center [514, 542] width 504 height 59
click at [732, 537] on div "Cancel Reject" at bounding box center [514, 542] width 504 height 59
click at [719, 557] on button "Reject" at bounding box center [715, 543] width 74 height 30
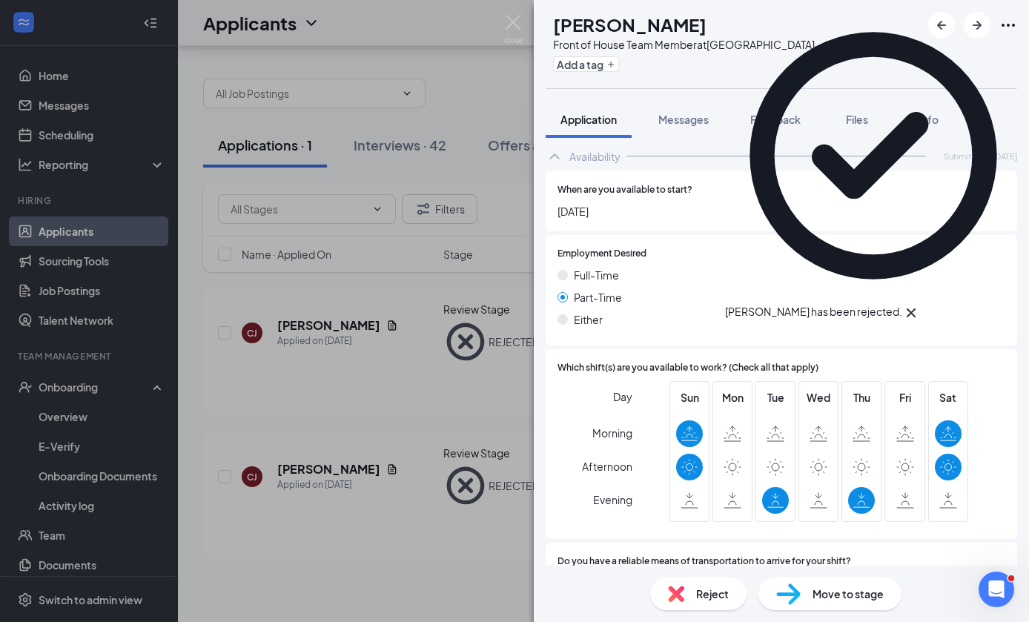
scroll to position [56, 0]
click at [680, 589] on img at bounding box center [676, 594] width 16 height 16
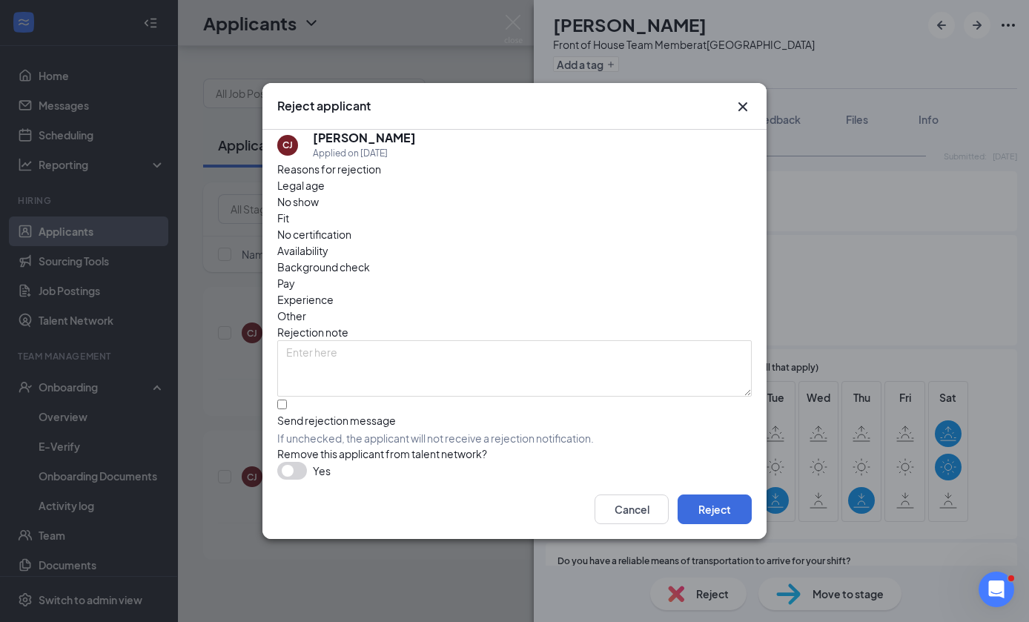
click at [692, 410] on div "Reasons for rejection Legal age No show Fit No certification Availability Backg…" at bounding box center [514, 321] width 474 height 320
click at [308, 413] on div "Send rejection message" at bounding box center [514, 420] width 474 height 15
click at [287, 400] on input "Send rejection message If unchecked, the applicant will not receive a rejection…" at bounding box center [282, 405] width 10 height 10
checkbox input "true"
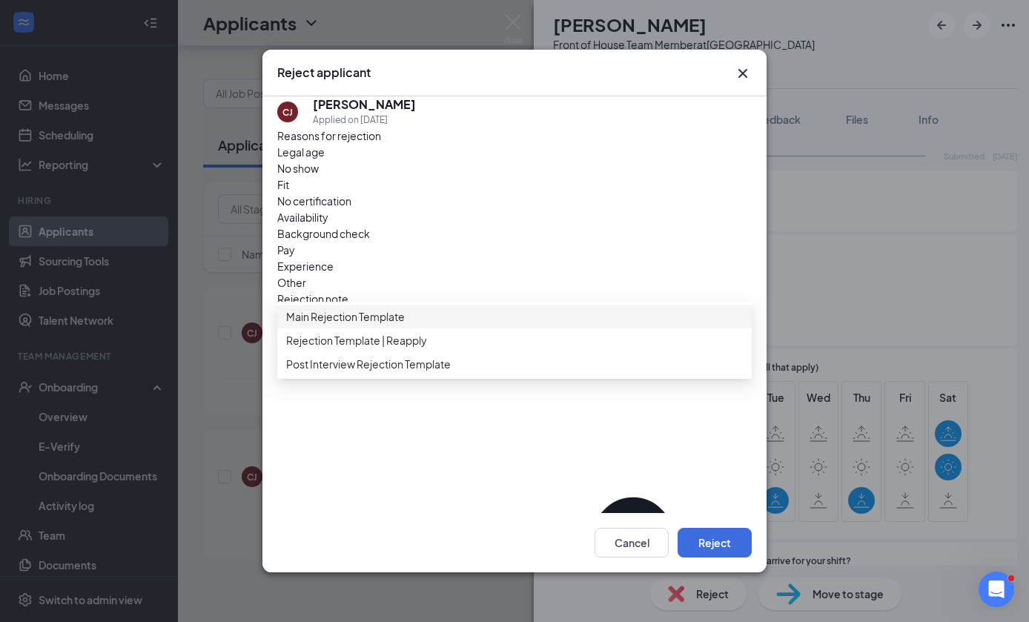
click at [493, 308] on span "Main Rejection Template" at bounding box center [514, 316] width 457 height 16
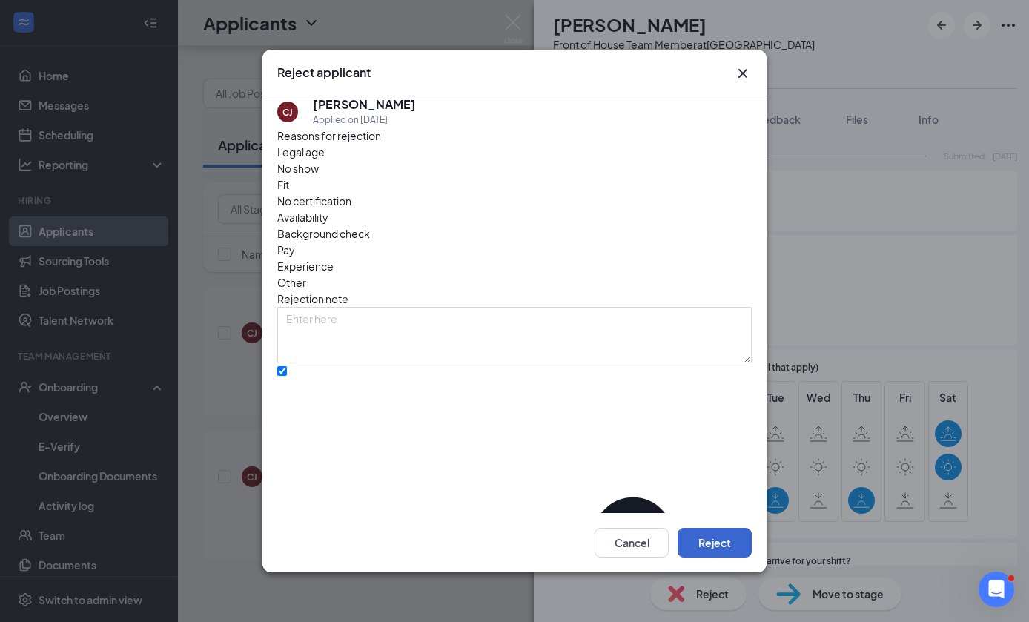
click at [727, 557] on button "Reject" at bounding box center [715, 543] width 74 height 30
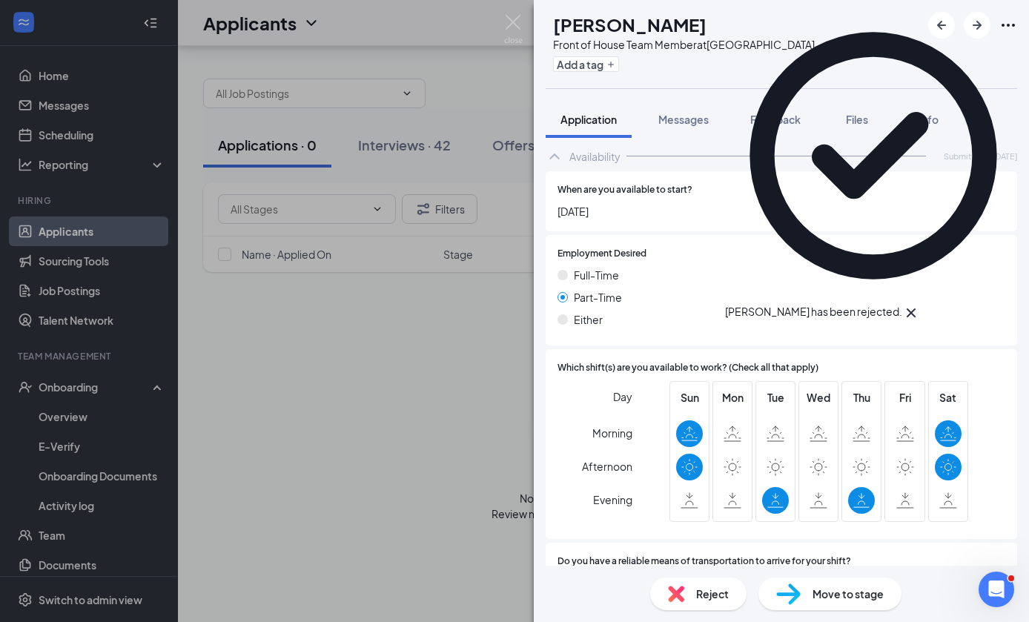
click at [477, 355] on div "[PERSON_NAME] Front of House Team Member at [GEOGRAPHIC_DATA] Add a tag Applica…" at bounding box center [514, 311] width 1029 height 622
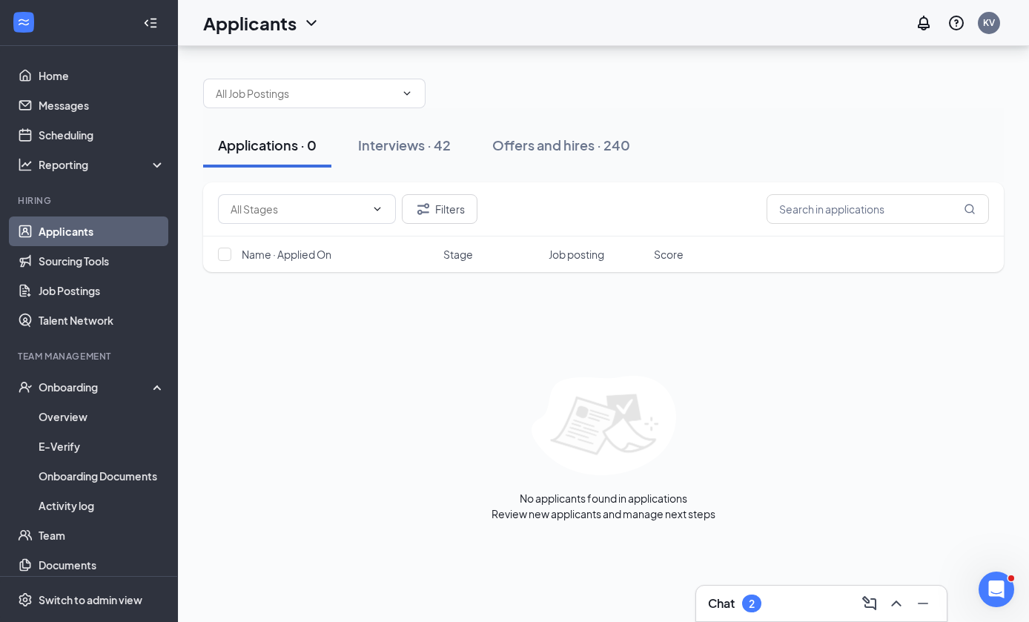
click at [724, 588] on div "Chat 2" at bounding box center [821, 604] width 251 height 36
click at [836, 179] on span "Applicants" at bounding box center [861, 172] width 51 height 13
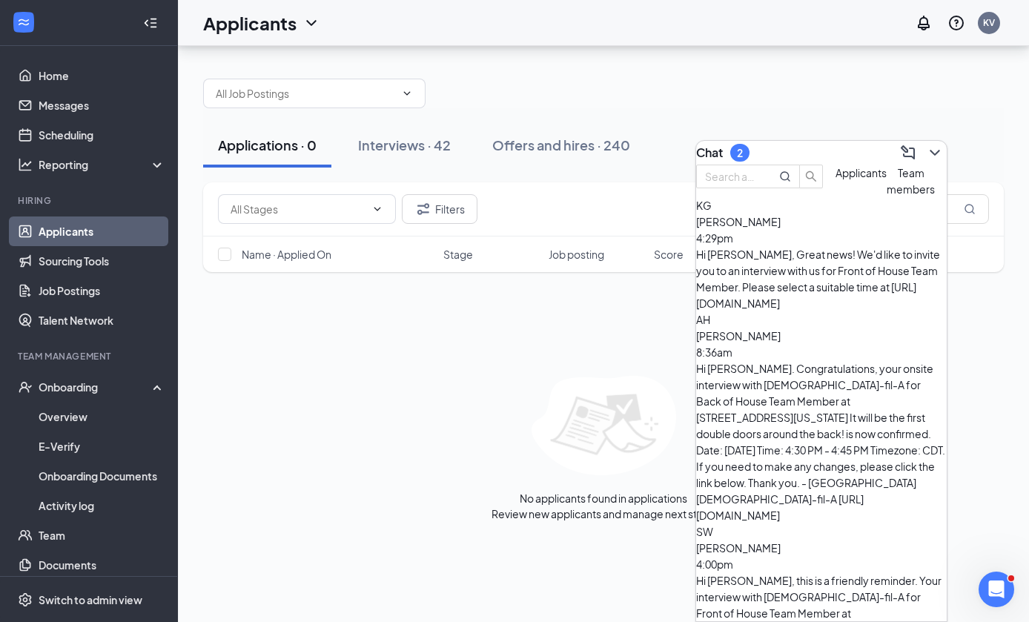
click at [891, 279] on div "Hi [PERSON_NAME], Great news! We'd like to invite you to an interview with us f…" at bounding box center [821, 278] width 251 height 65
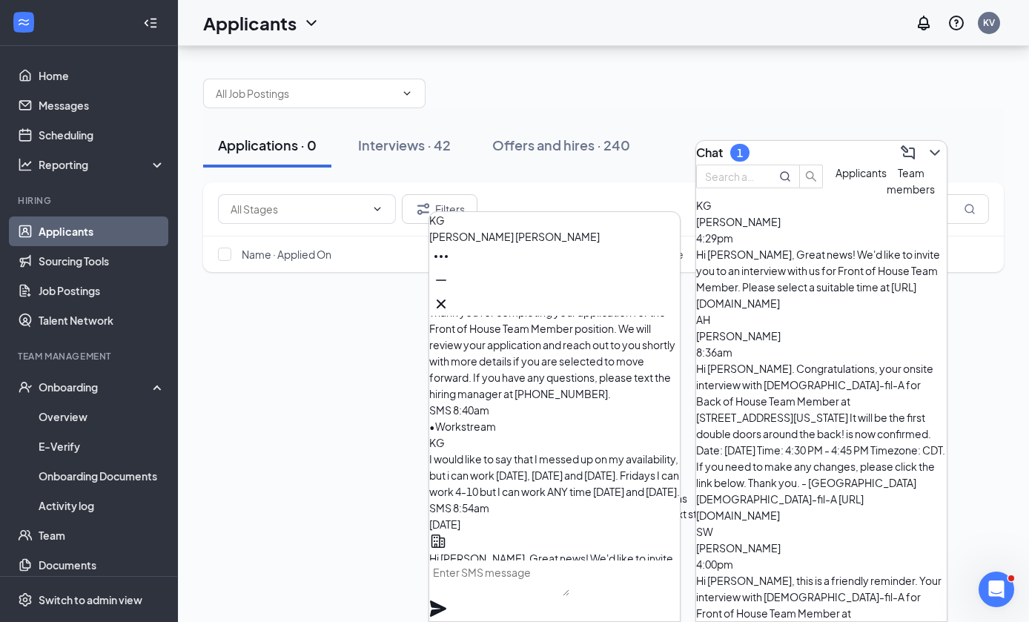
scroll to position [-87, 0]
click at [450, 301] on icon "Cross" at bounding box center [441, 304] width 18 height 18
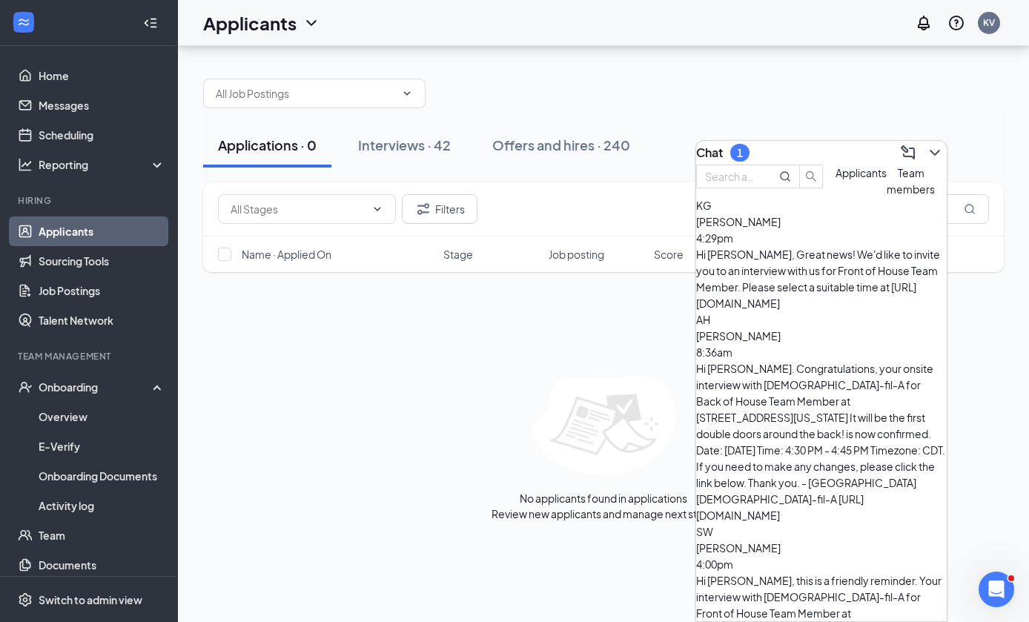
click at [934, 145] on button at bounding box center [935, 153] width 24 height 24
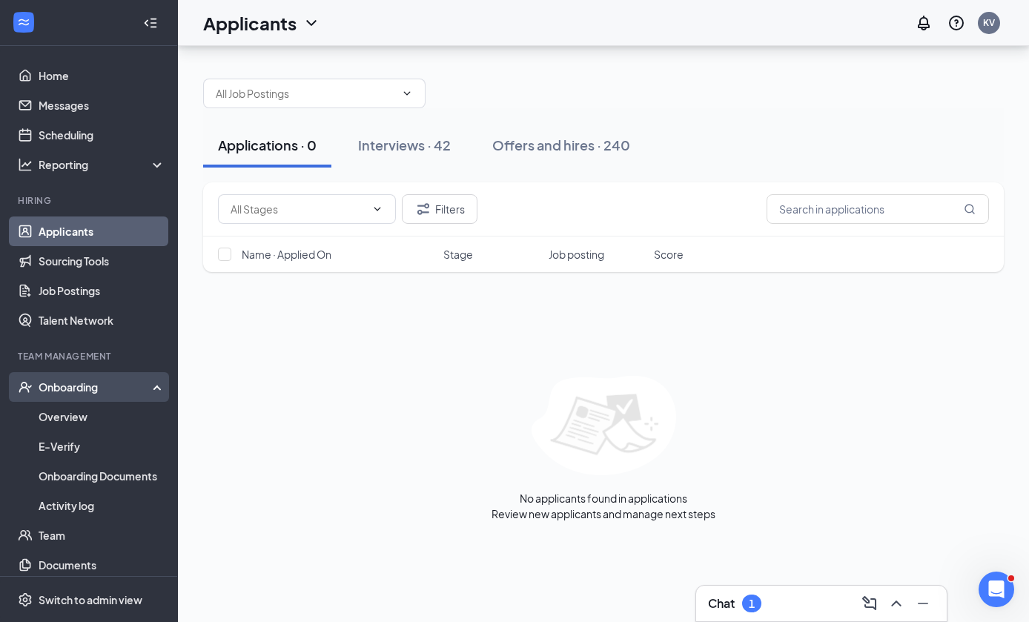
click at [133, 380] on div "Onboarding" at bounding box center [96, 387] width 114 height 15
click at [138, 380] on div "Onboarding" at bounding box center [96, 387] width 114 height 15
click at [134, 402] on link "Overview" at bounding box center [102, 417] width 127 height 30
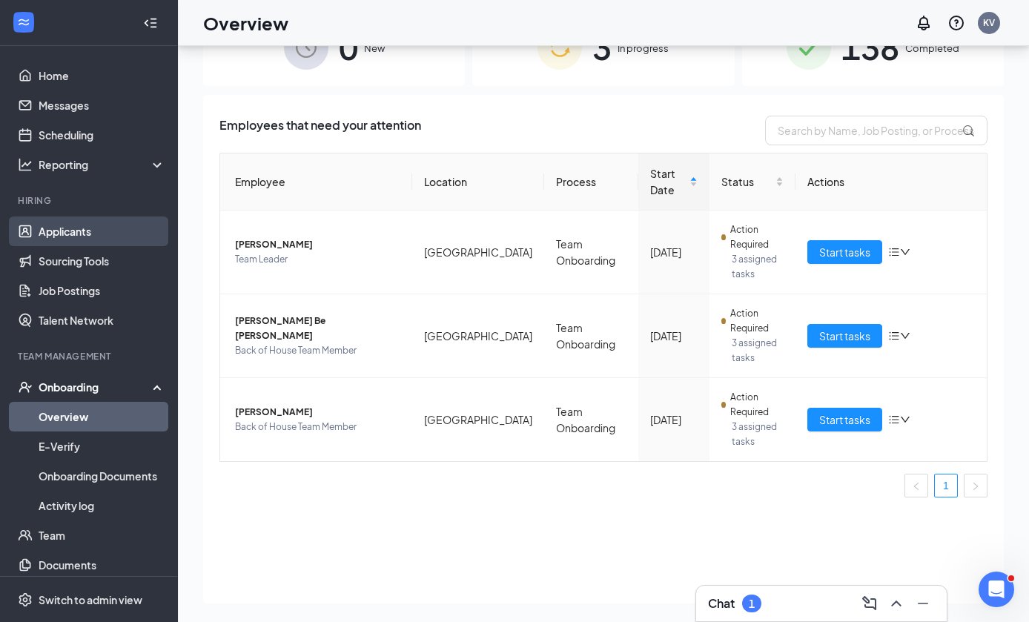
click at [121, 237] on link "Applicants" at bounding box center [102, 231] width 127 height 30
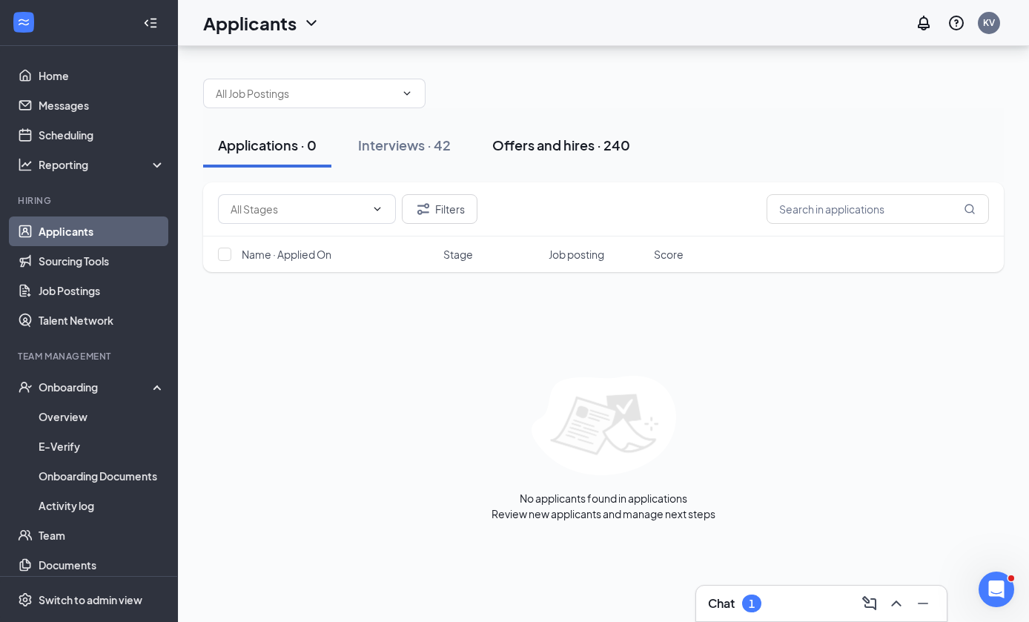
click at [608, 136] on div "Offers and hires · 240" at bounding box center [561, 145] width 138 height 19
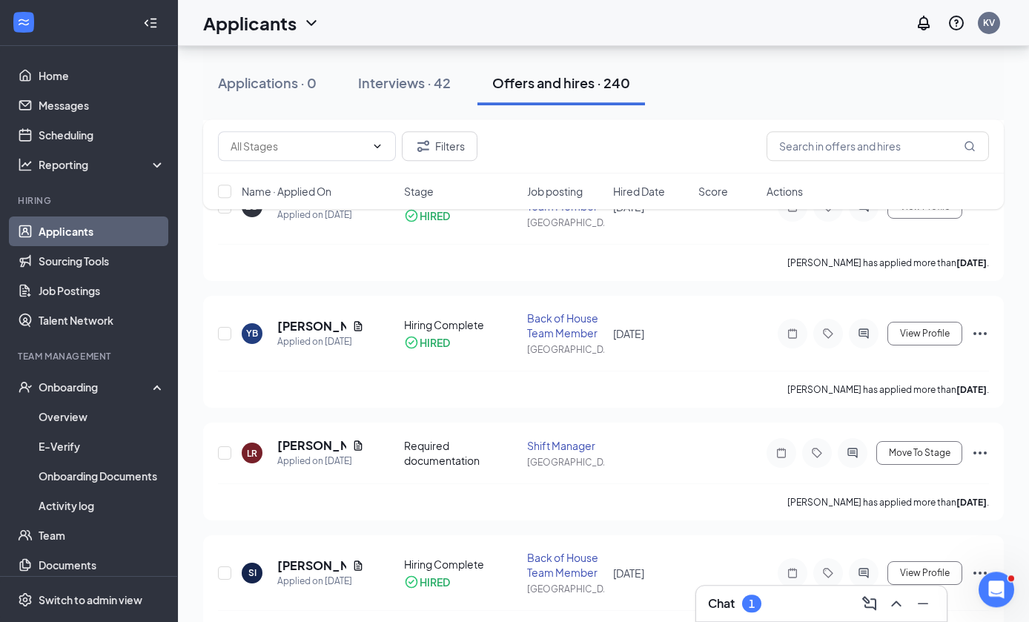
scroll to position [486, 0]
click at [919, 454] on span "Move To Stage" at bounding box center [920, 453] width 62 height 10
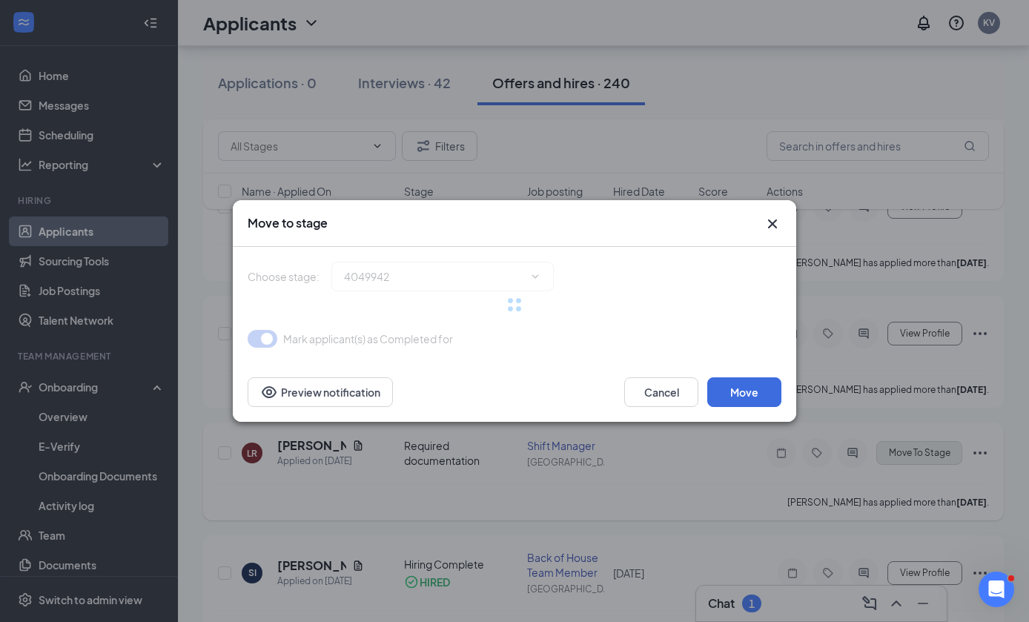
type input "Hiring Complete (final stage)"
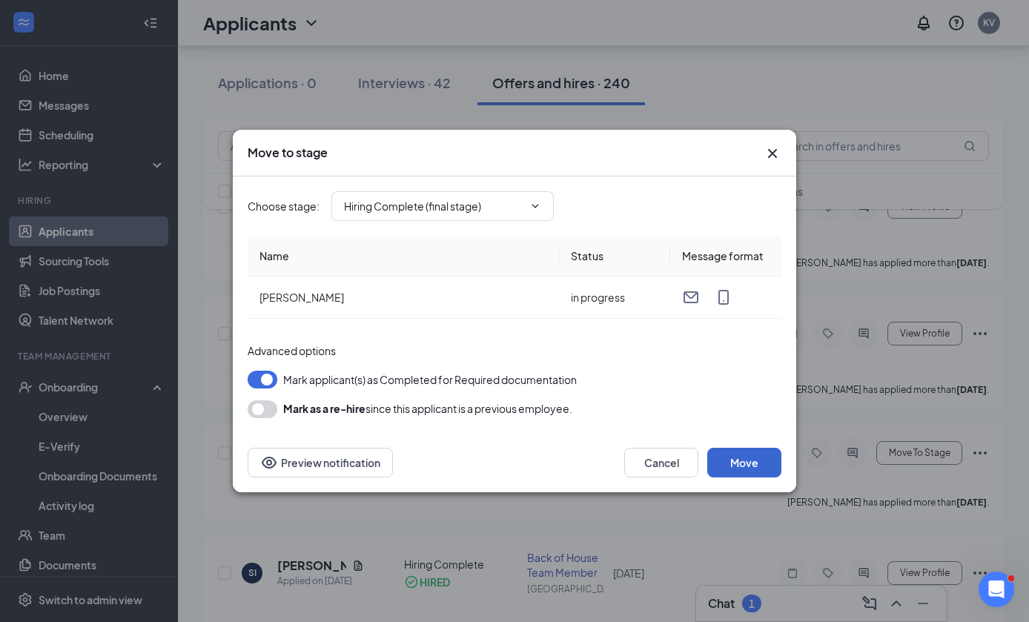
click at [761, 477] on button "Move" at bounding box center [744, 463] width 74 height 30
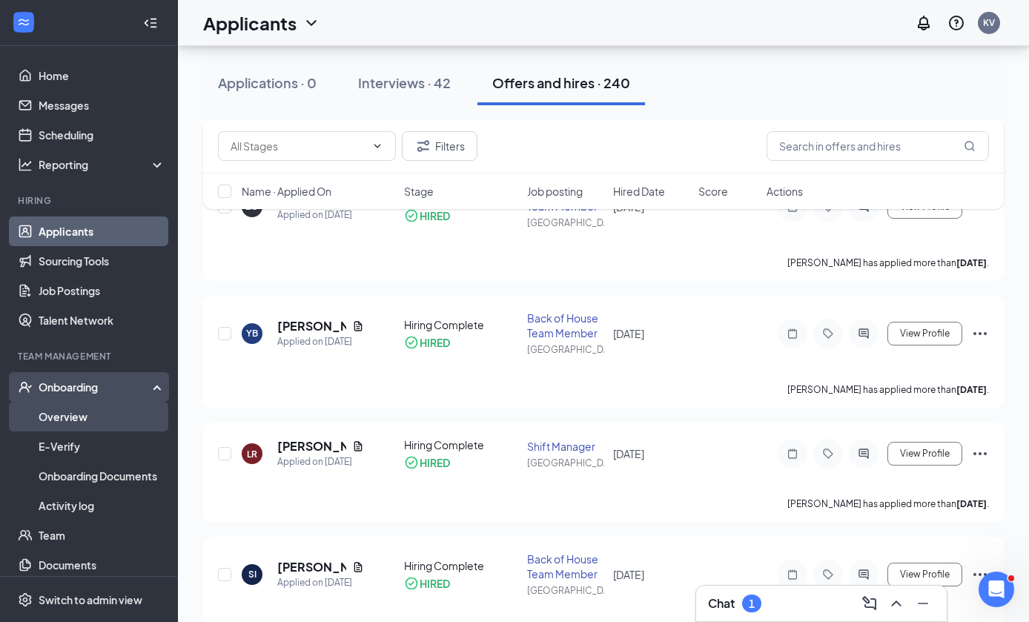
click at [95, 422] on link "Overview" at bounding box center [102, 417] width 127 height 30
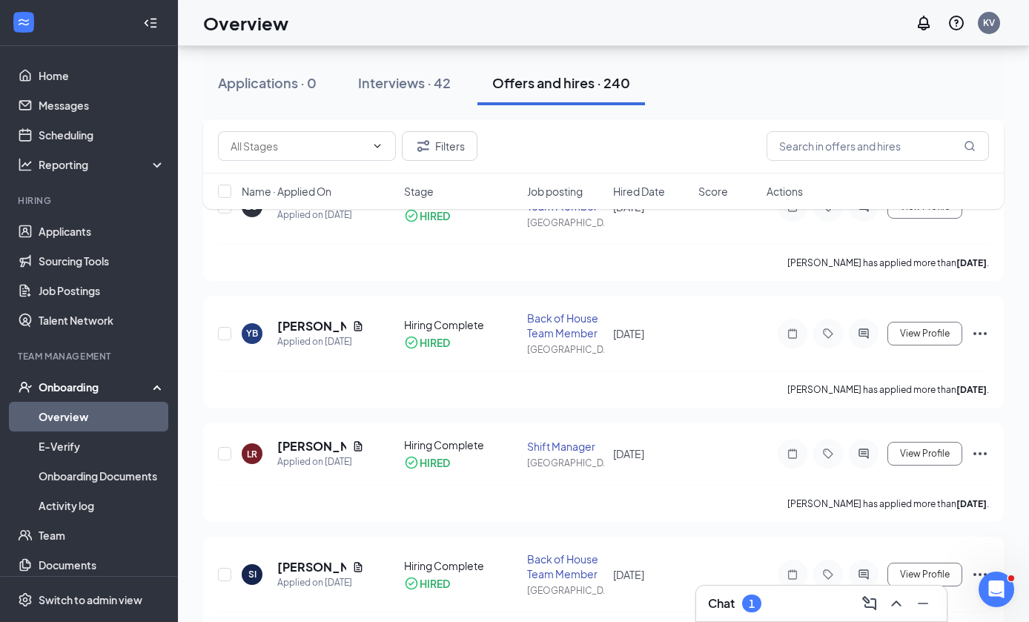
scroll to position [113, 0]
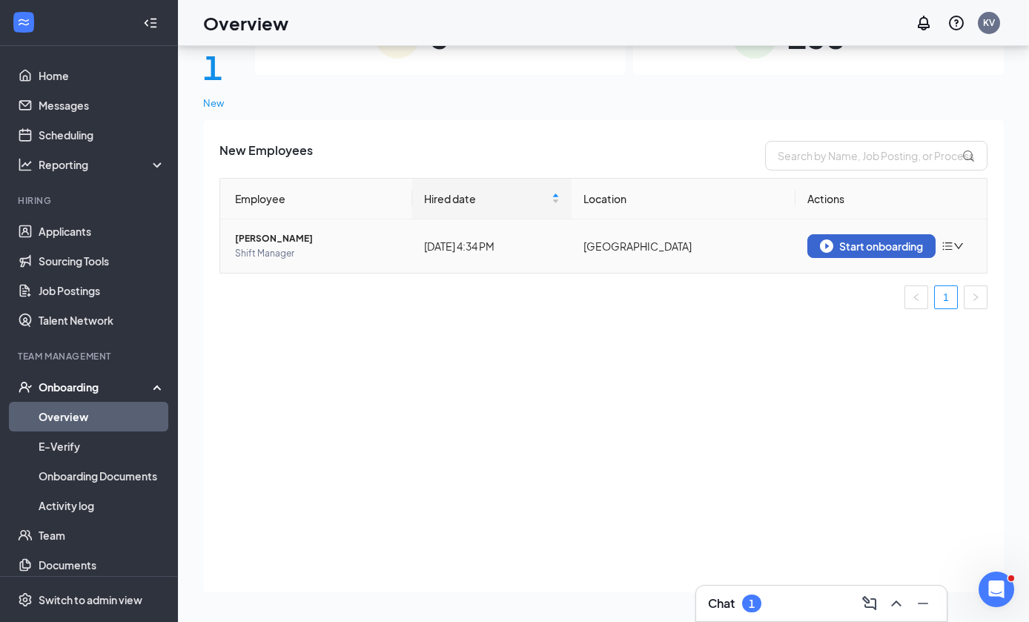
click at [868, 239] on div "Start onboarding" at bounding box center [871, 245] width 103 height 13
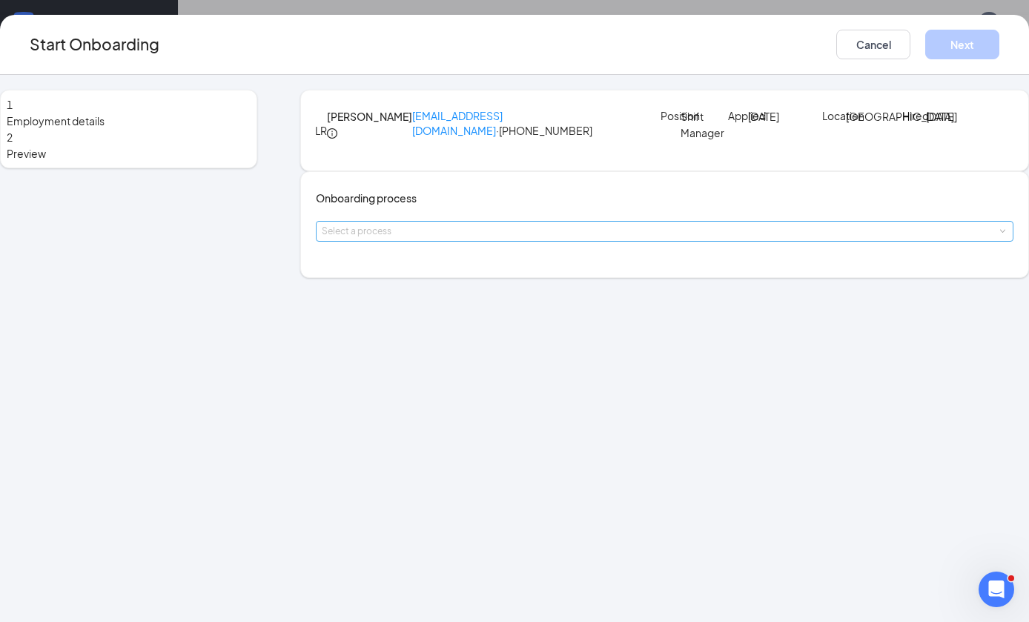
click at [475, 239] on div "Select a process" at bounding box center [661, 231] width 679 height 15
click at [491, 392] on li "Team Onboarding" at bounding box center [466, 405] width 243 height 27
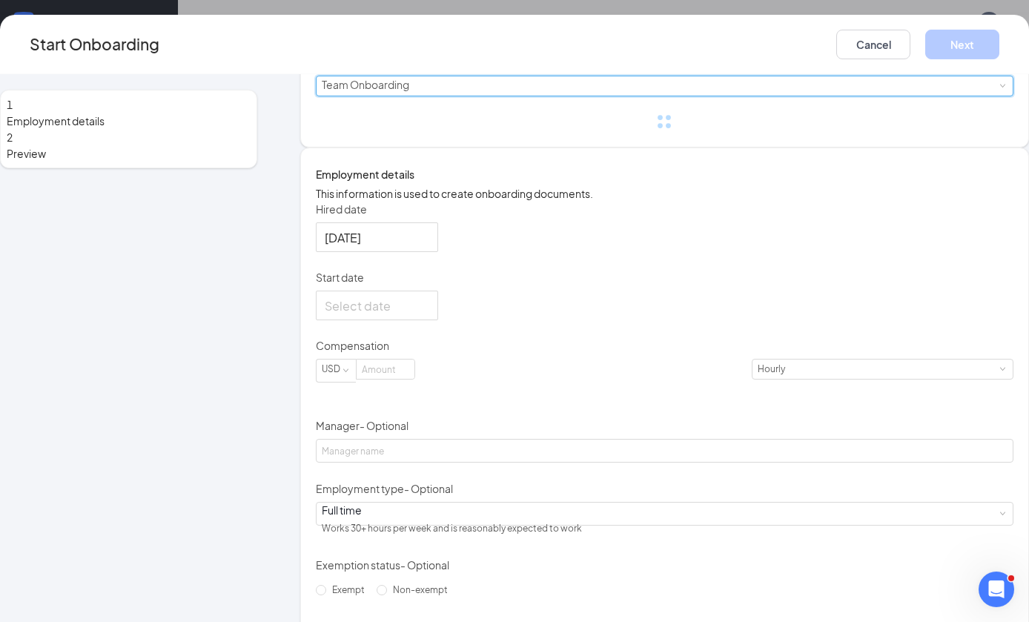
scroll to position [113, 0]
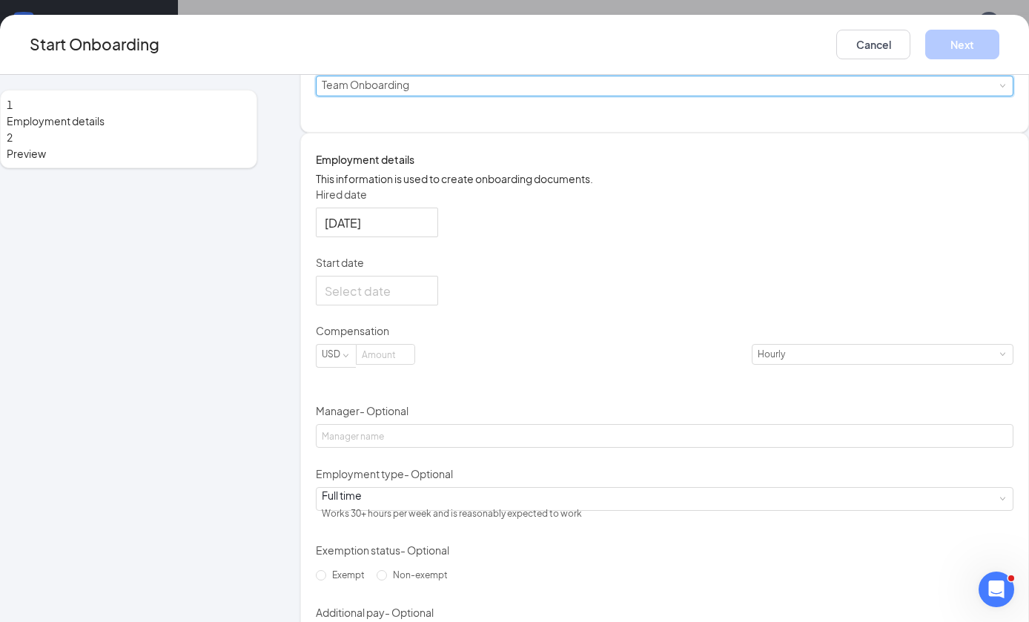
click at [455, 407] on form "Hired date [DATE] Start date Compensation USD Hourly Manager - Optional Employm…" at bounding box center [665, 418] width 698 height 463
click at [438, 305] on div at bounding box center [377, 291] width 122 height 30
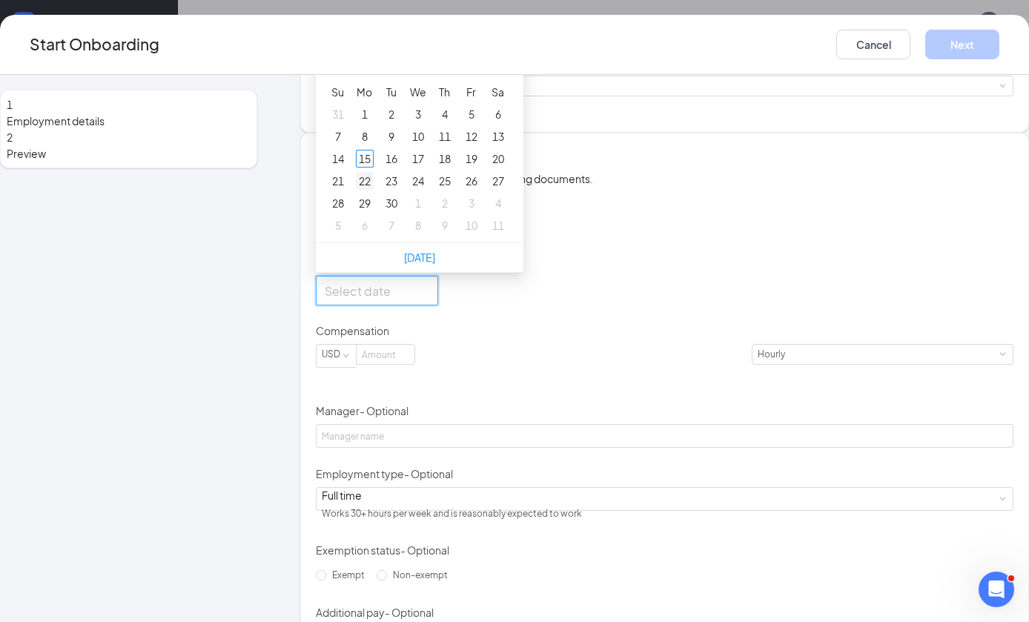
type input "[DATE]"
click at [374, 190] on div "22" at bounding box center [365, 181] width 18 height 18
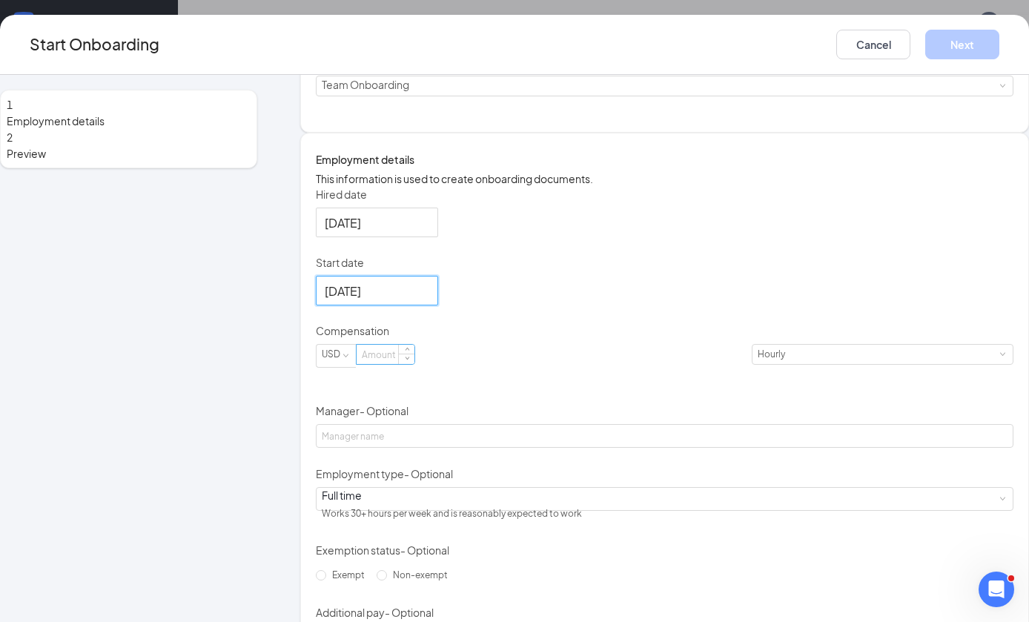
click at [414, 364] on input at bounding box center [386, 354] width 58 height 19
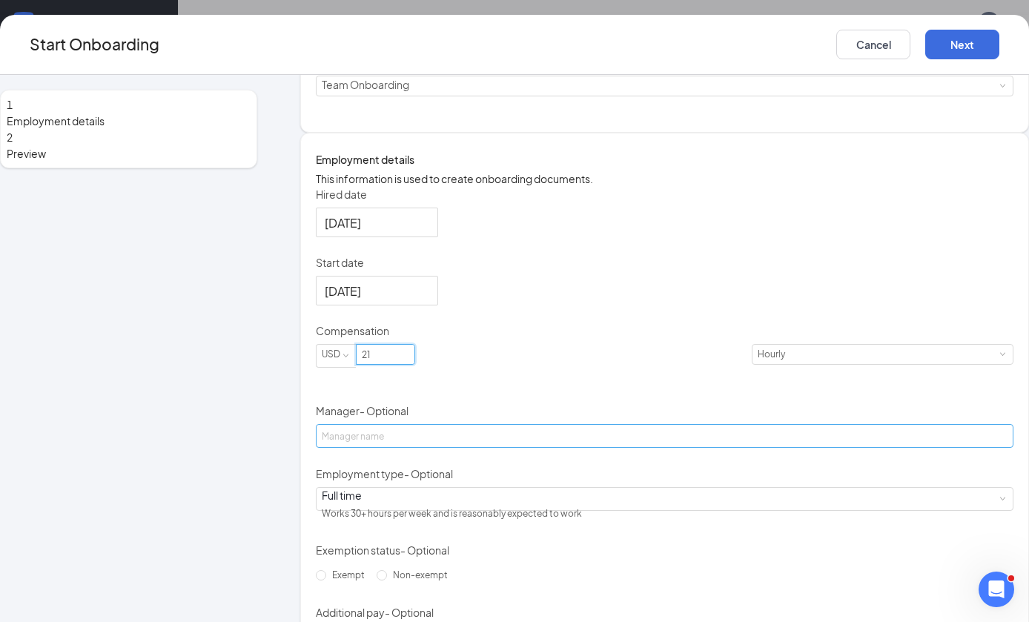
type input "21"
click at [492, 448] on input "Manager - Optional" at bounding box center [665, 436] width 698 height 24
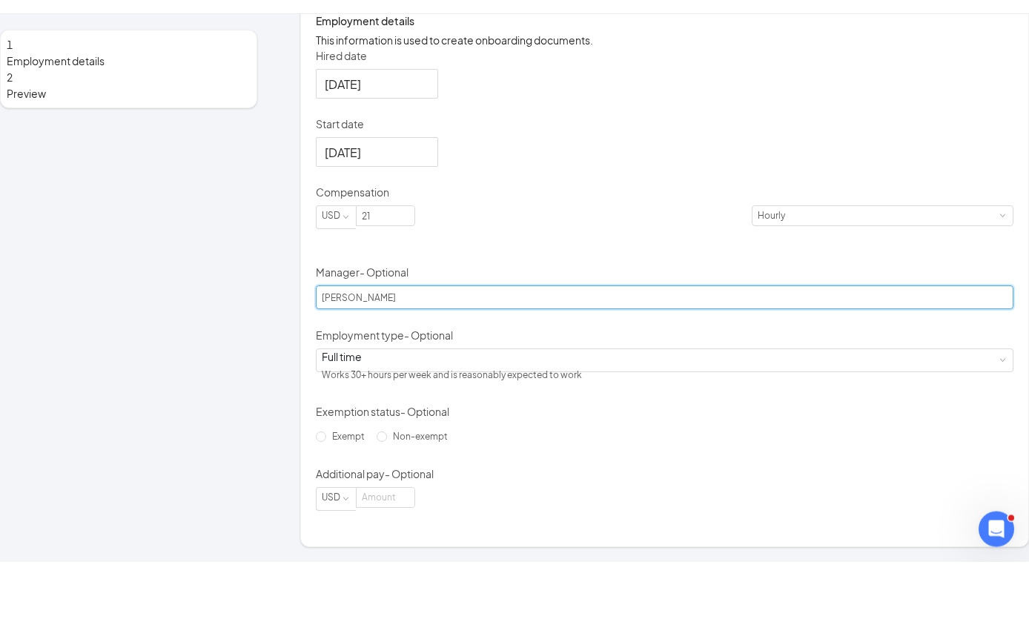
scroll to position [239, 0]
type input "[PERSON_NAME]"
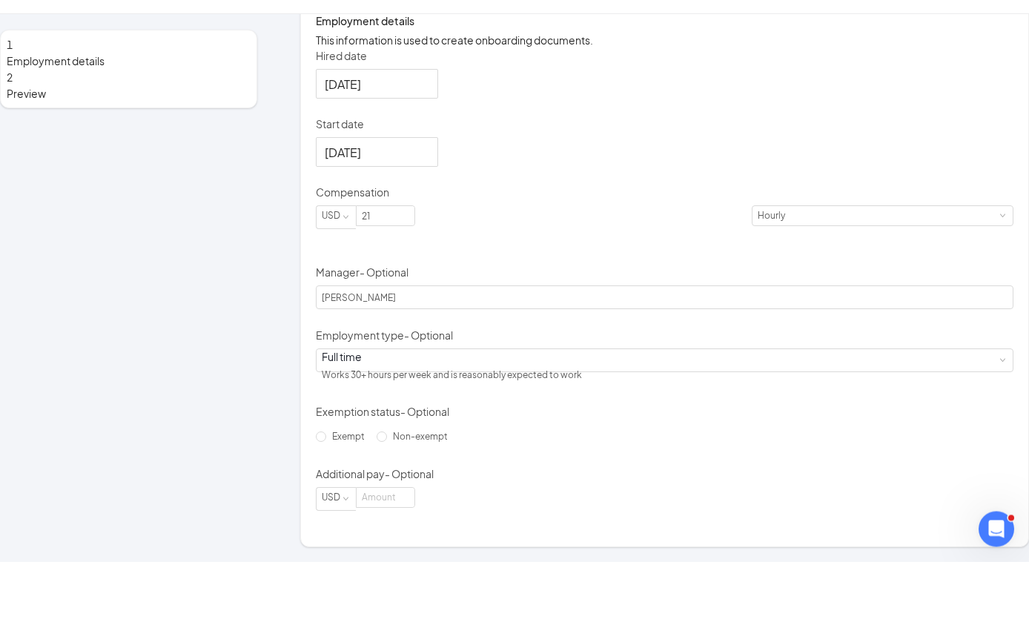
click at [449, 509] on div "Exempt Non-exempt" at bounding box center [665, 497] width 698 height 24
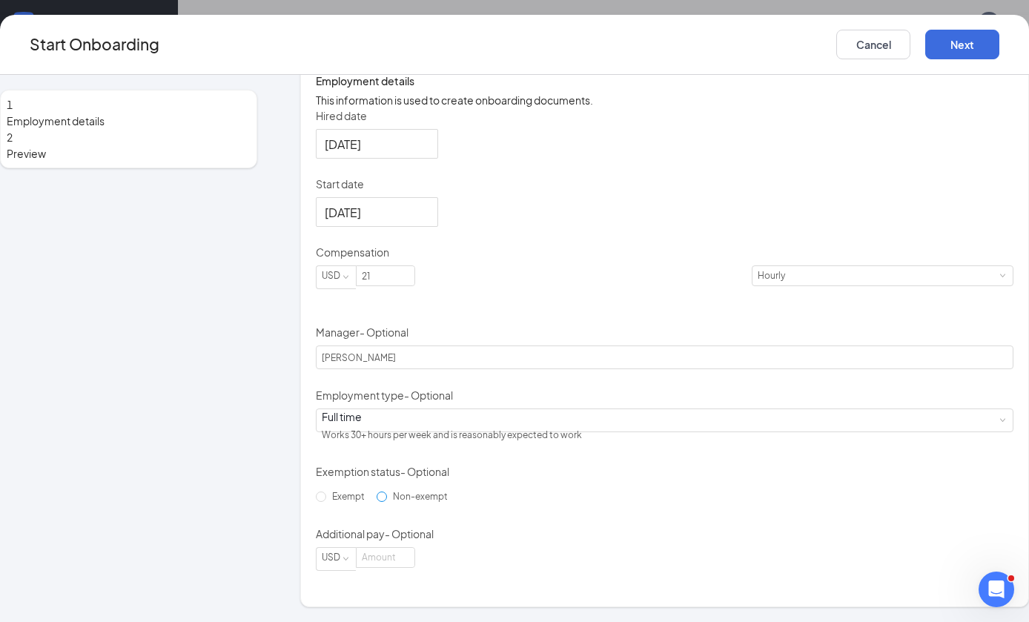
click at [377, 502] on input "Non-exempt" at bounding box center [382, 497] width 10 height 10
radio input "true"
click at [925, 42] on button "Next" at bounding box center [962, 45] width 74 height 30
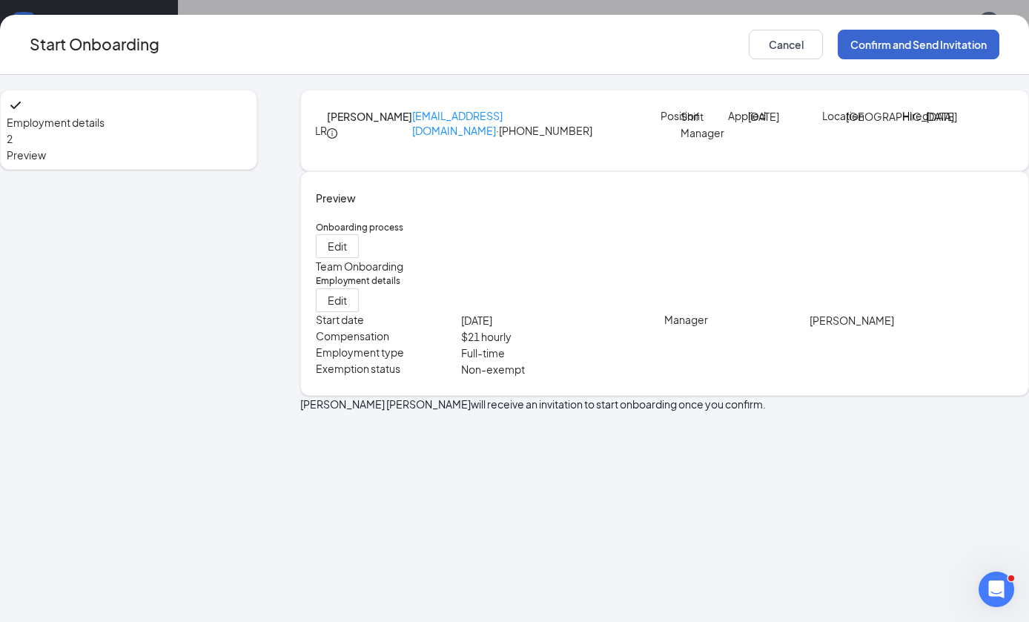
scroll to position [0, 0]
click at [891, 43] on button "Confirm and Send Invitation" at bounding box center [919, 45] width 162 height 30
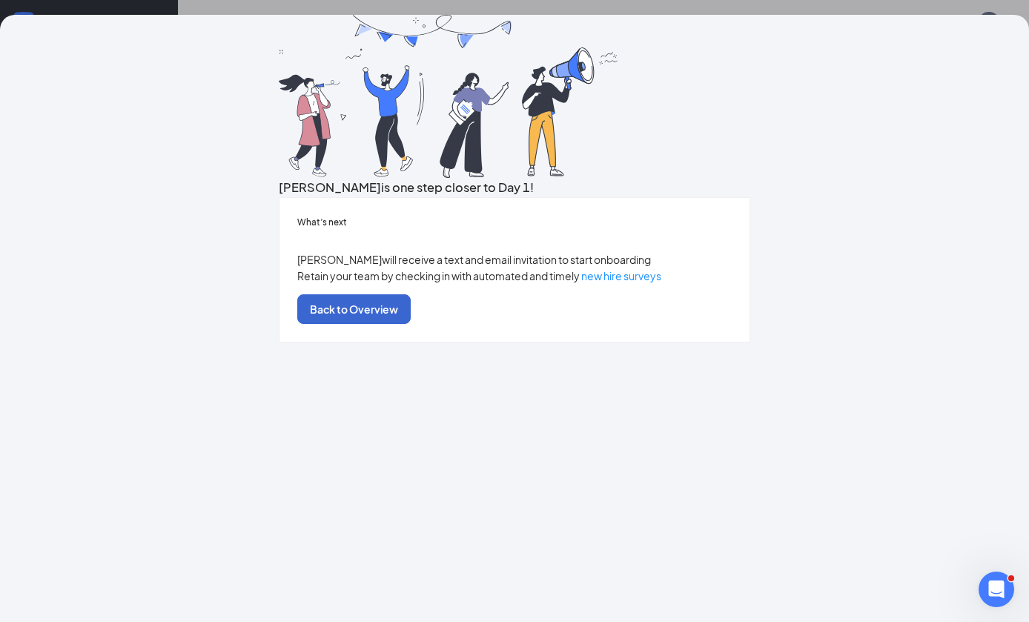
click at [411, 324] on button "Back to Overview" at bounding box center [353, 309] width 113 height 30
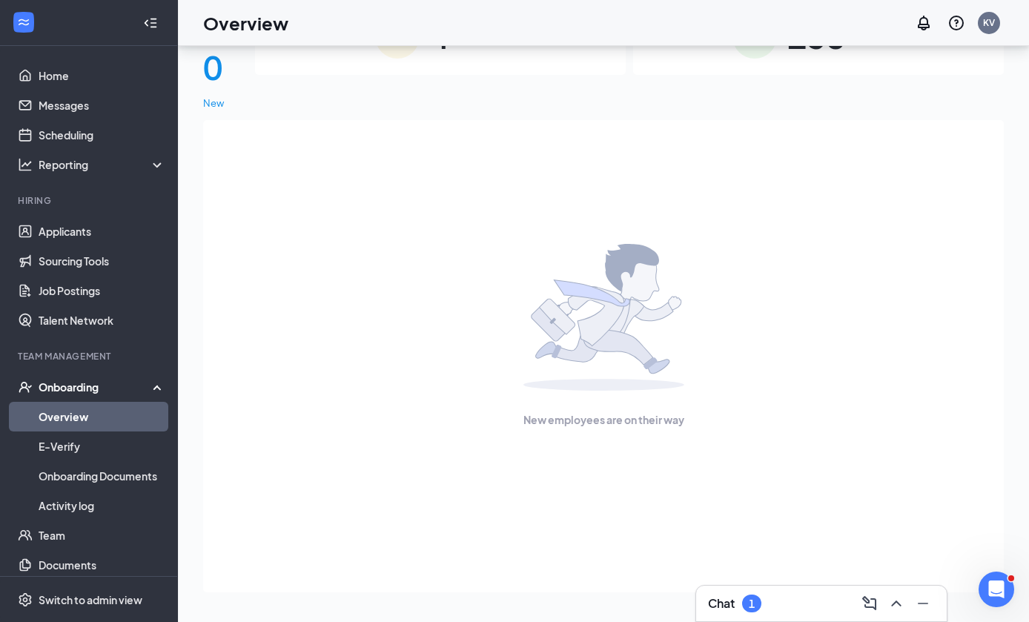
click at [51, 402] on link "Overview" at bounding box center [102, 417] width 127 height 30
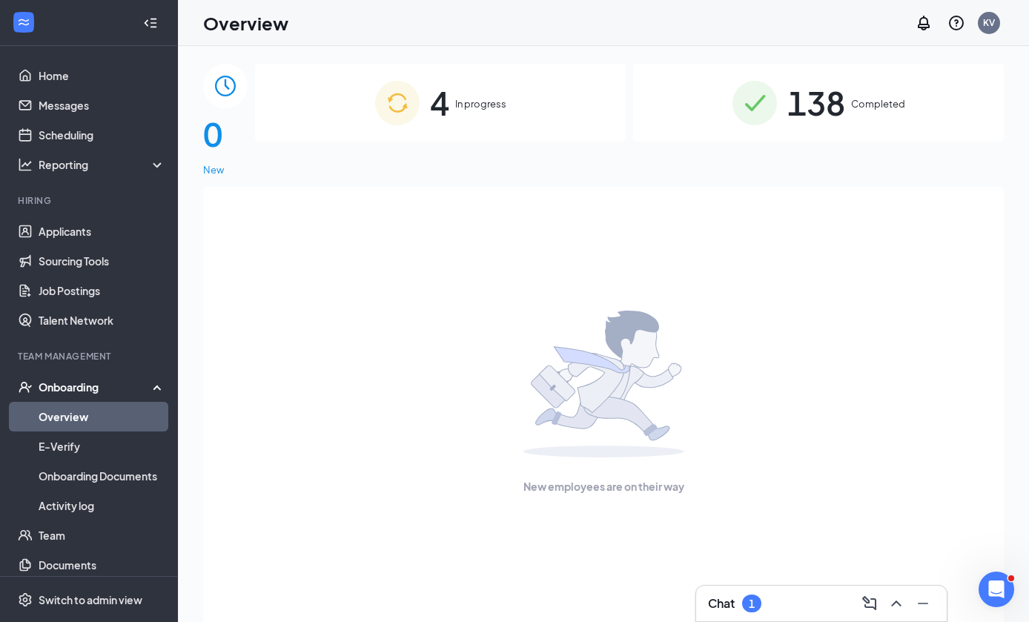
click at [420, 101] on img at bounding box center [397, 103] width 44 height 44
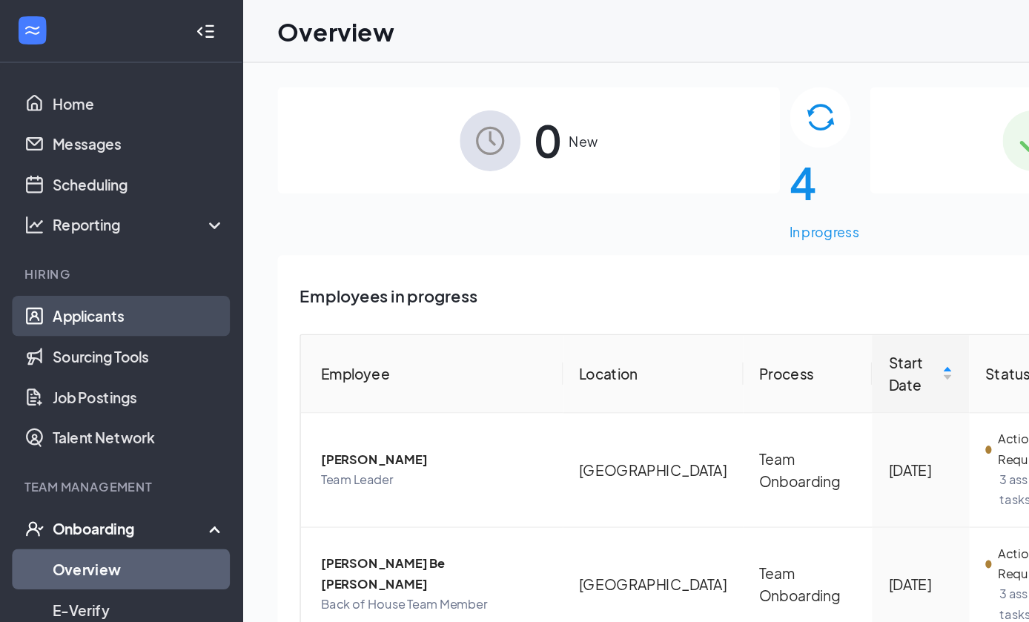
click at [107, 234] on link "Applicants" at bounding box center [102, 231] width 127 height 30
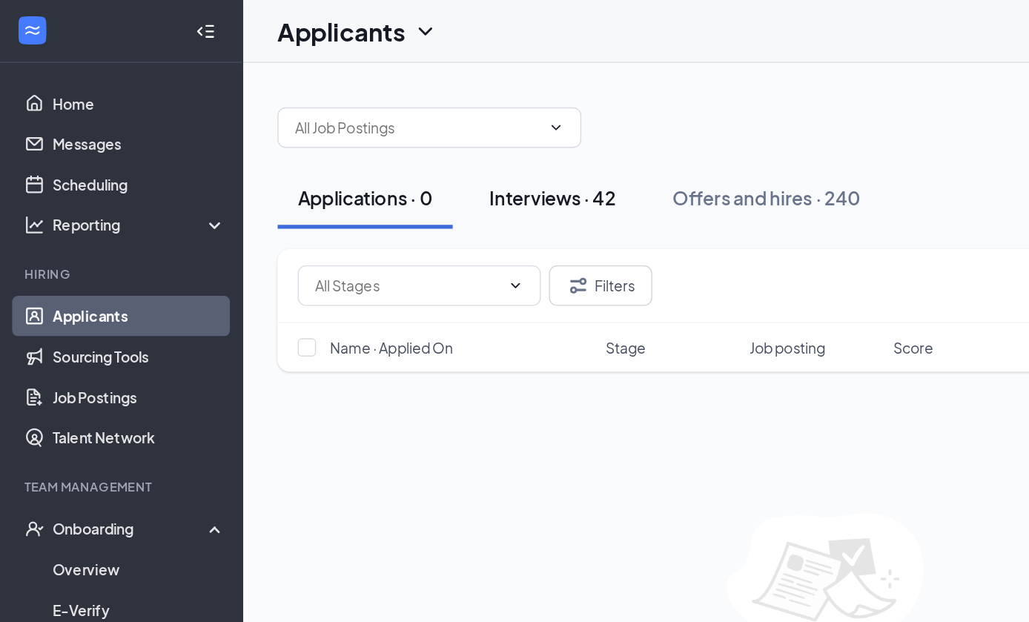
click at [448, 148] on div "Interviews · 42" at bounding box center [404, 145] width 93 height 19
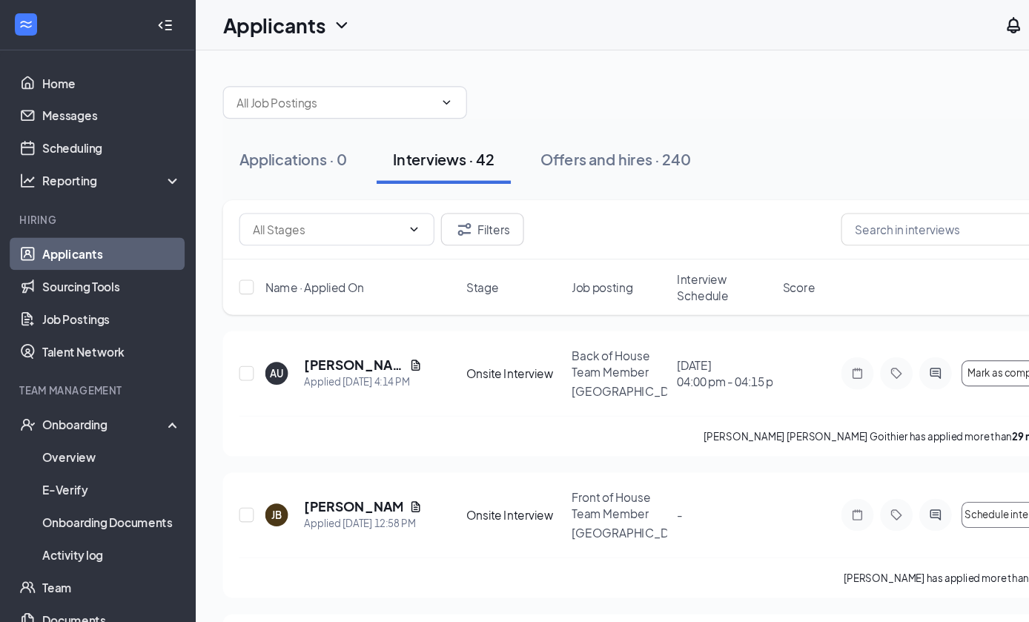
click at [453, 191] on div "Filters" at bounding box center [603, 209] width 801 height 54
click at [443, 211] on button "Filters" at bounding box center [440, 209] width 76 height 30
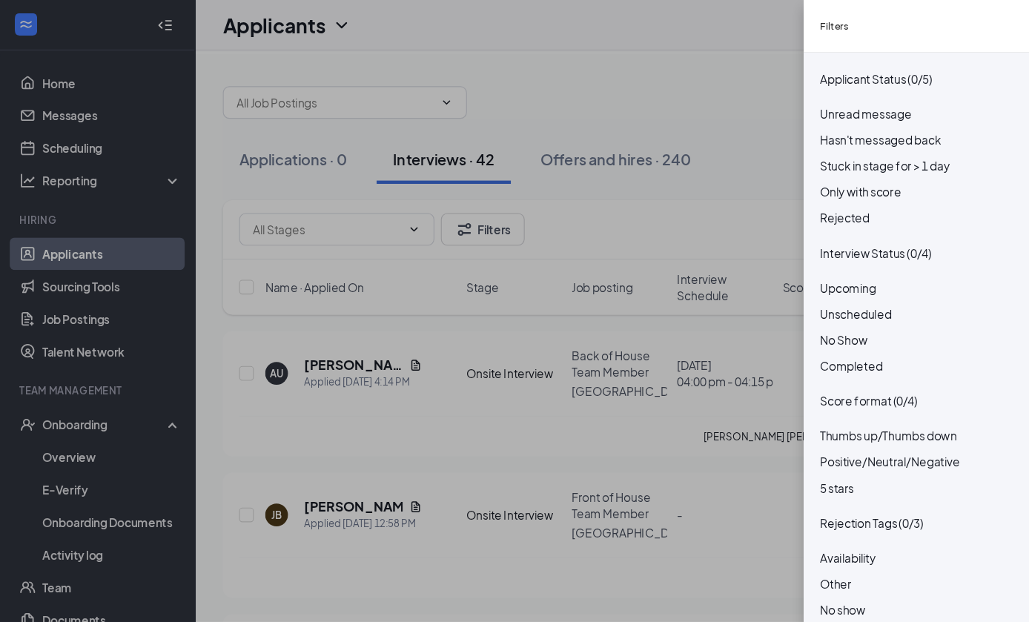
click at [787, 317] on span "No Show" at bounding box center [768, 309] width 43 height 13
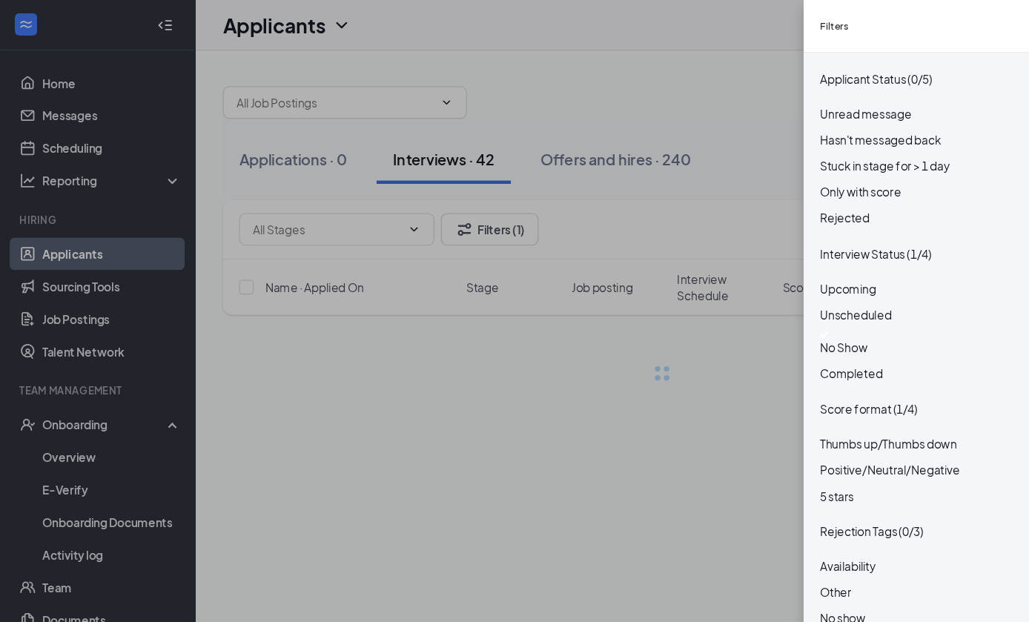
click at [689, 133] on div "Filters Applicant Status (0/5) Unread message Hasn't messaged back Stuck in sta…" at bounding box center [514, 311] width 1029 height 622
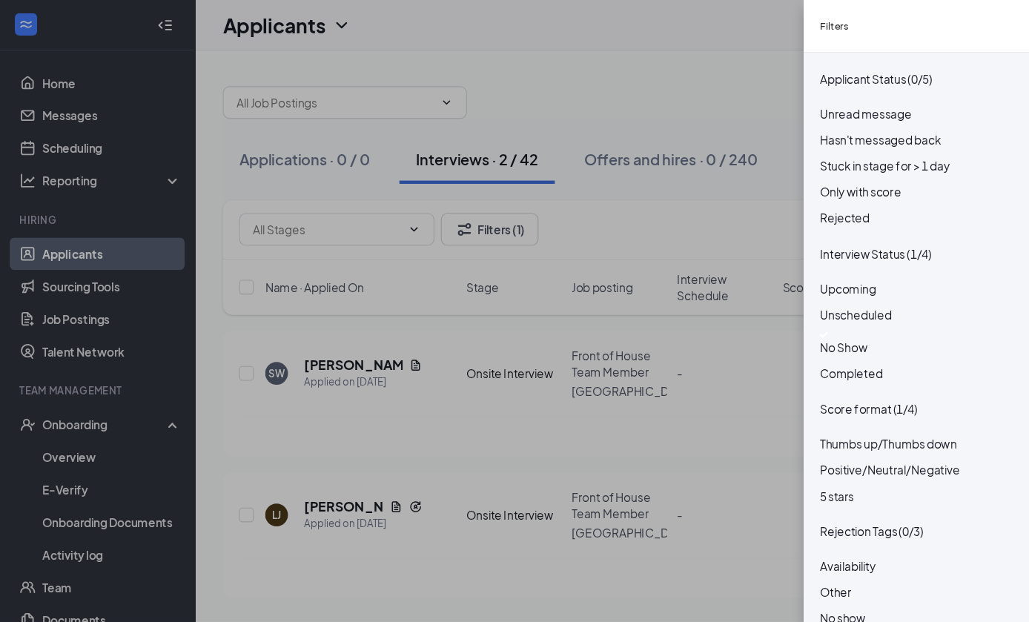
click at [664, 360] on div "Filters Applicant Status (0/5) Unread message Hasn't messaged back Stuck in sta…" at bounding box center [514, 311] width 1029 height 622
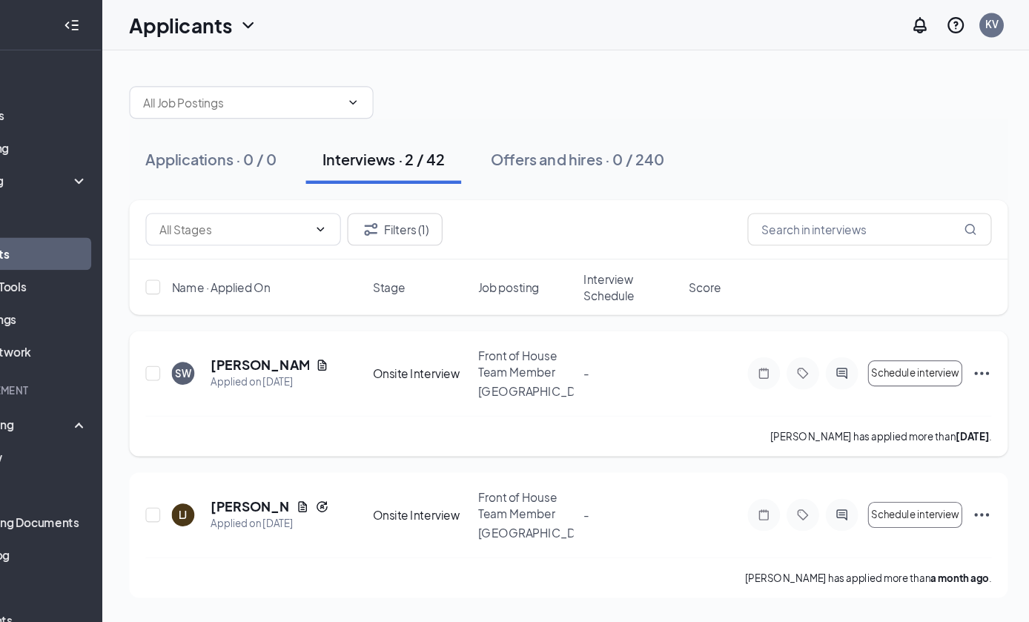
click at [971, 334] on icon "Ellipses" at bounding box center [980, 340] width 18 height 18
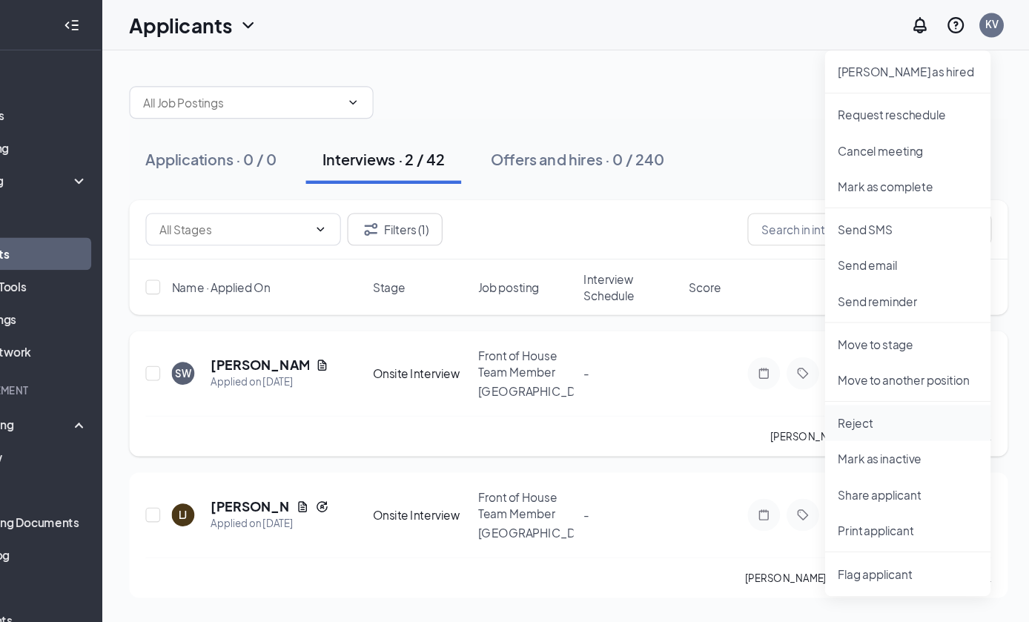
click at [849, 393] on p "Reject" at bounding box center [913, 385] width 128 height 15
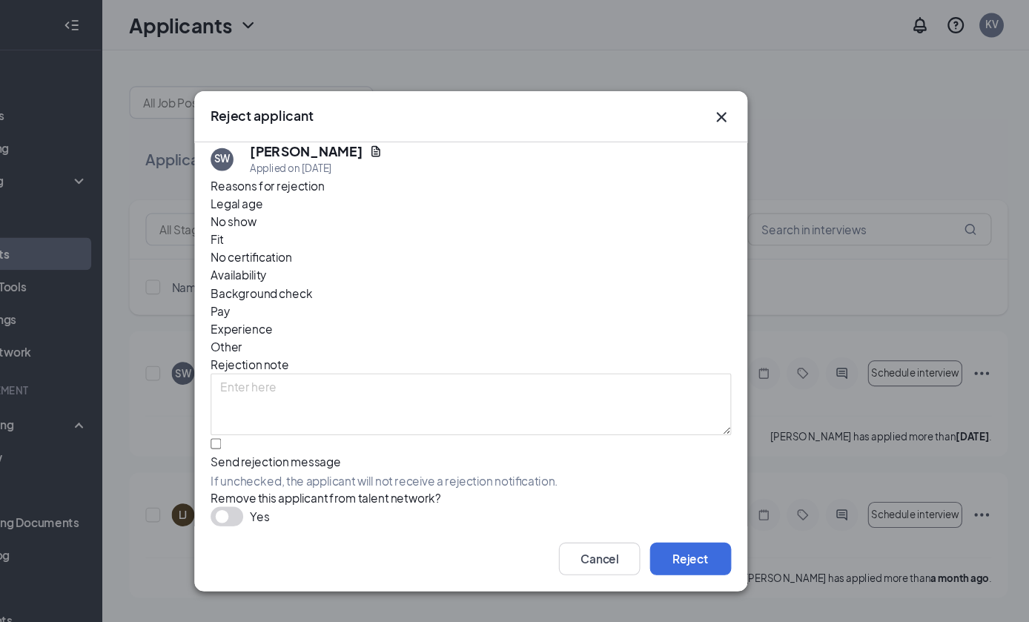
click at [319, 210] on span "No show" at bounding box center [298, 201] width 42 height 16
click at [678, 524] on button "Reject" at bounding box center [715, 509] width 74 height 30
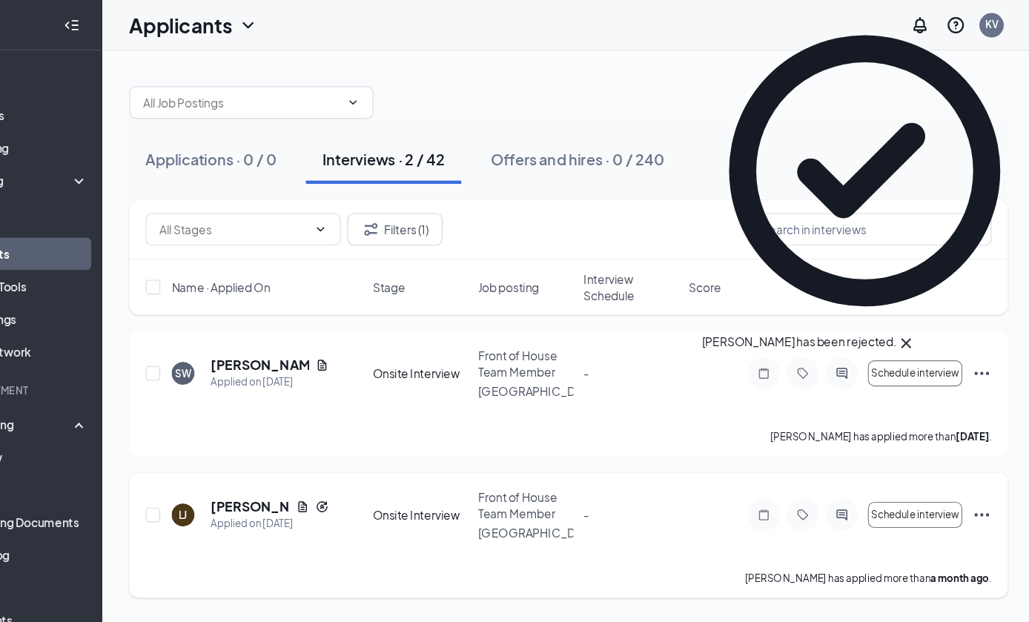
click at [971, 466] on icon "Ellipses" at bounding box center [980, 469] width 18 height 18
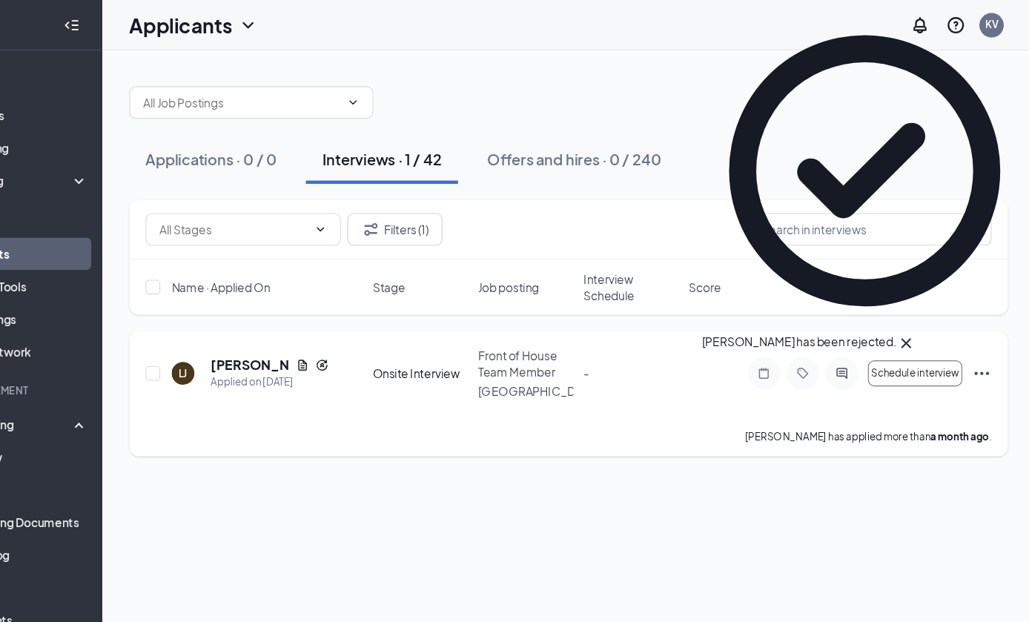
click at [971, 337] on icon "Ellipses" at bounding box center [980, 340] width 18 height 18
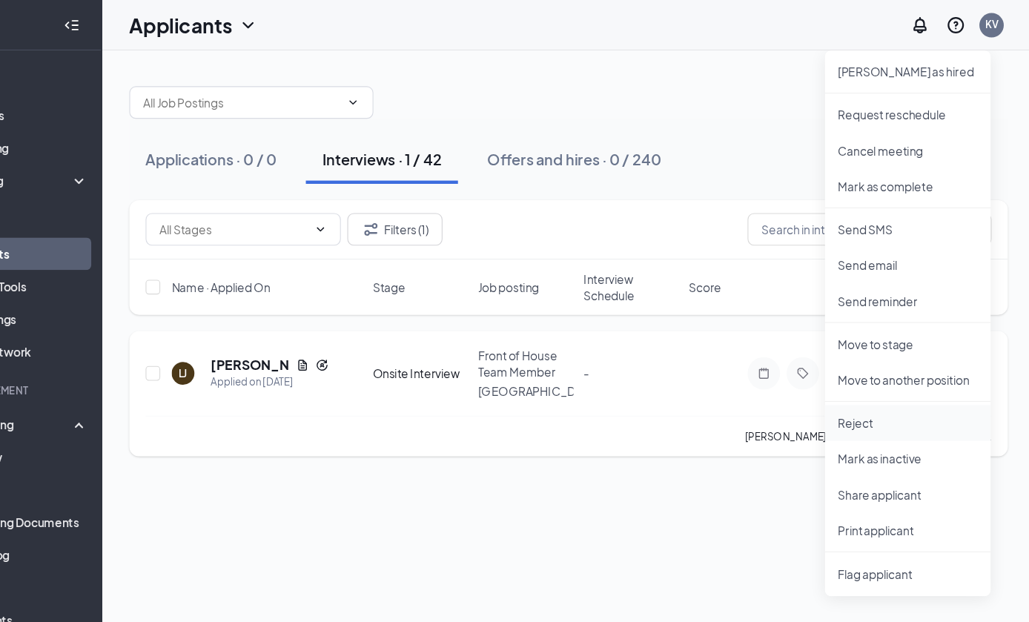
click at [849, 393] on p "Reject" at bounding box center [913, 385] width 128 height 15
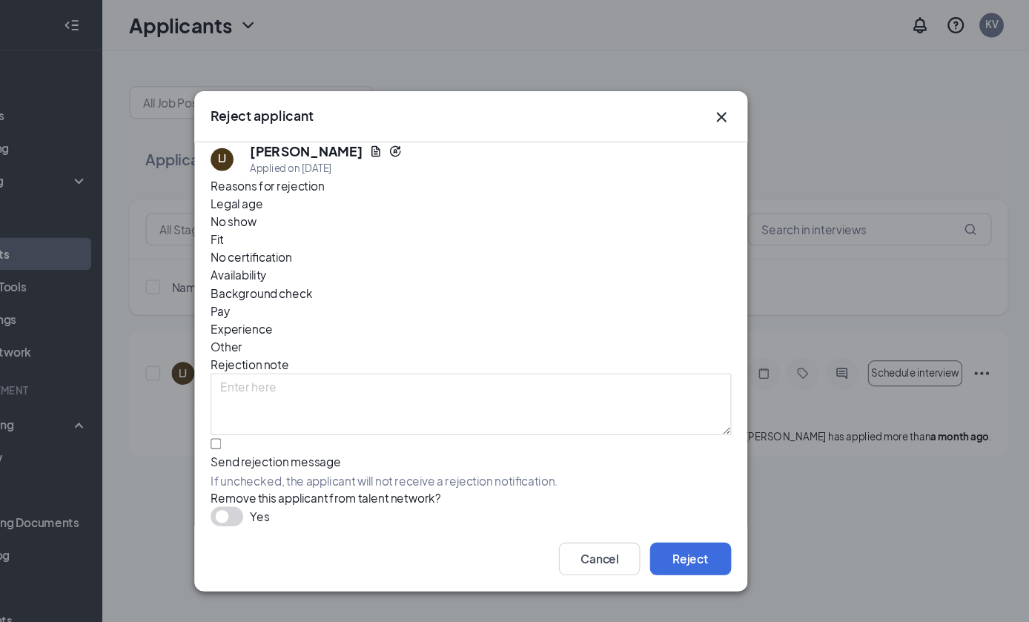
click at [309, 210] on span "No show" at bounding box center [298, 201] width 42 height 16
click at [678, 514] on button "Reject" at bounding box center [715, 509] width 74 height 30
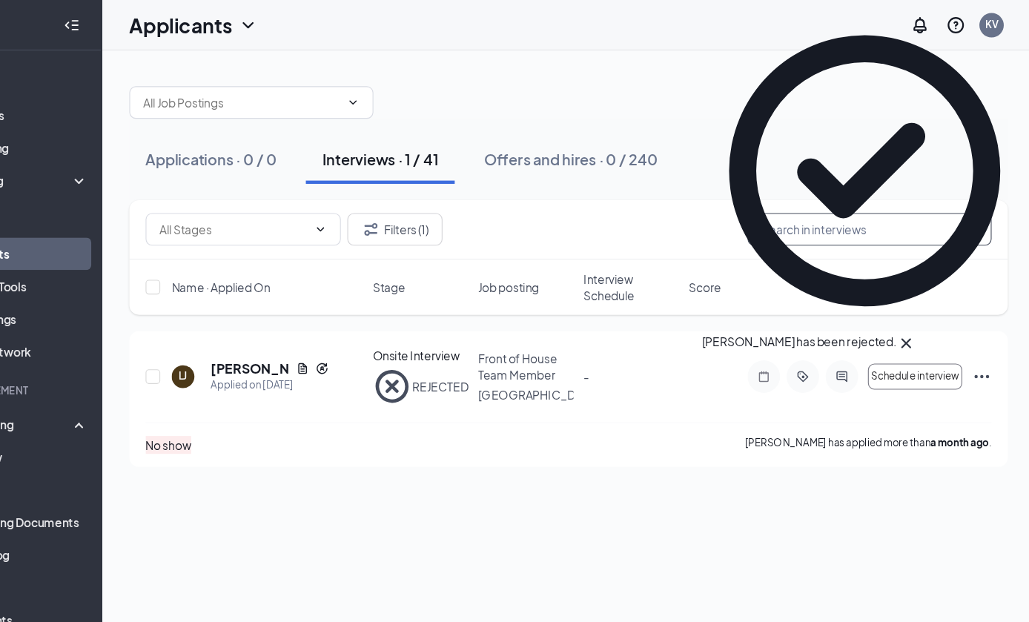
click at [798, 205] on input "text" at bounding box center [878, 209] width 222 height 30
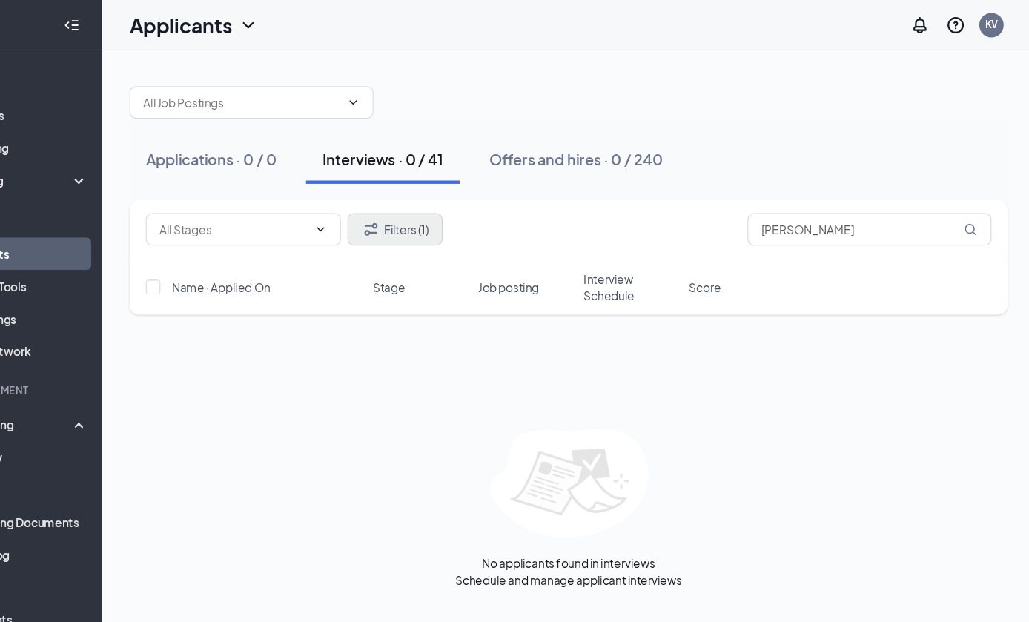
click at [402, 220] on button "Filters (1)" at bounding box center [445, 209] width 87 height 30
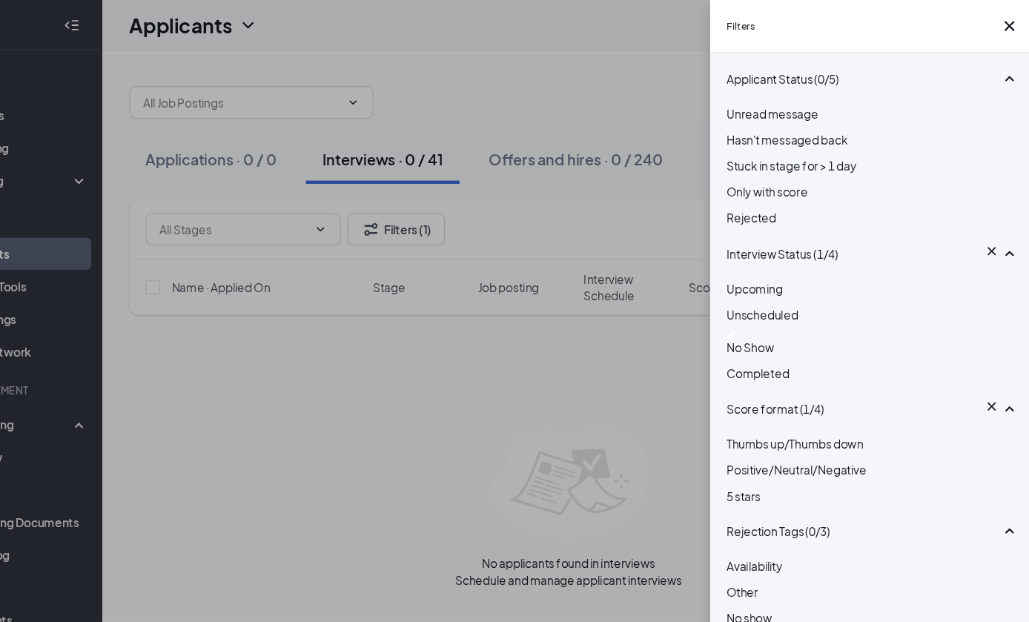
click at [747, 325] on div "No Show" at bounding box center [880, 313] width 267 height 22
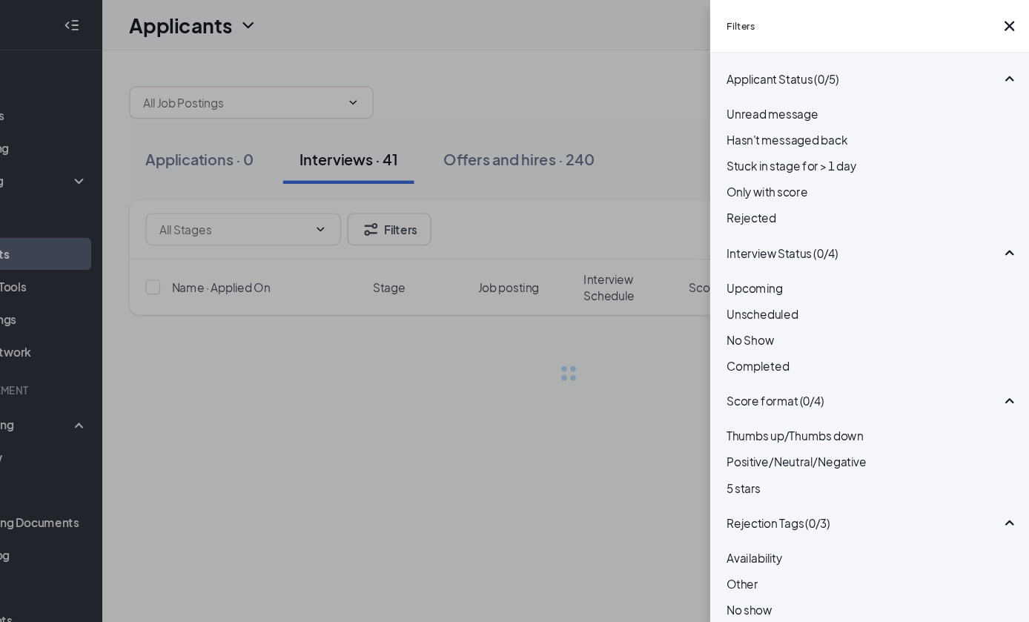
click at [611, 398] on div "Filters Applicant Status (0/5) Unread message Hasn't messaged back Stuck in sta…" at bounding box center [514, 311] width 1029 height 622
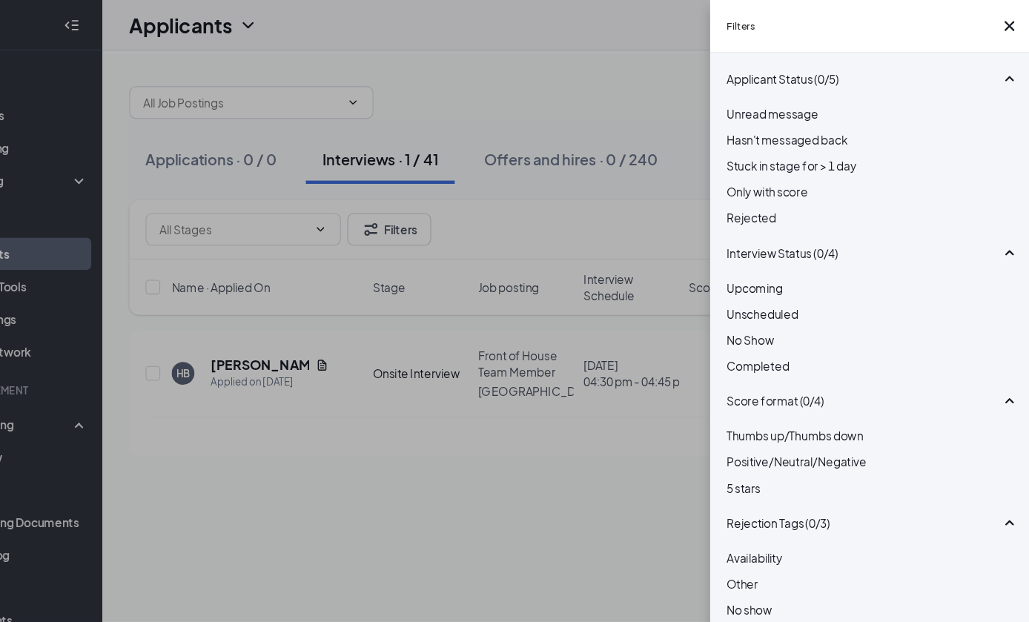
click at [571, 403] on div "Filters Applicant Status (0/5) Unread message Hasn't messaged back Stuck in sta…" at bounding box center [514, 311] width 1029 height 622
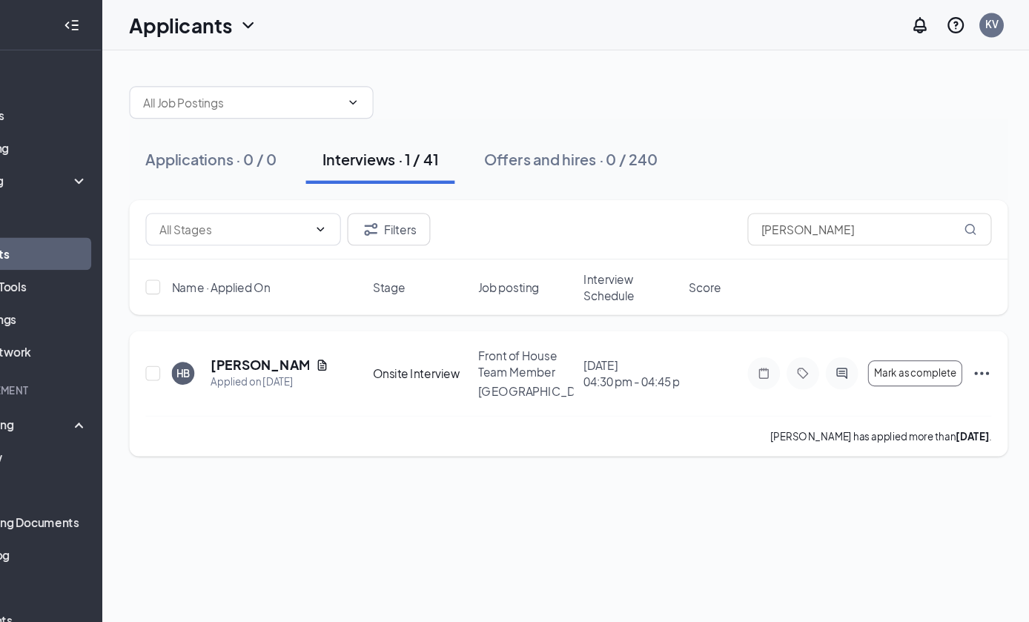
click at [971, 334] on icon "Ellipses" at bounding box center [980, 340] width 18 height 18
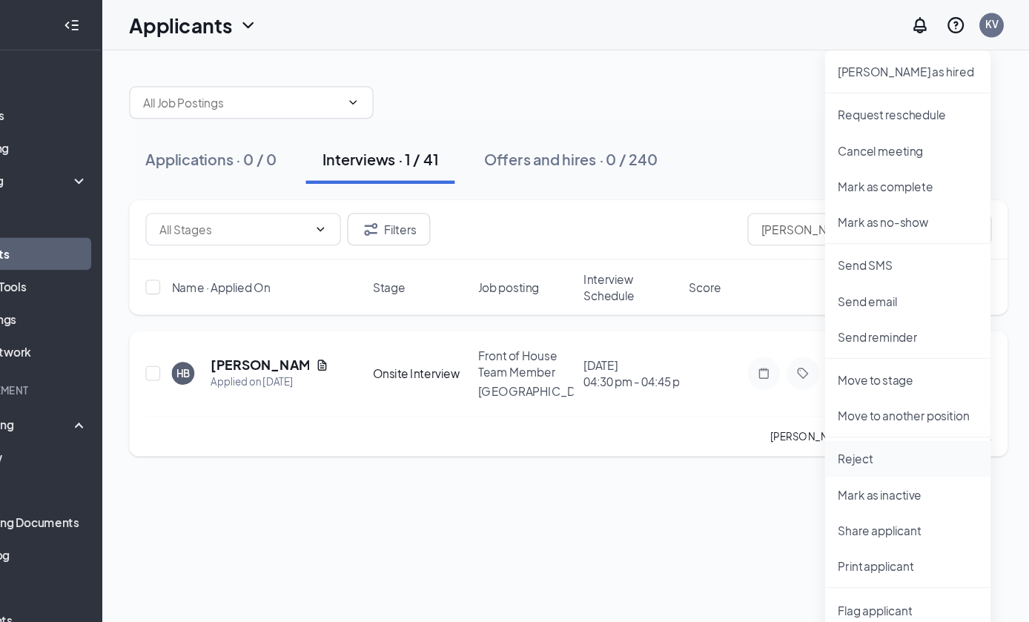
click at [849, 426] on p "Reject" at bounding box center [913, 418] width 128 height 15
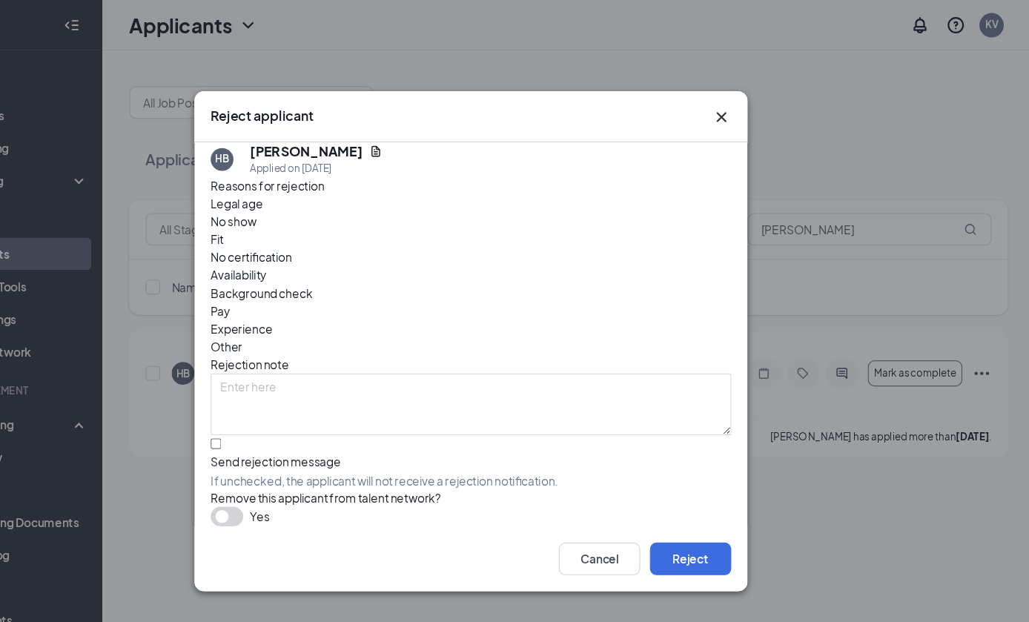
click at [317, 205] on div "Reasons for rejection Legal age No show Fit No certification Availability Backg…" at bounding box center [514, 321] width 474 height 320
click at [318, 210] on span "No show" at bounding box center [298, 201] width 42 height 16
click at [678, 515] on button "Reject" at bounding box center [715, 509] width 74 height 30
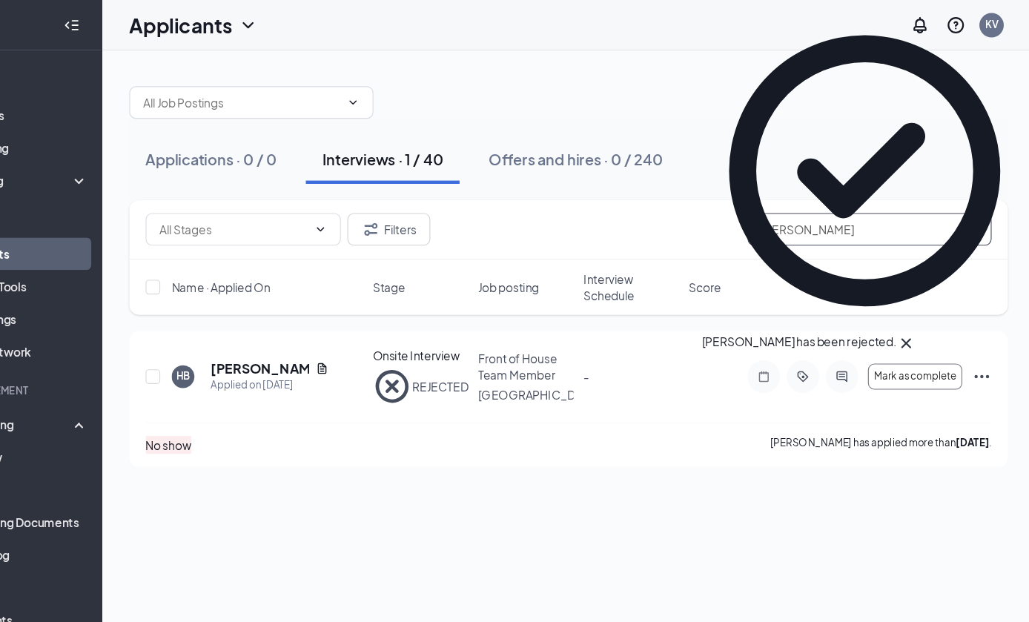
click at [811, 204] on input "[PERSON_NAME]" at bounding box center [878, 209] width 222 height 30
type input "H"
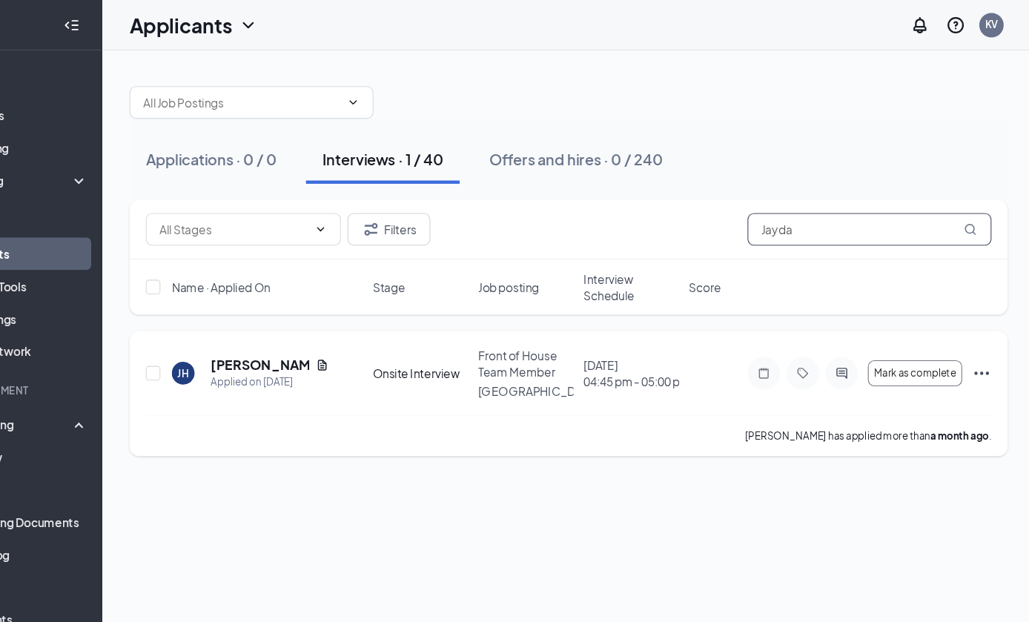
type input "Jayda"
click at [971, 337] on icon "Ellipses" at bounding box center [980, 340] width 18 height 18
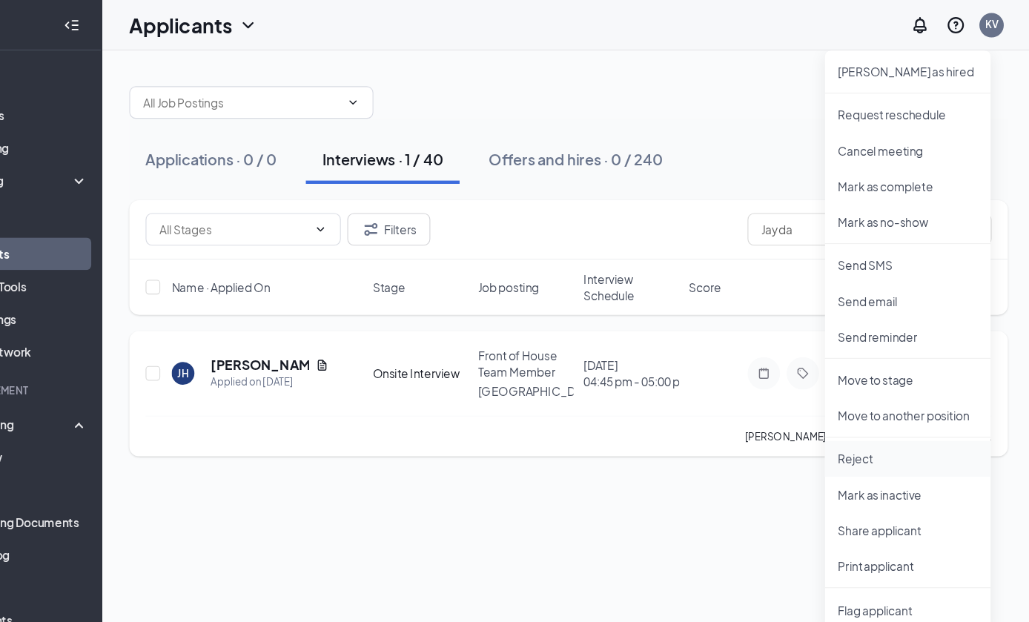
click at [849, 426] on p "Reject" at bounding box center [913, 418] width 128 height 15
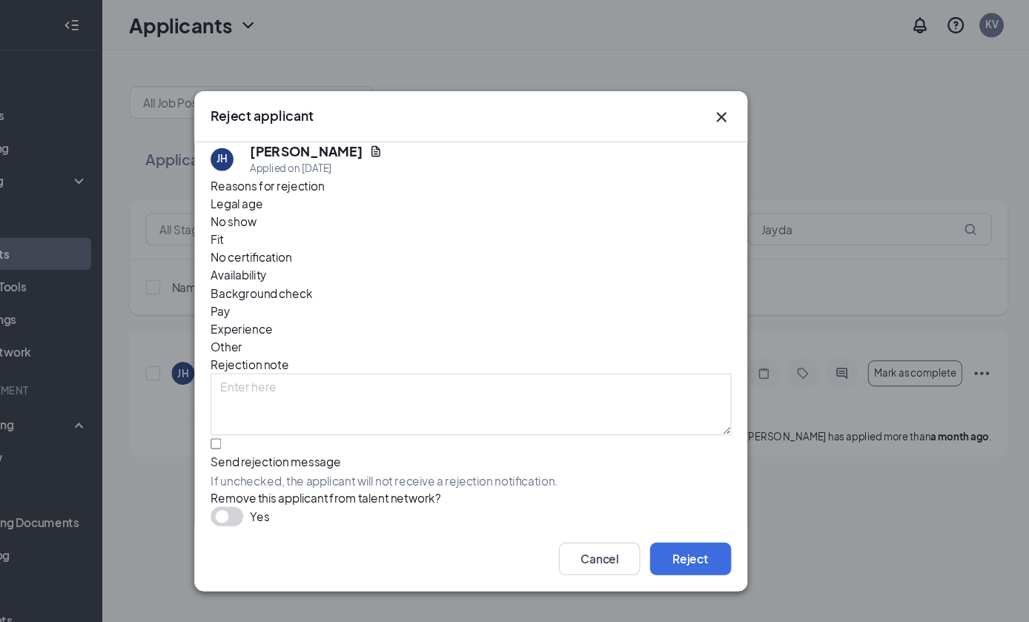
click at [319, 210] on span "No show" at bounding box center [298, 201] width 42 height 16
click at [678, 514] on button "Reject" at bounding box center [715, 509] width 74 height 30
